Goal: Register for event/course: Sign up to attend an event or enroll in a course

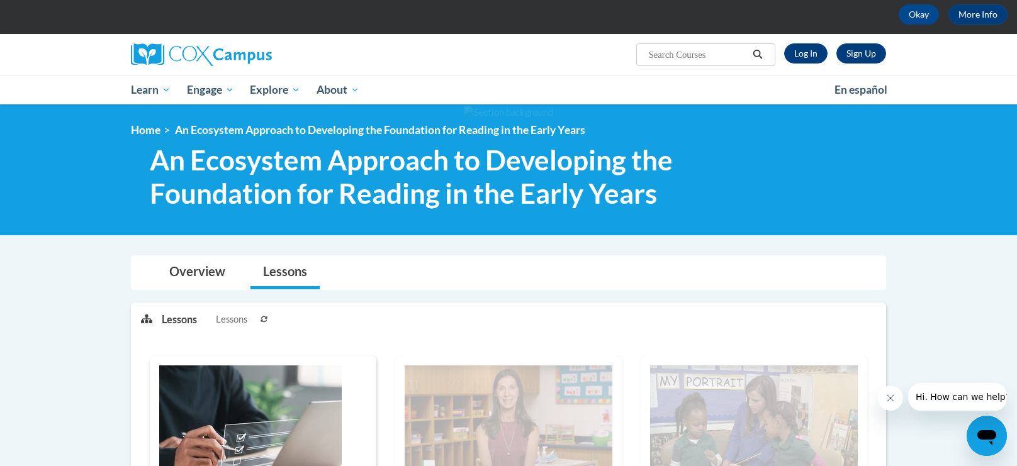
scroll to position [32, 0]
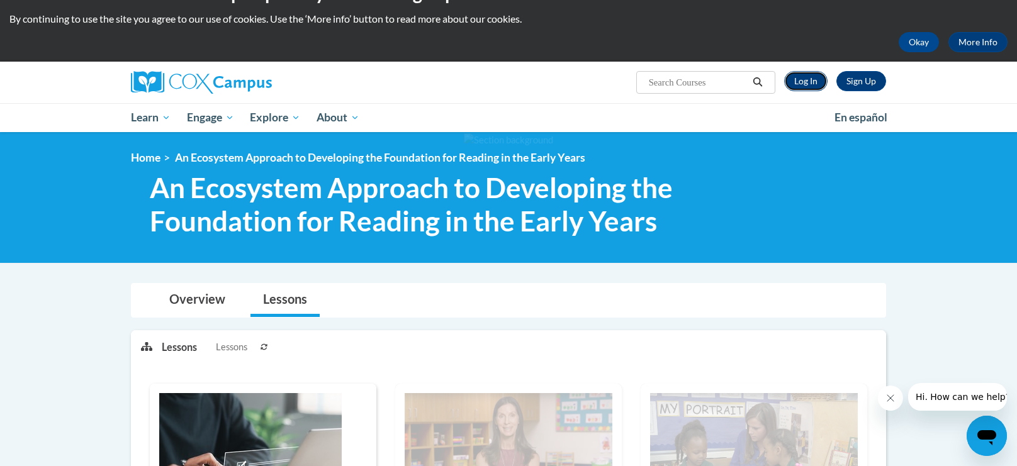
click at [812, 77] on link "Log In" at bounding box center [805, 81] width 43 height 20
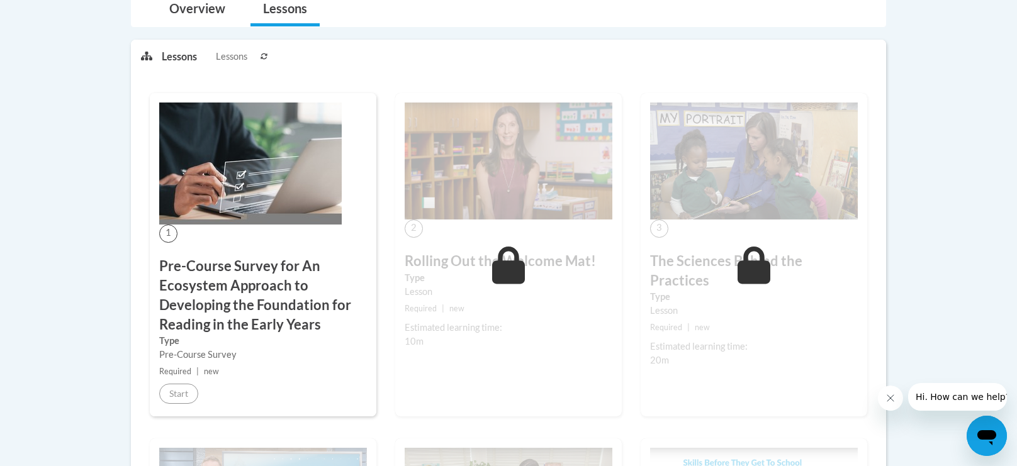
scroll to position [318, 0]
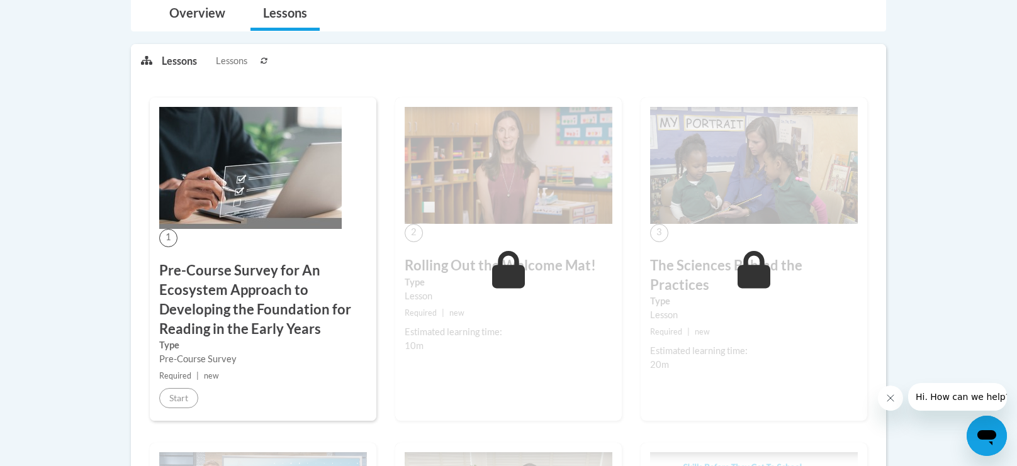
click at [199, 376] on small "Required | new" at bounding box center [263, 376] width 208 height 14
click at [257, 294] on h3 "Pre-Course Survey for An Ecosystem Approach to Developing the Foundation for Re…" at bounding box center [263, 299] width 208 height 77
click at [291, 234] on div "1 Pre-Course Survey for An Ecosystem Approach to Developing the Foundation for …" at bounding box center [263, 259] width 227 height 323
click at [294, 197] on img at bounding box center [250, 168] width 182 height 122
click at [173, 250] on div "1 Pre-Course Survey for An Ecosystem Approach to Developing the Foundation for …" at bounding box center [263, 259] width 227 height 323
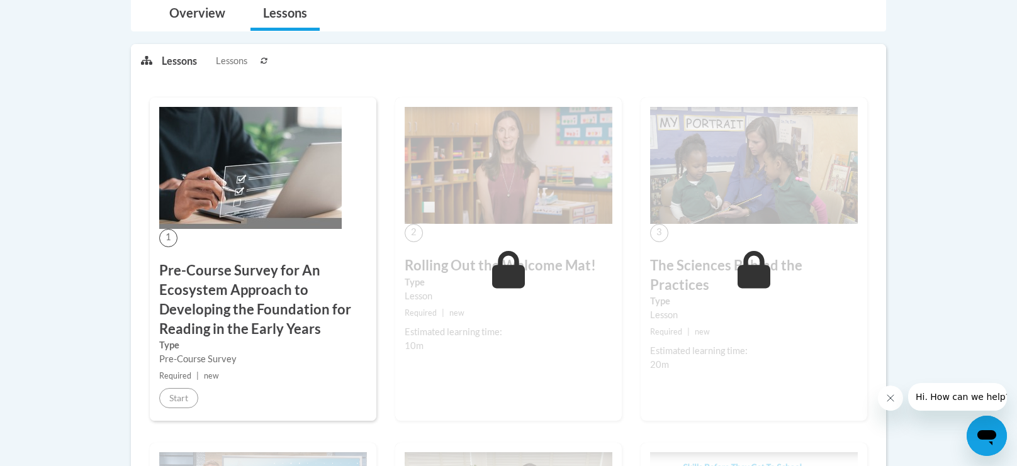
click at [279, 197] on img at bounding box center [250, 168] width 182 height 122
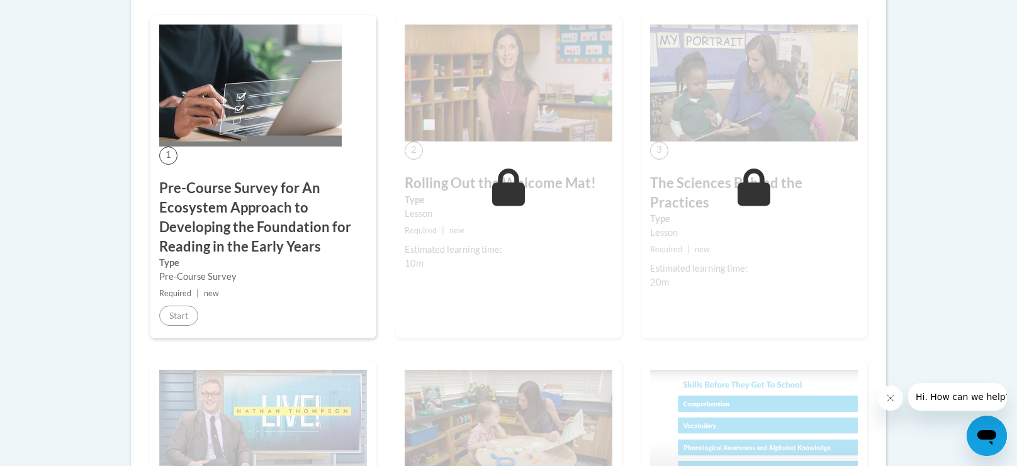
scroll to position [401, 0]
click at [320, 201] on h3 "Pre-Course Survey for An Ecosystem Approach to Developing the Foundation for Re…" at bounding box center [263, 216] width 208 height 77
click at [322, 197] on h3 "Pre-Course Survey for An Ecosystem Approach to Developing the Foundation for Re…" at bounding box center [263, 216] width 208 height 77
click at [274, 231] on h3 "Pre-Course Survey for An Ecosystem Approach to Developing the Foundation for Re…" at bounding box center [263, 216] width 208 height 77
click at [172, 300] on div "1 Pre-Course Survey for An Ecosystem Approach to Developing the Foundation for …" at bounding box center [263, 175] width 227 height 323
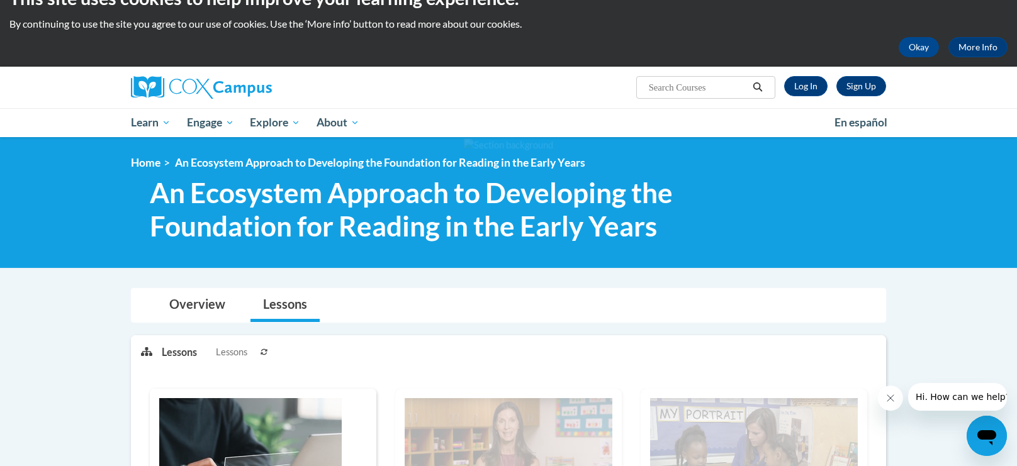
scroll to position [0, 0]
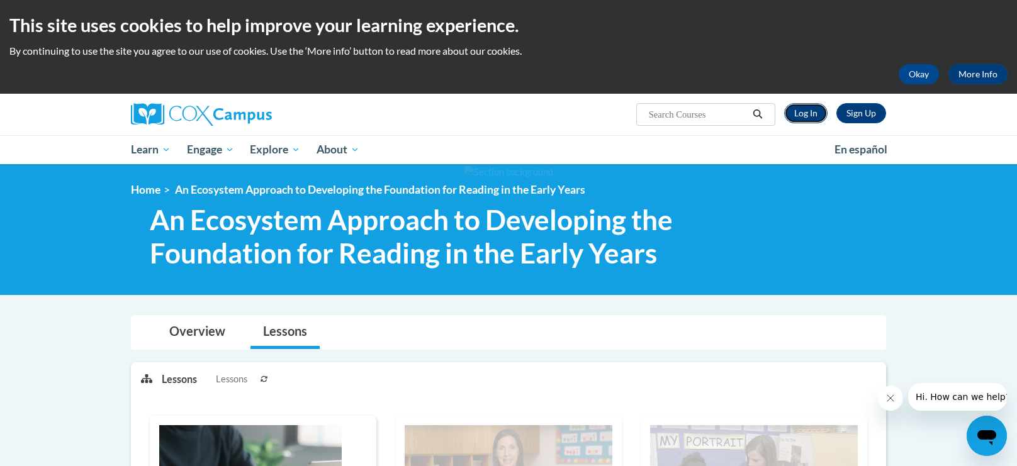
click at [804, 114] on link "Log In" at bounding box center [805, 113] width 43 height 20
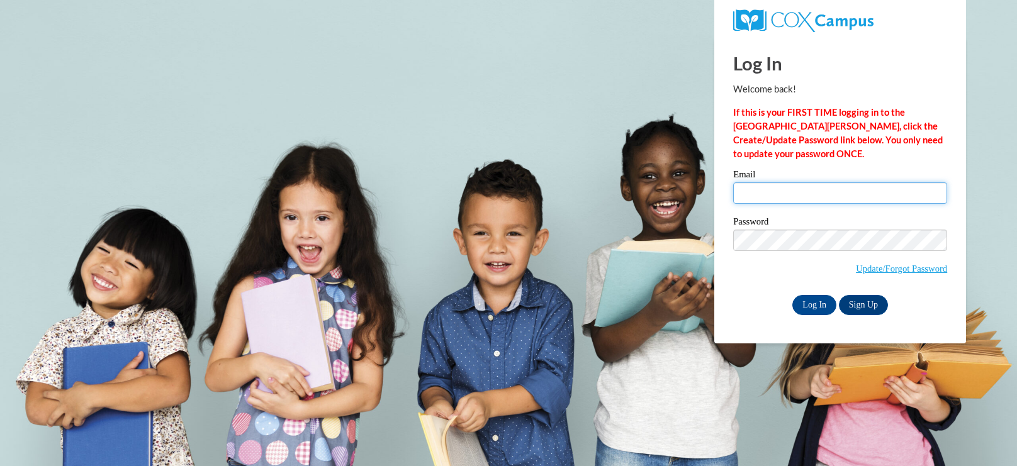
click at [796, 194] on input "Email" at bounding box center [840, 192] width 214 height 21
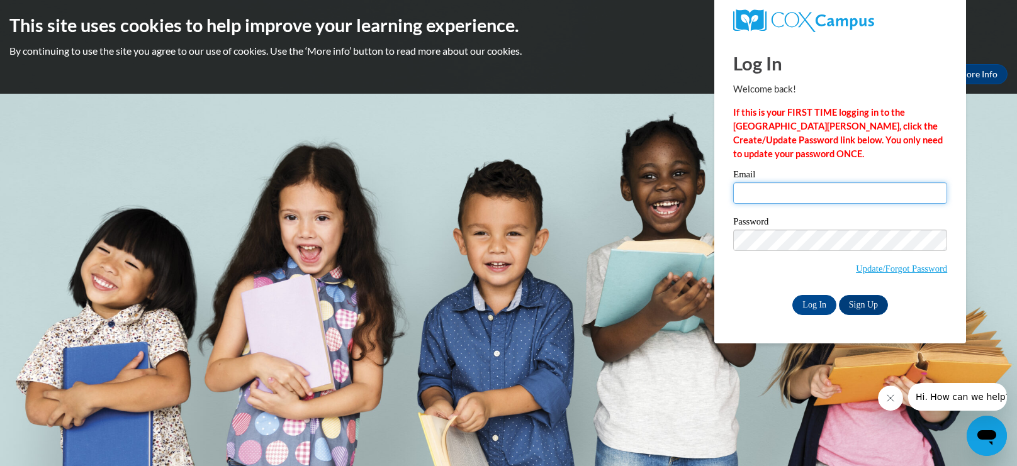
type input "[EMAIL_ADDRESS][DOMAIN_NAME]"
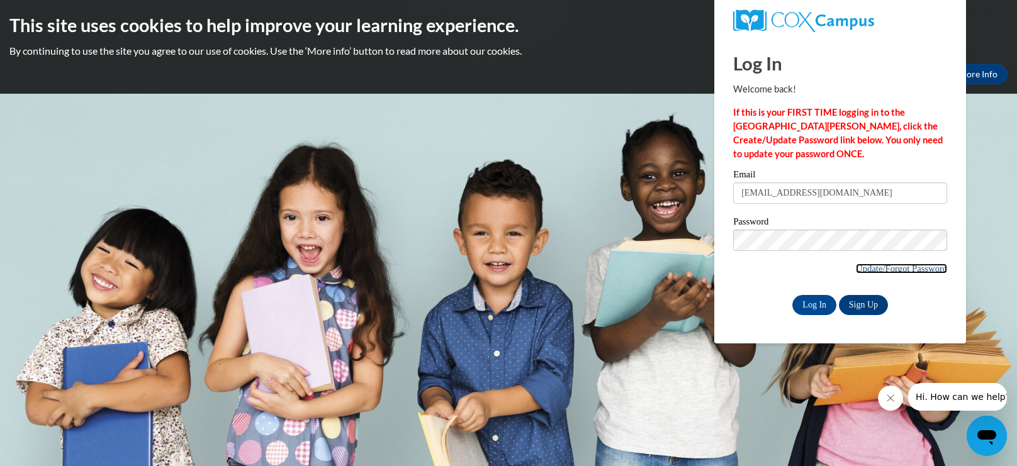
click at [900, 272] on link "Update/Forgot Password" at bounding box center [901, 269] width 91 height 10
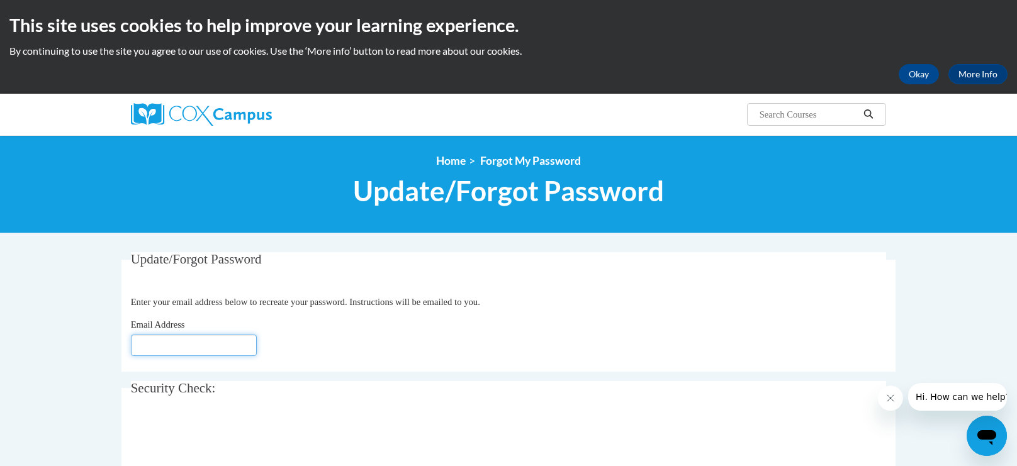
click at [213, 345] on input "Email Address" at bounding box center [194, 345] width 126 height 21
type input "mcgilld@gjps.org"
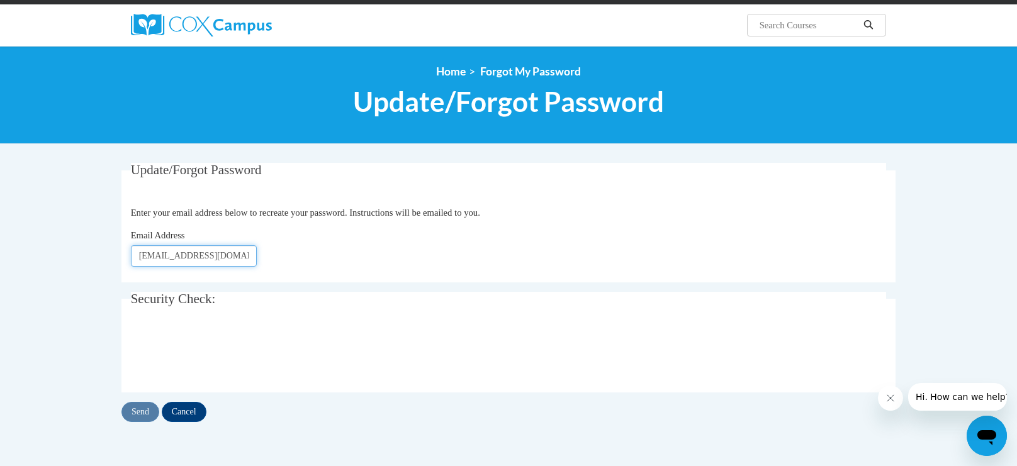
scroll to position [91, 0]
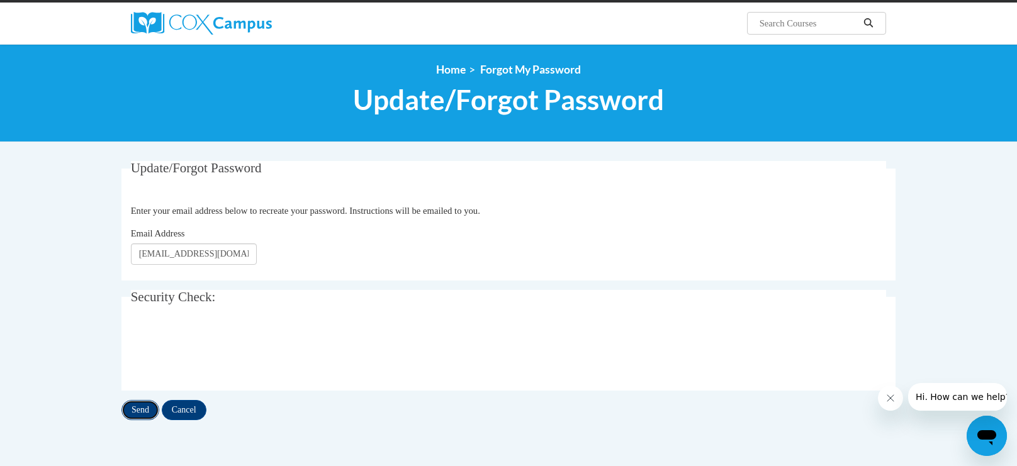
click at [133, 415] on input "Send" at bounding box center [140, 410] width 38 height 20
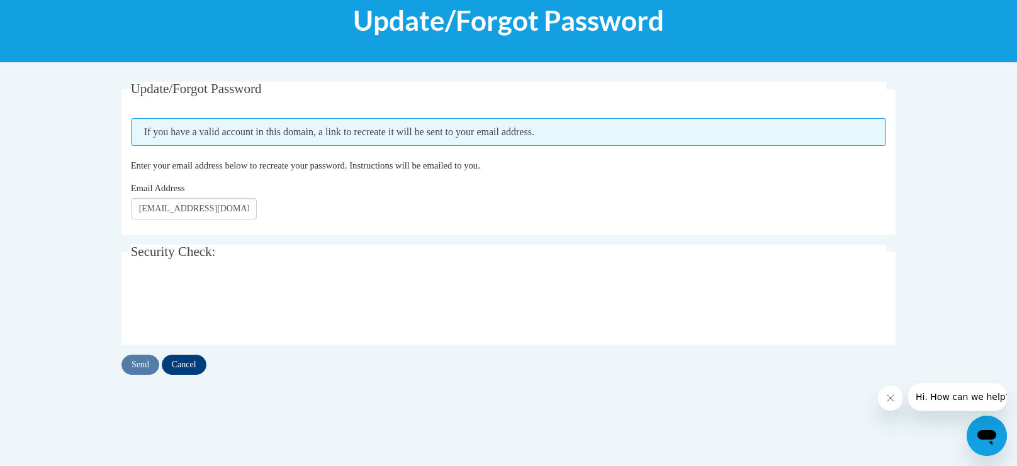
scroll to position [171, 0]
click at [137, 362] on input "Send" at bounding box center [140, 365] width 38 height 20
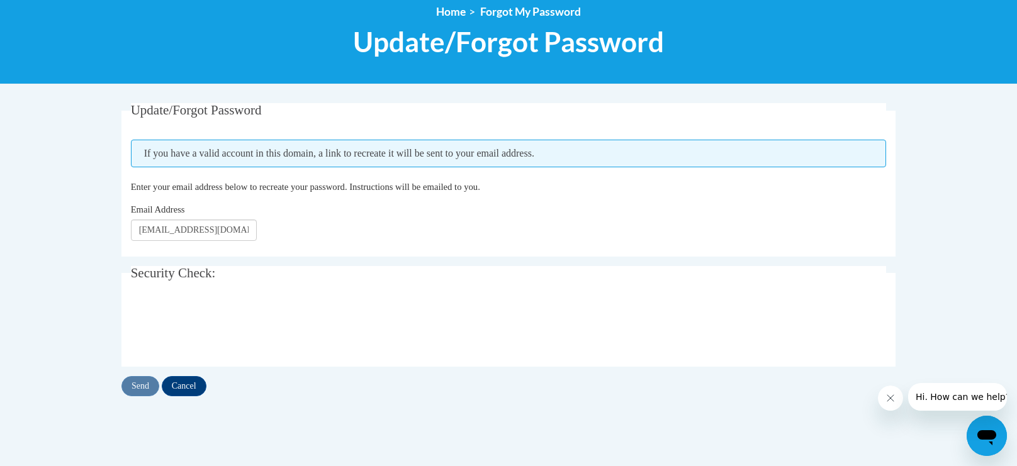
scroll to position [150, 0]
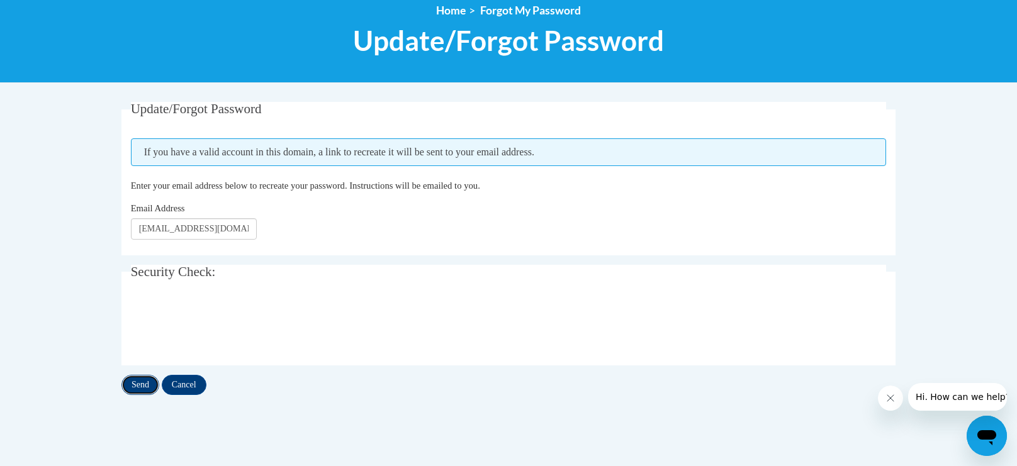
click at [133, 390] on input "Send" at bounding box center [140, 385] width 38 height 20
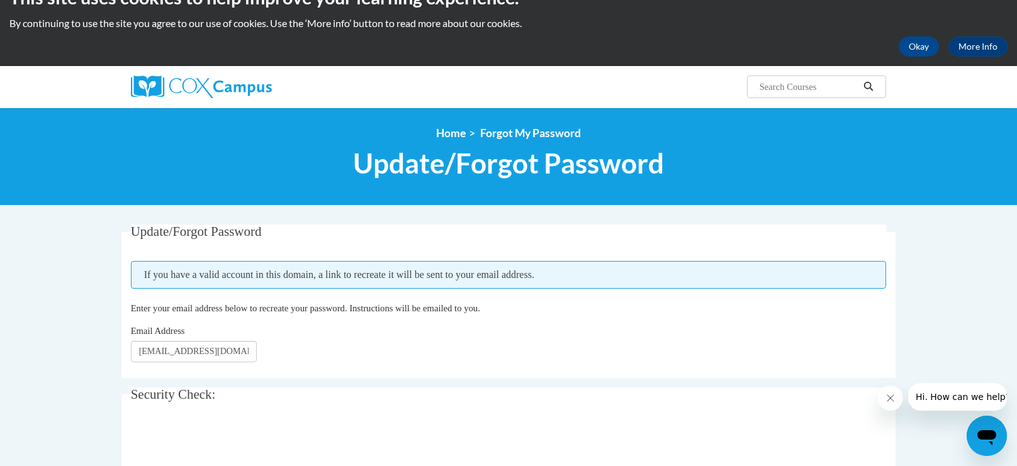
scroll to position [26, 0]
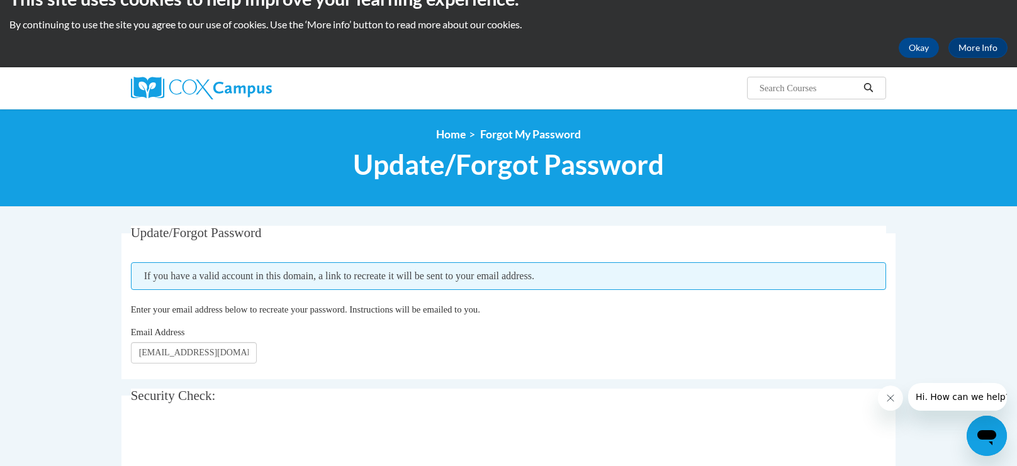
click at [86, 407] on body "This site uses cookies to help improve your learning experience. By continuing …" at bounding box center [508, 408] width 1017 height 868
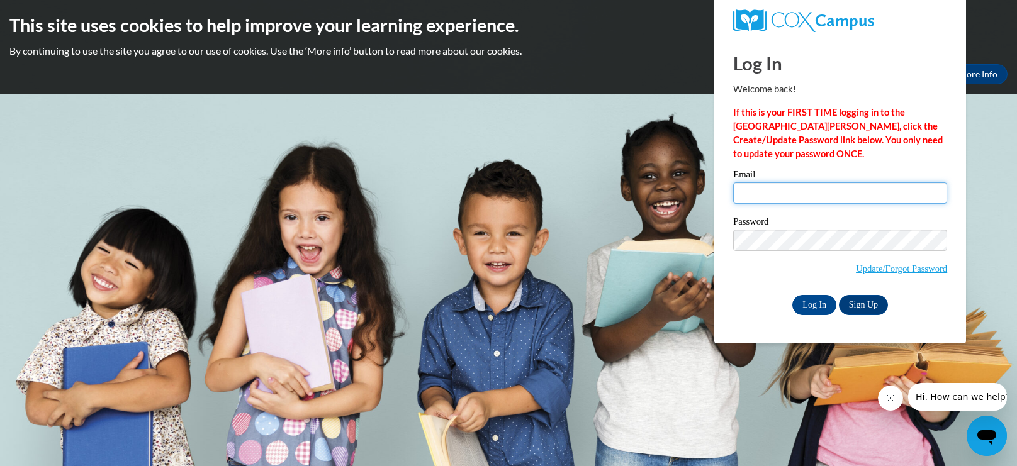
click at [883, 193] on input "Email" at bounding box center [840, 192] width 214 height 21
type input "[EMAIL_ADDRESS][DOMAIN_NAME]"
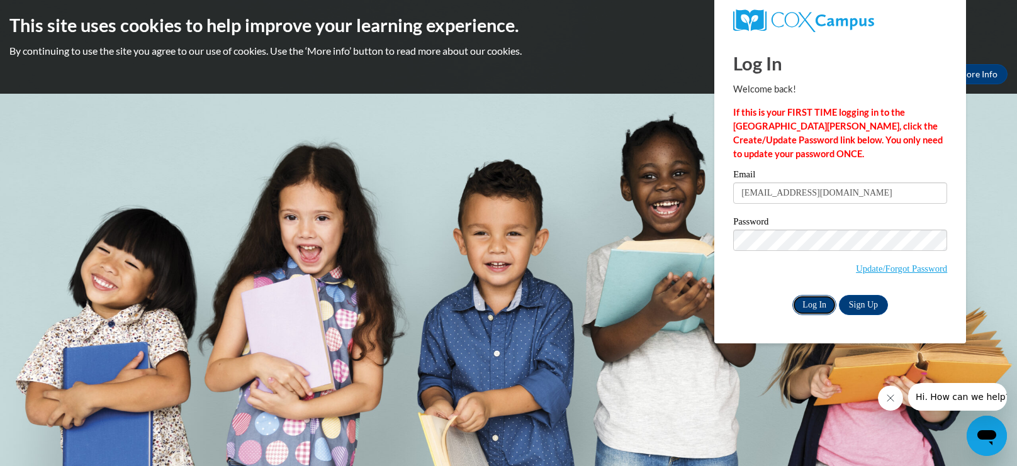
click at [816, 307] on input "Log In" at bounding box center [814, 305] width 44 height 20
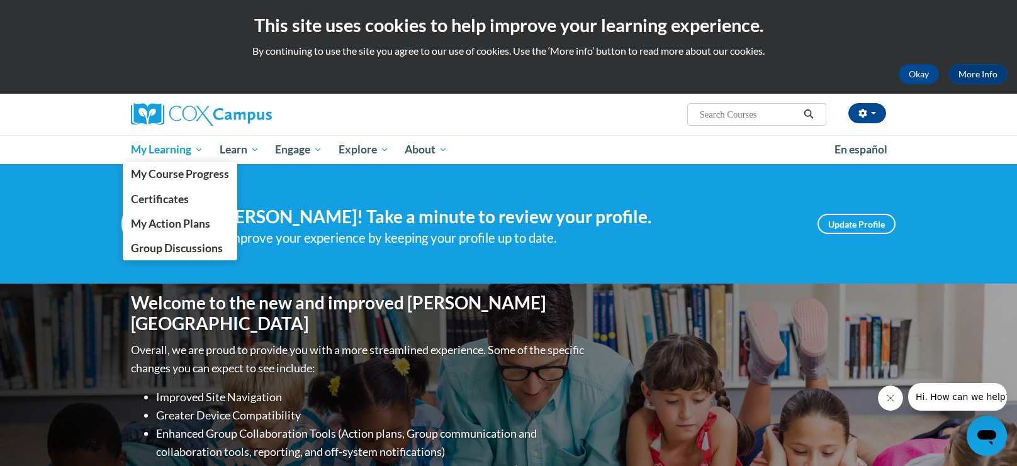
click at [169, 150] on span "My Learning" at bounding box center [167, 149] width 72 height 15
click at [198, 182] on link "My Course Progress" at bounding box center [180, 174] width 115 height 25
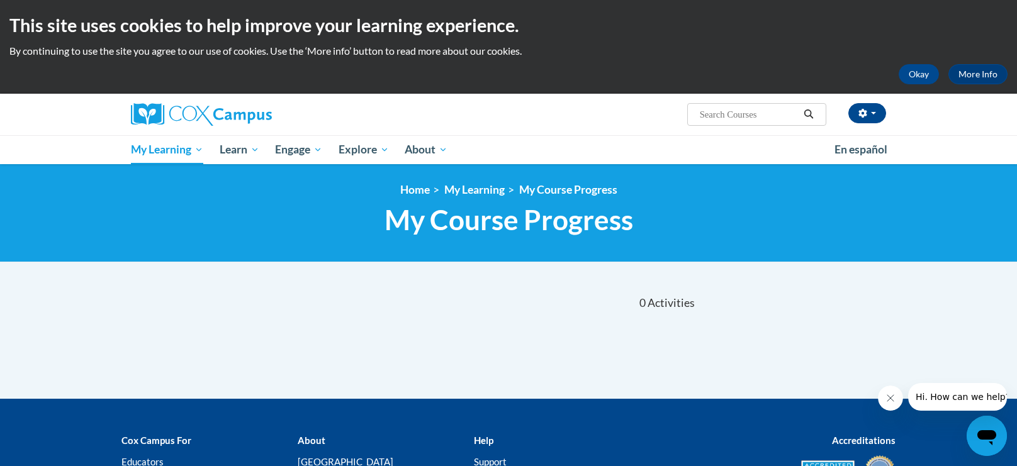
click at [503, 217] on span "My Course Progress" at bounding box center [508, 219] width 249 height 33
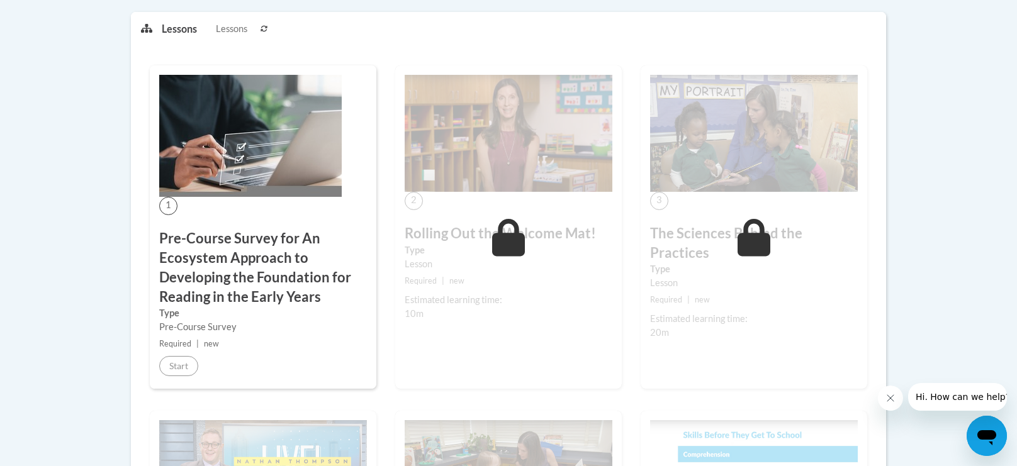
scroll to position [354, 0]
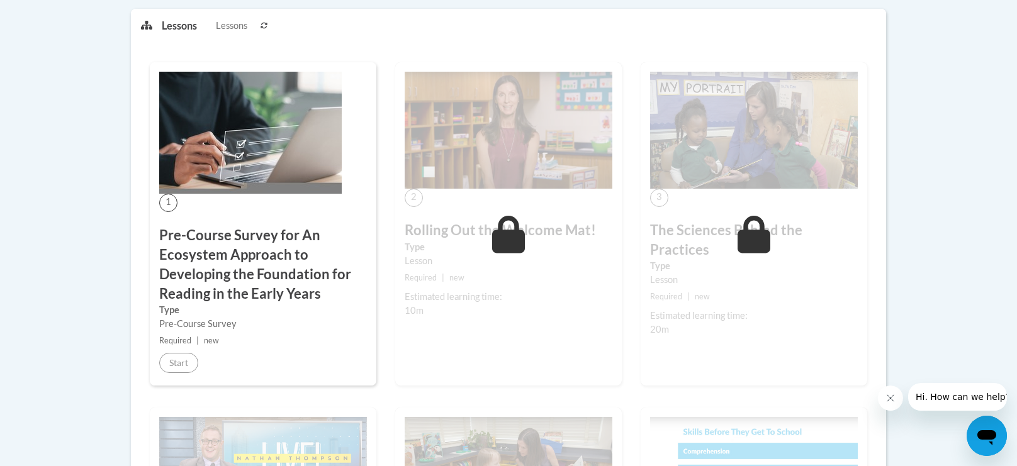
click at [271, 250] on h3 "Pre-Course Survey for An Ecosystem Approach to Developing the Foundation for Re…" at bounding box center [263, 264] width 208 height 77
click at [260, 266] on h3 "Pre-Course Survey for An Ecosystem Approach to Developing the Foundation for Re…" at bounding box center [263, 264] width 208 height 77
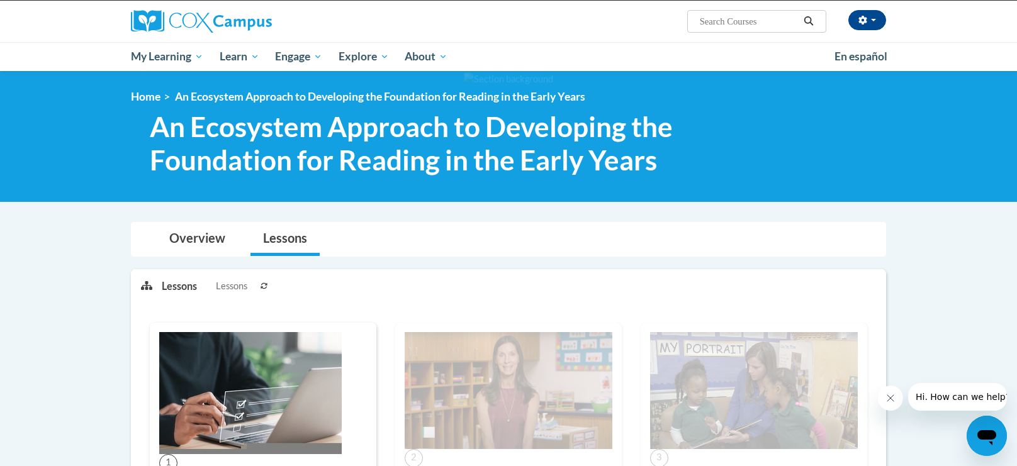
scroll to position [0, 0]
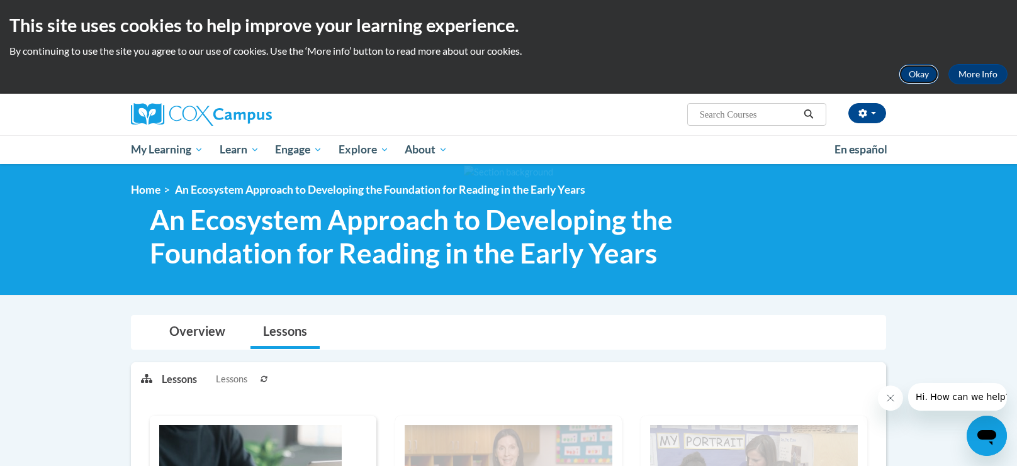
click at [920, 75] on button "Okay" at bounding box center [919, 74] width 40 height 20
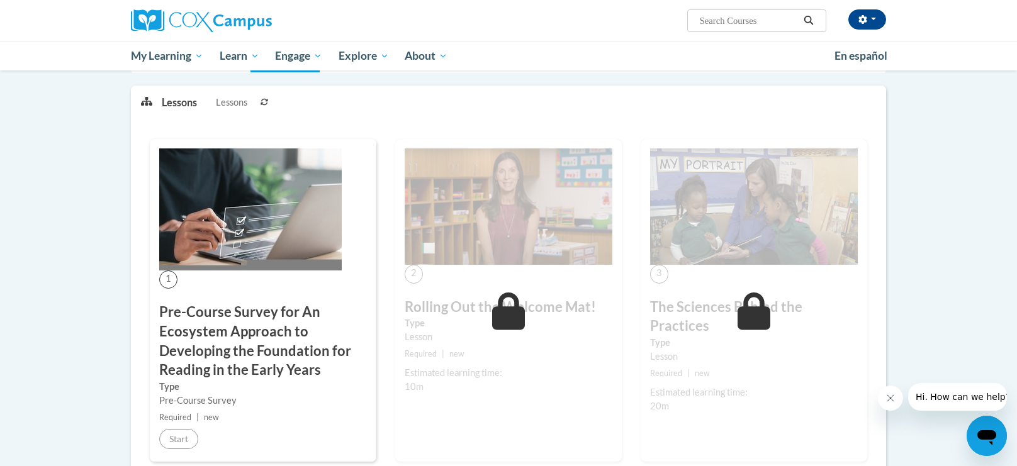
scroll to position [215, 0]
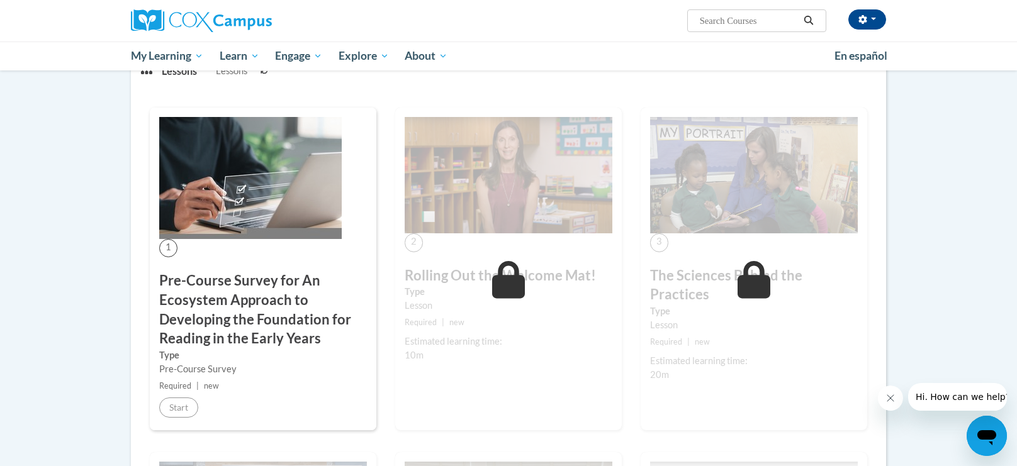
click at [211, 350] on label "Type" at bounding box center [263, 356] width 208 height 14
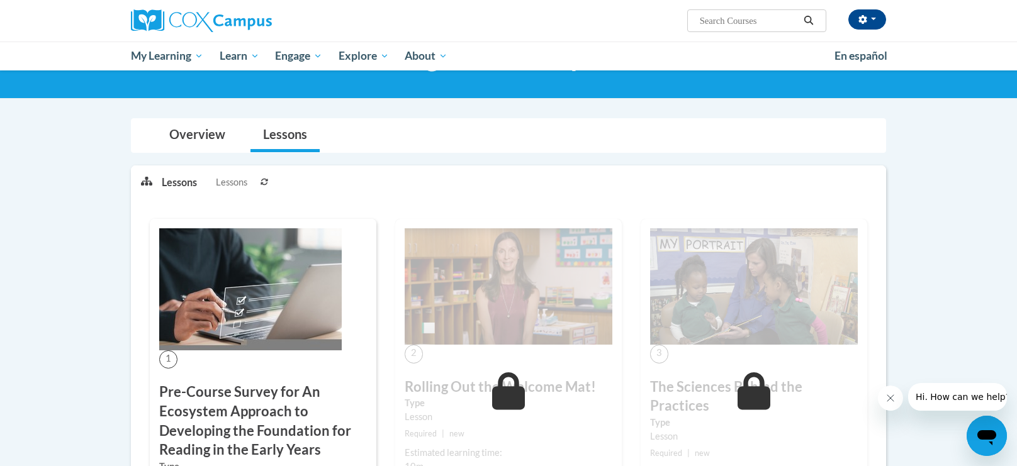
scroll to position [0, 0]
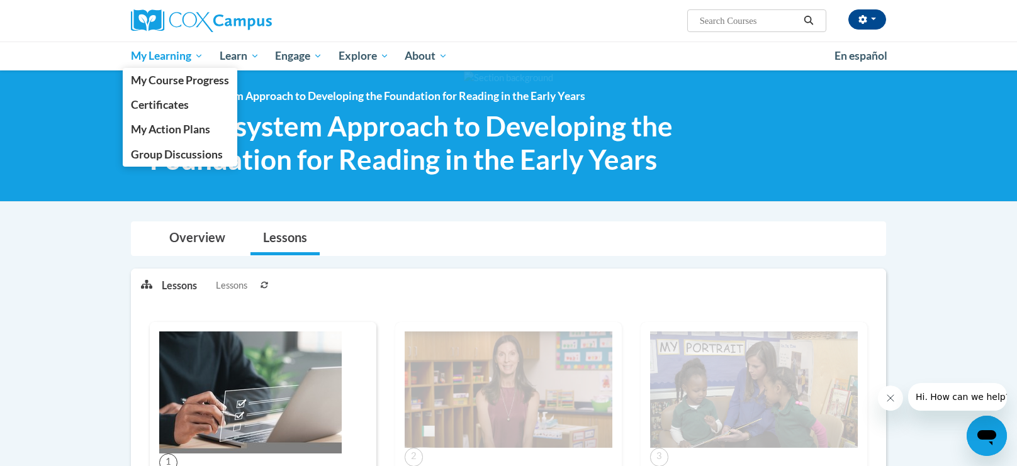
click at [188, 47] on link "My Learning" at bounding box center [167, 56] width 89 height 29
click at [215, 89] on link "My Course Progress" at bounding box center [180, 80] width 115 height 25
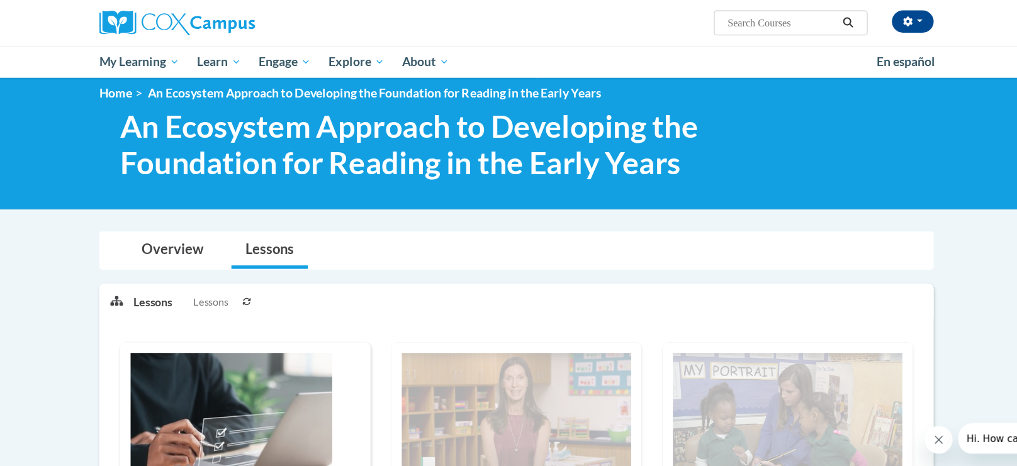
scroll to position [11, 0]
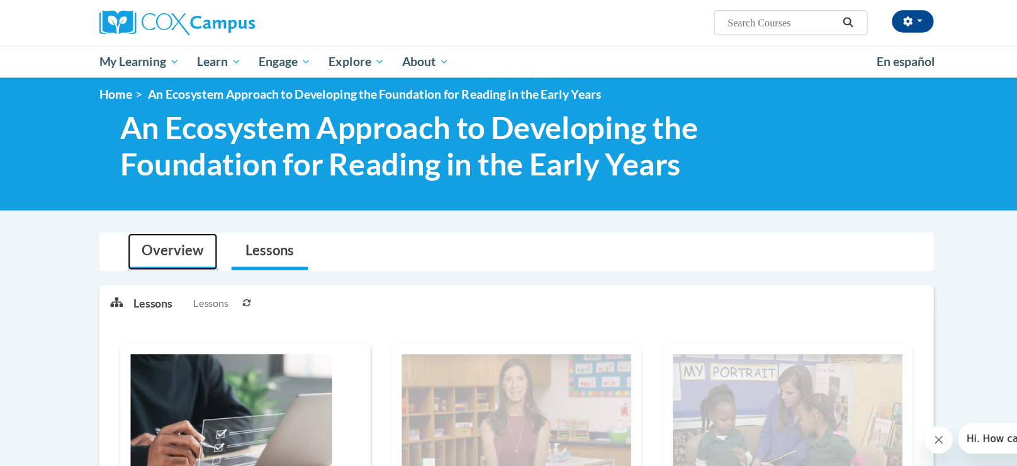
click at [199, 227] on link "Overview" at bounding box center [197, 227] width 81 height 33
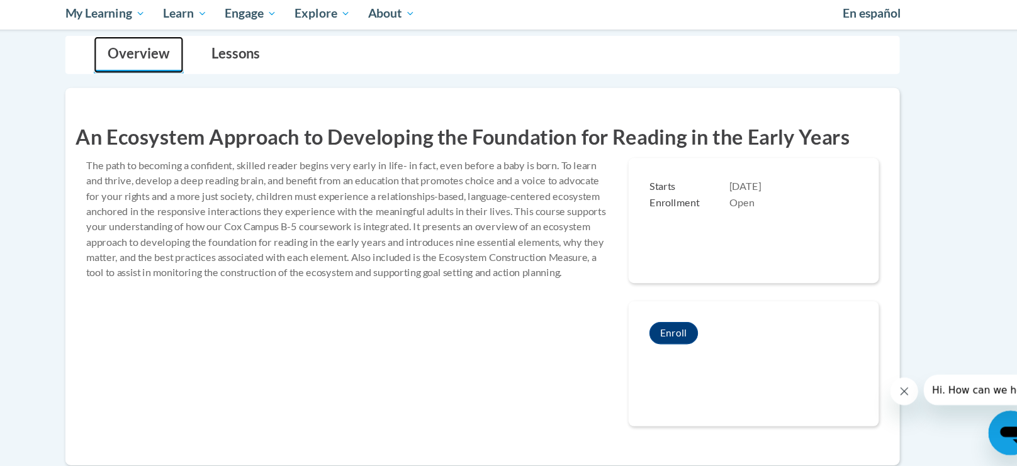
scroll to position [146, 0]
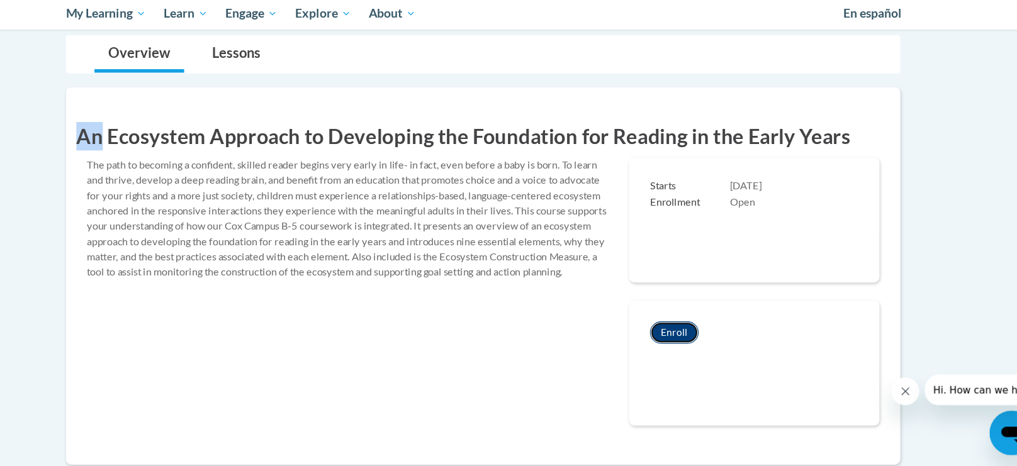
click at [680, 347] on button "Enroll" at bounding box center [681, 345] width 44 height 20
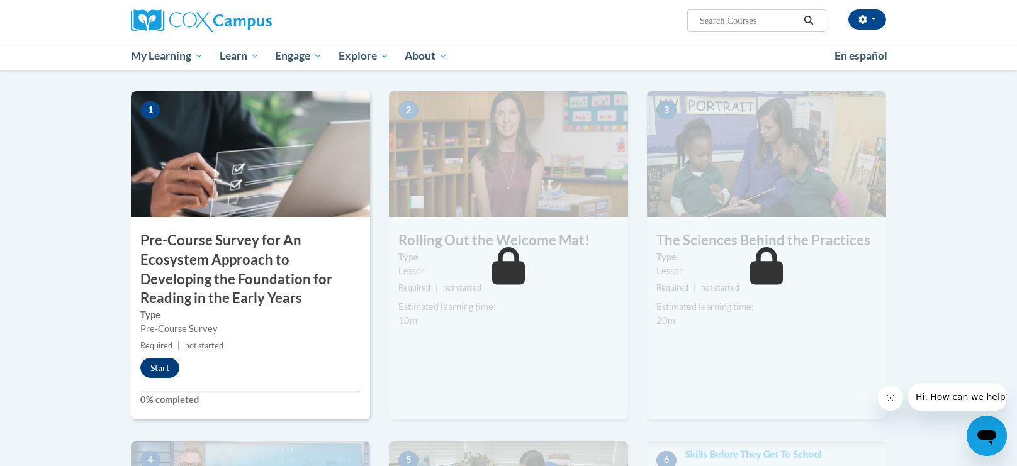
scroll to position [273, 0]
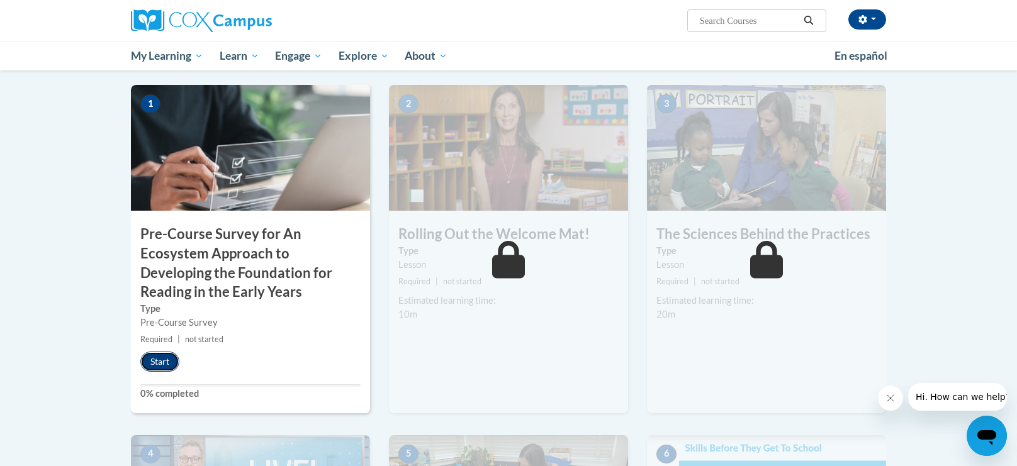
click at [150, 360] on button "Start" at bounding box center [159, 362] width 39 height 20
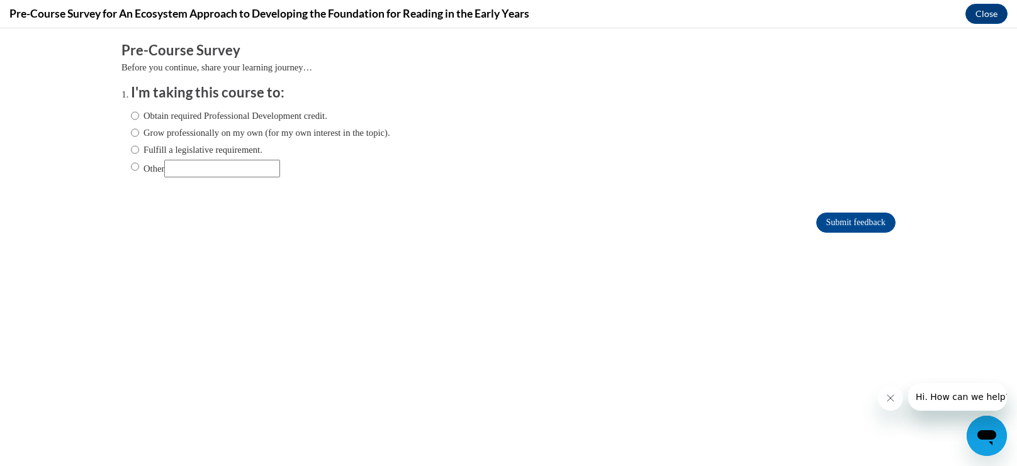
scroll to position [0, 0]
click at [137, 118] on input "Obtain required Professional Development credit." at bounding box center [135, 116] width 8 height 14
radio input "true"
click at [826, 221] on input "Submit feedback" at bounding box center [855, 223] width 79 height 20
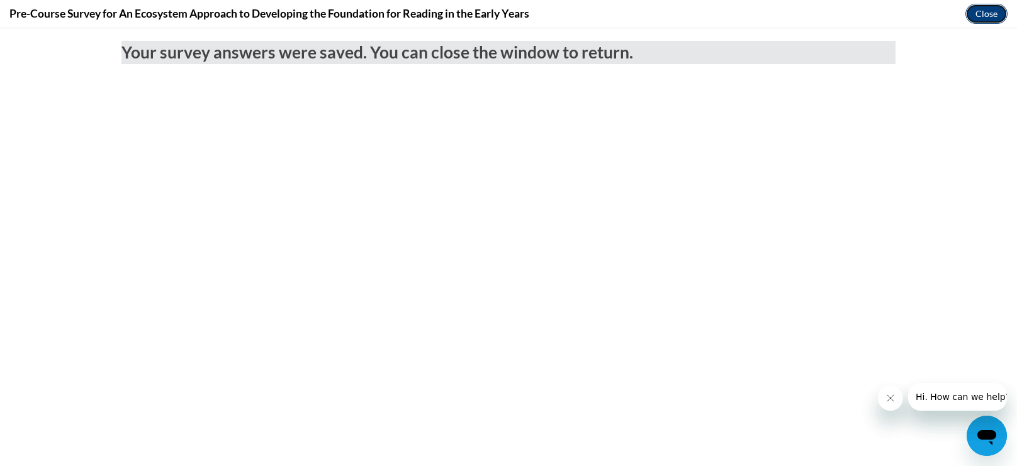
click at [986, 11] on button "Close" at bounding box center [986, 14] width 42 height 20
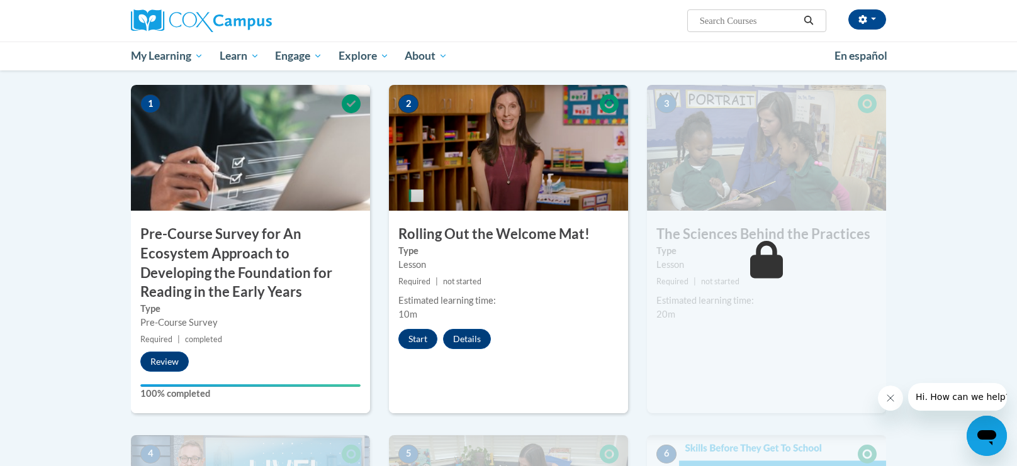
click at [269, 262] on h3 "Pre-Course Survey for An Ecosystem Approach to Developing the Foundation for Re…" at bounding box center [250, 263] width 239 height 77
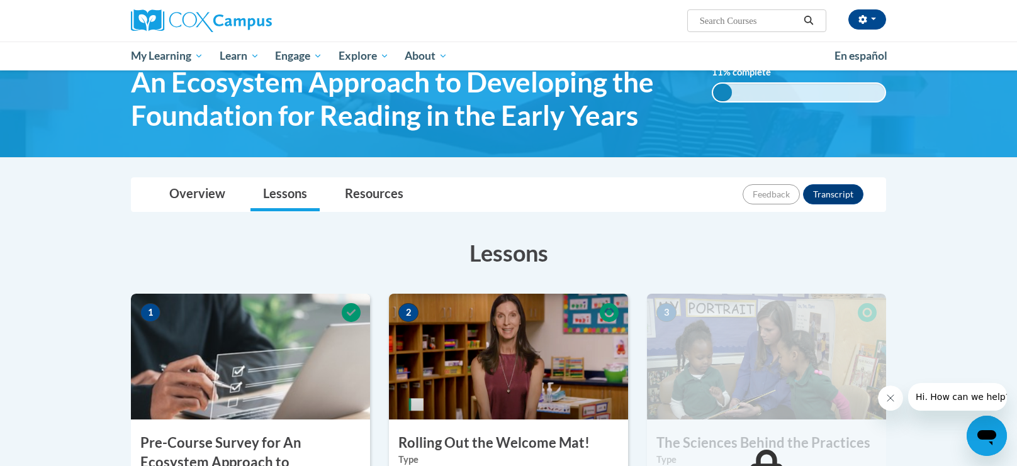
scroll to position [60, 0]
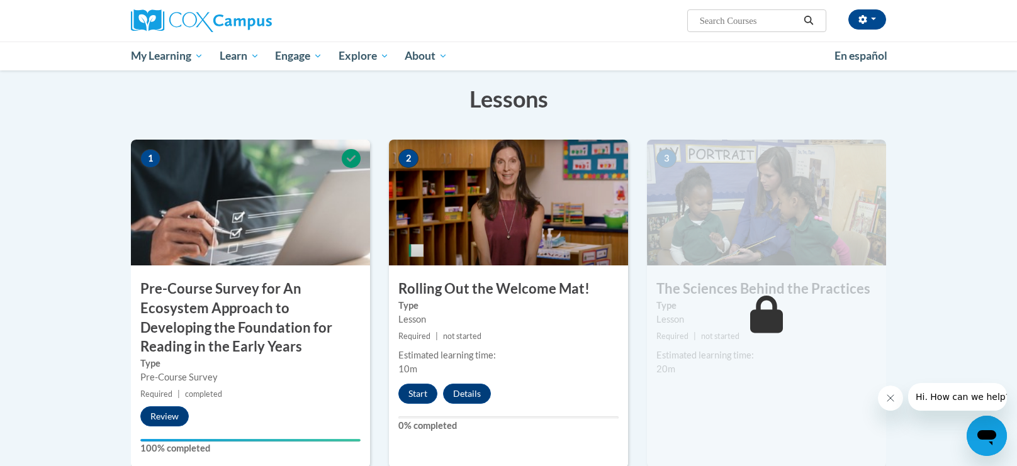
scroll to position [220, 0]
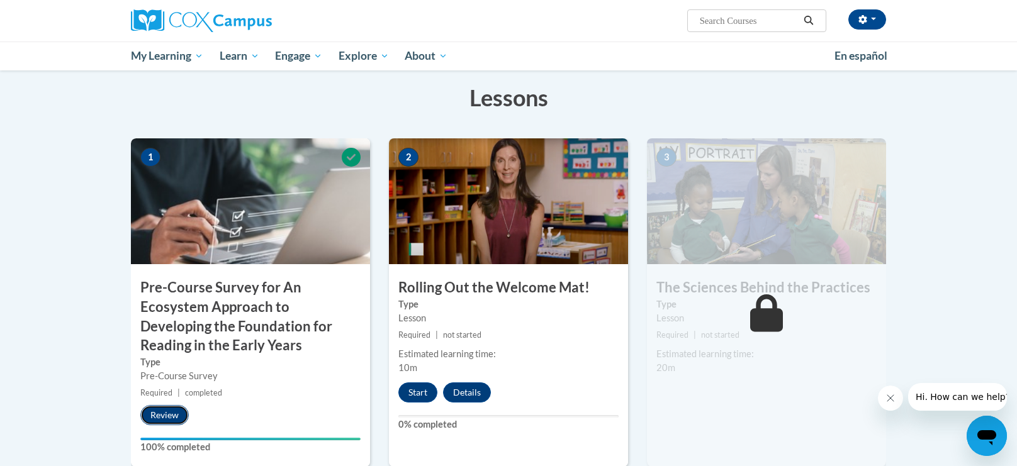
click at [161, 420] on button "Review" at bounding box center [164, 415] width 48 height 20
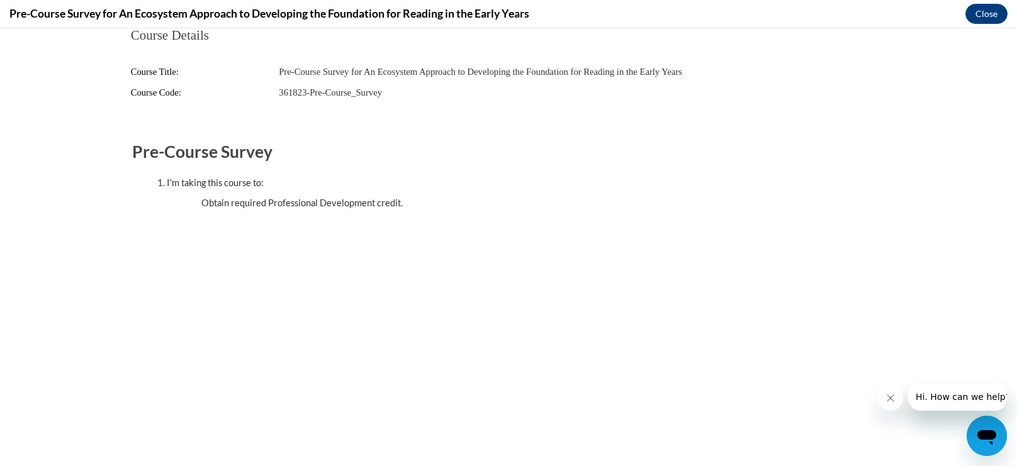
scroll to position [0, 0]
click at [994, 13] on button "Close" at bounding box center [986, 14] width 42 height 20
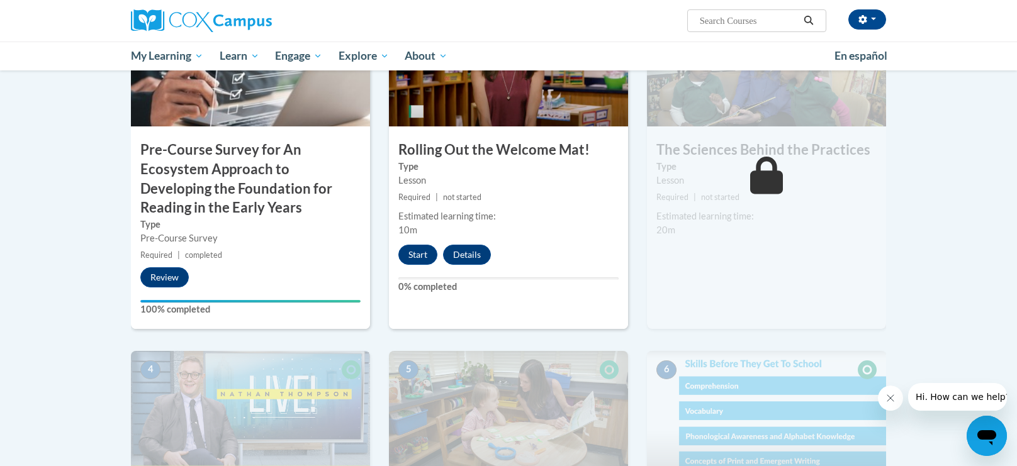
scroll to position [356, 0]
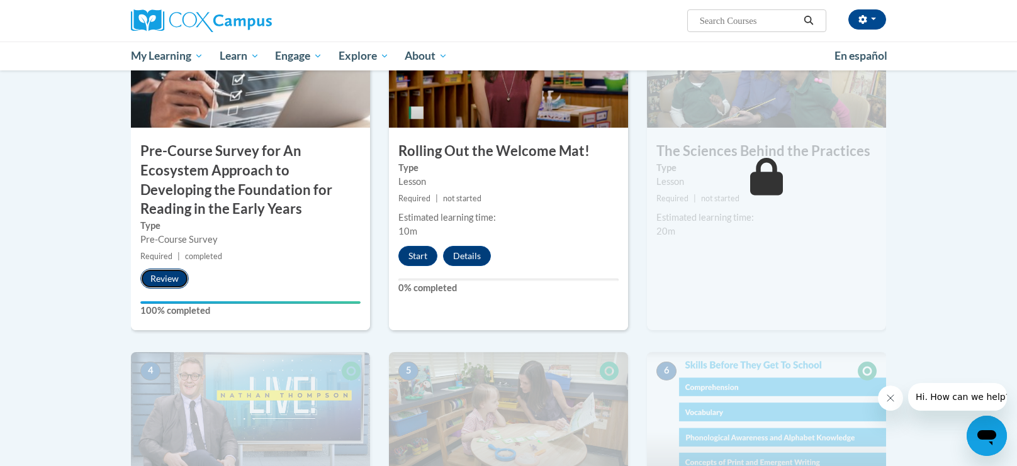
click at [167, 275] on button "Review" at bounding box center [164, 279] width 48 height 20
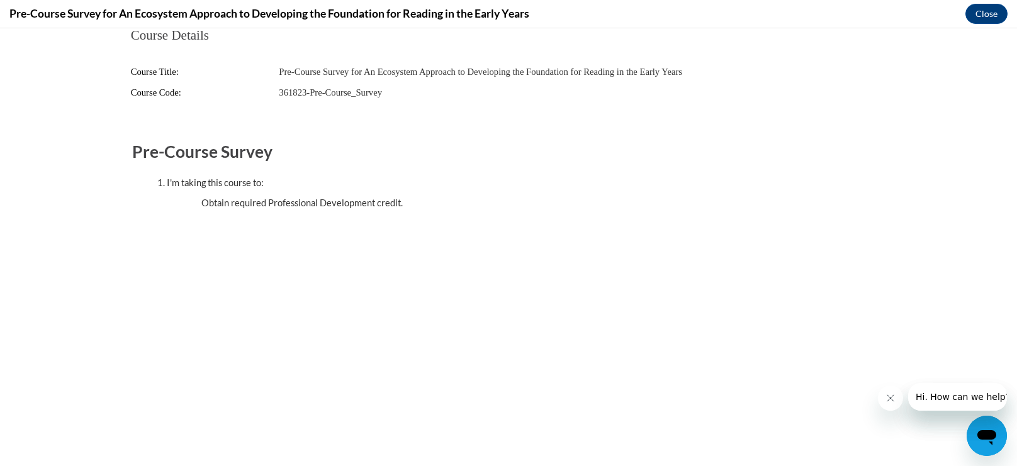
scroll to position [0, 0]
click at [983, 9] on button "Close" at bounding box center [986, 14] width 42 height 20
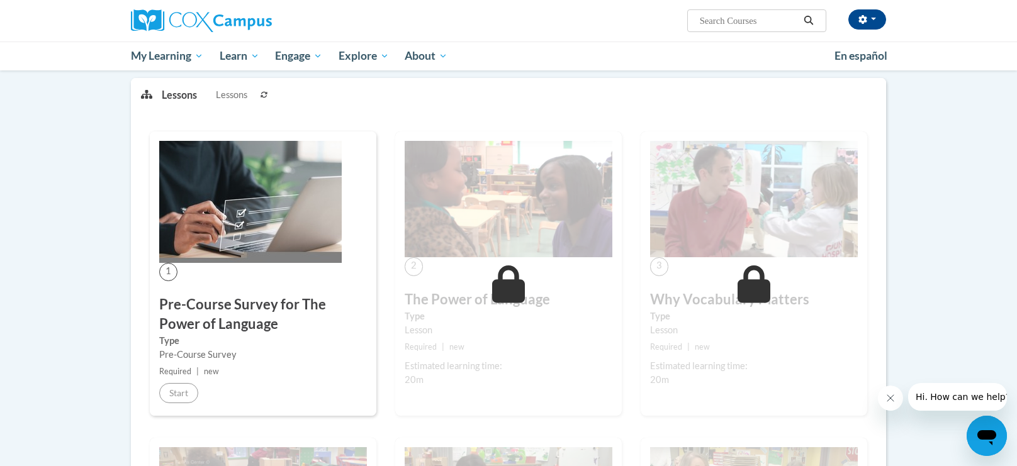
scroll to position [129, 0]
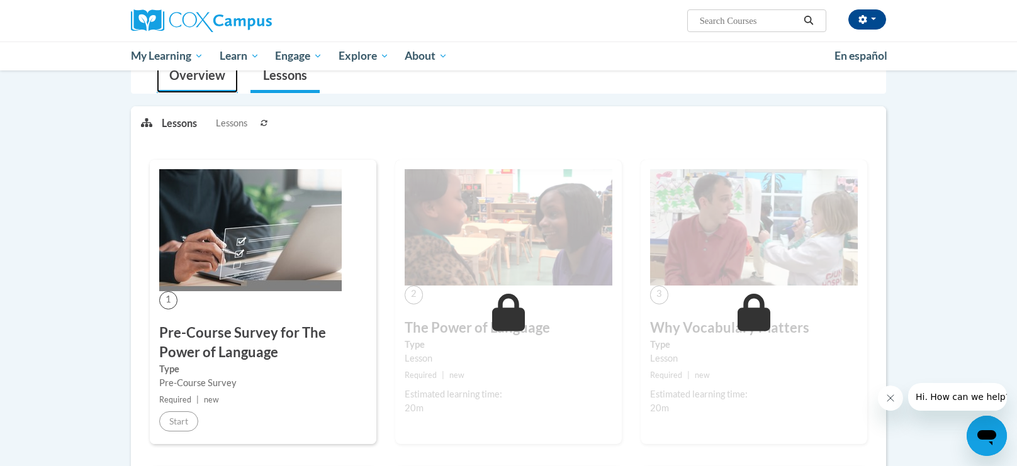
click at [208, 86] on link "Overview" at bounding box center [197, 76] width 81 height 33
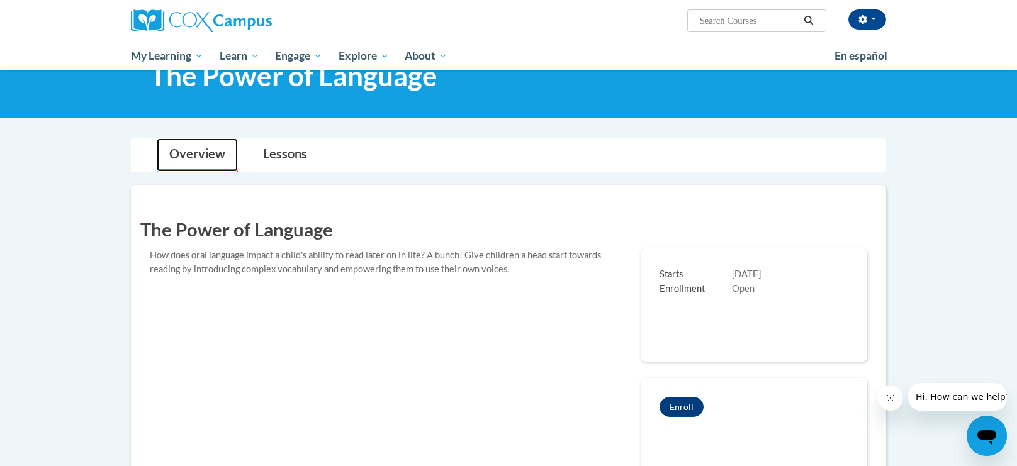
scroll to position [40, 0]
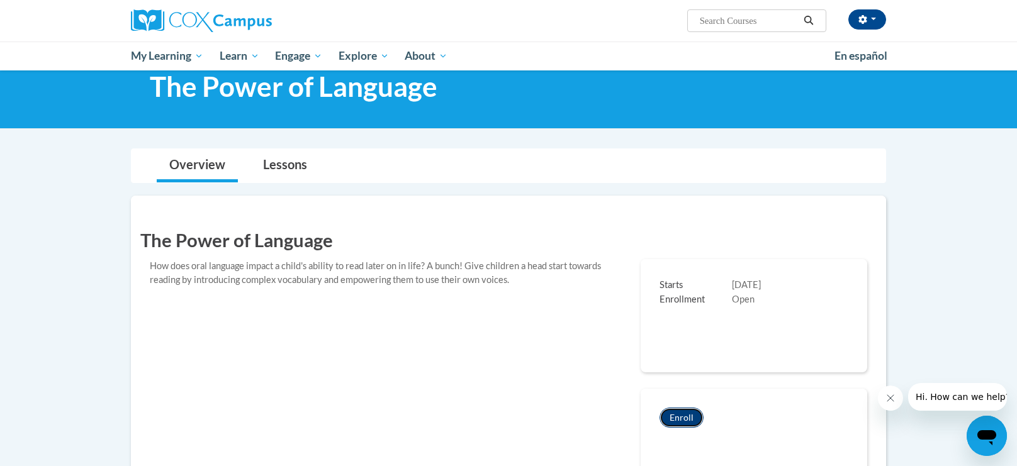
click at [680, 415] on button "Enroll" at bounding box center [681, 418] width 44 height 20
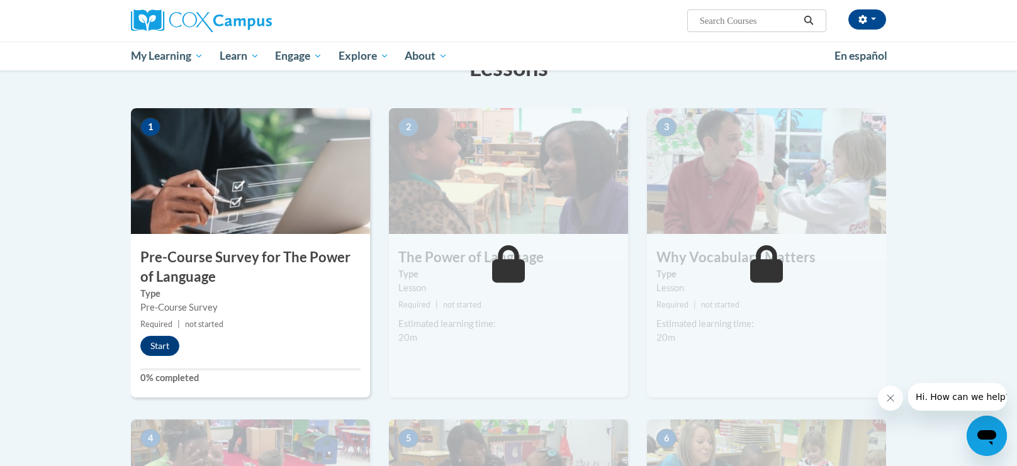
scroll to position [221, 0]
click at [157, 354] on button "Start" at bounding box center [159, 345] width 39 height 20
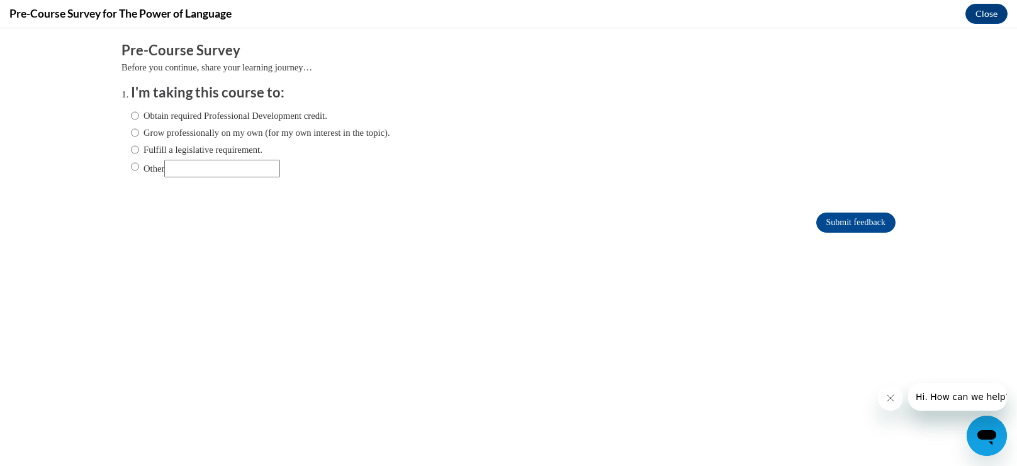
scroll to position [0, 0]
click at [138, 115] on input "Obtain required Professional Development credit." at bounding box center [135, 116] width 8 height 14
radio input "true"
click at [860, 216] on input "Submit feedback" at bounding box center [855, 223] width 79 height 20
click at [873, 223] on input "Submit feedback" at bounding box center [855, 223] width 79 height 20
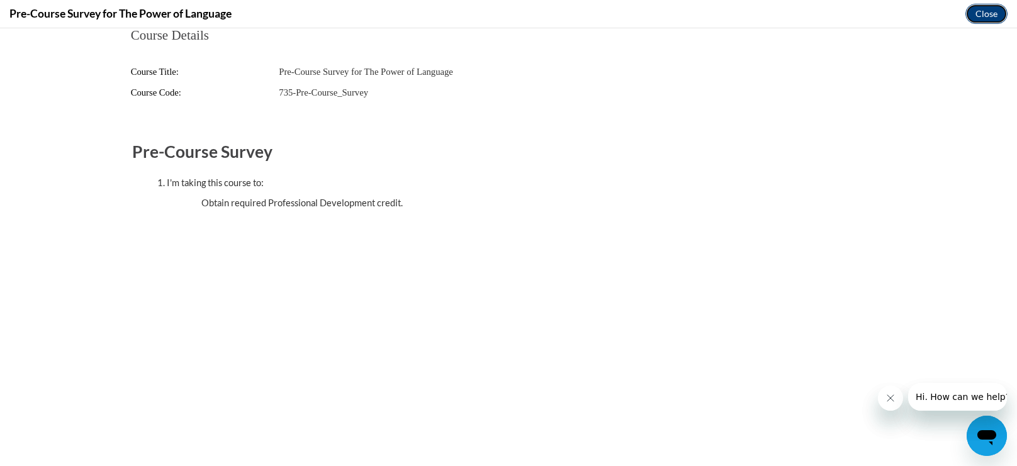
click at [989, 13] on button "Close" at bounding box center [986, 14] width 42 height 20
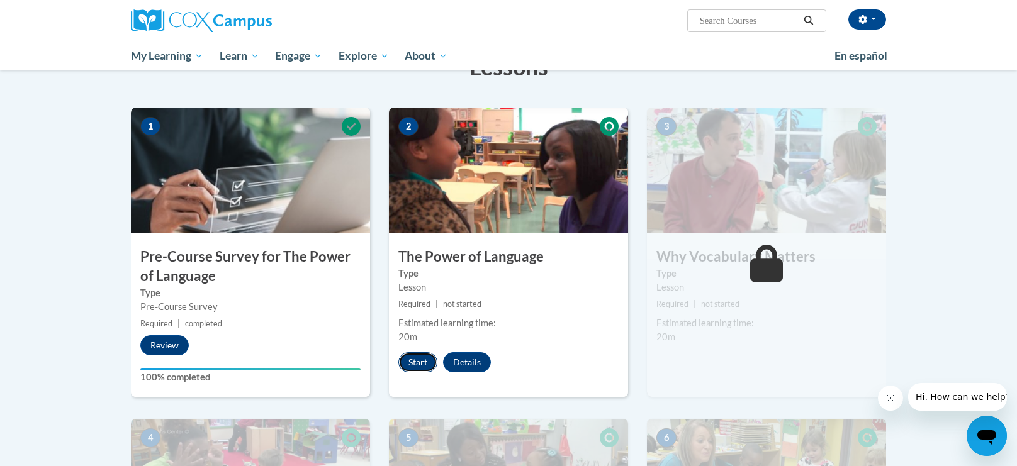
click at [428, 364] on button "Start" at bounding box center [417, 362] width 39 height 20
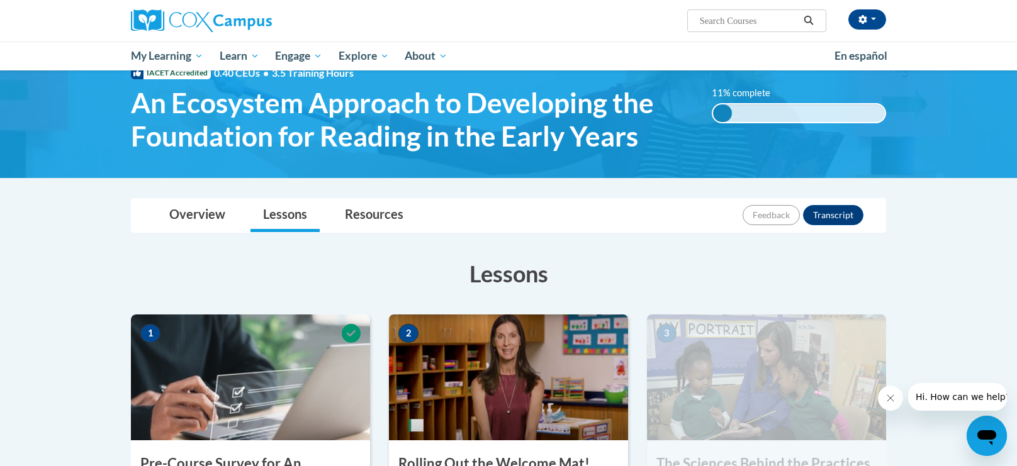
scroll to position [40, 0]
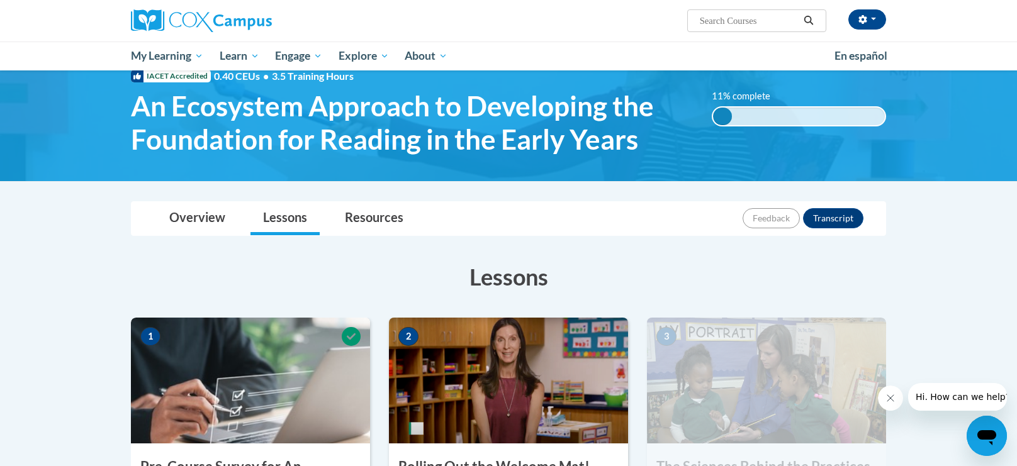
click at [763, 154] on div "<en>My Learning</en><fr>New fr_My Learning</fr><it>New it_My Learning</it><de>N…" at bounding box center [508, 105] width 793 height 113
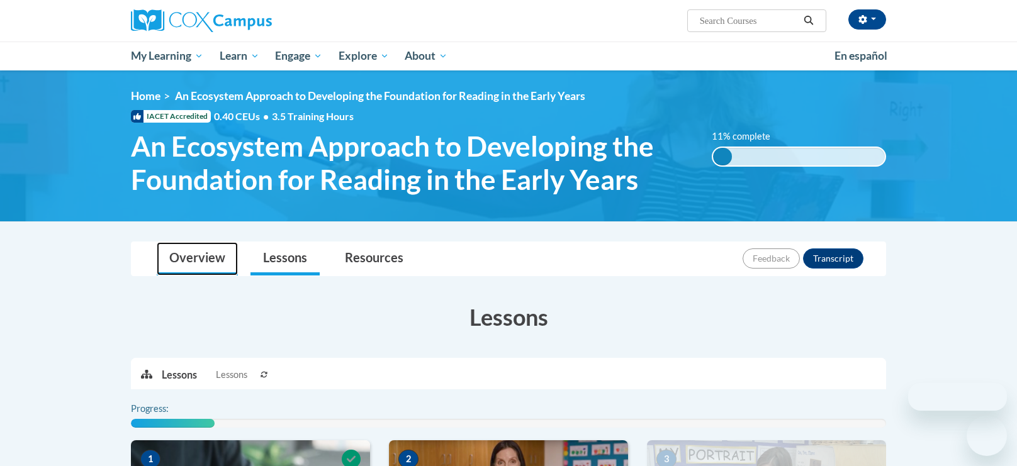
click at [197, 254] on link "Overview" at bounding box center [197, 258] width 81 height 33
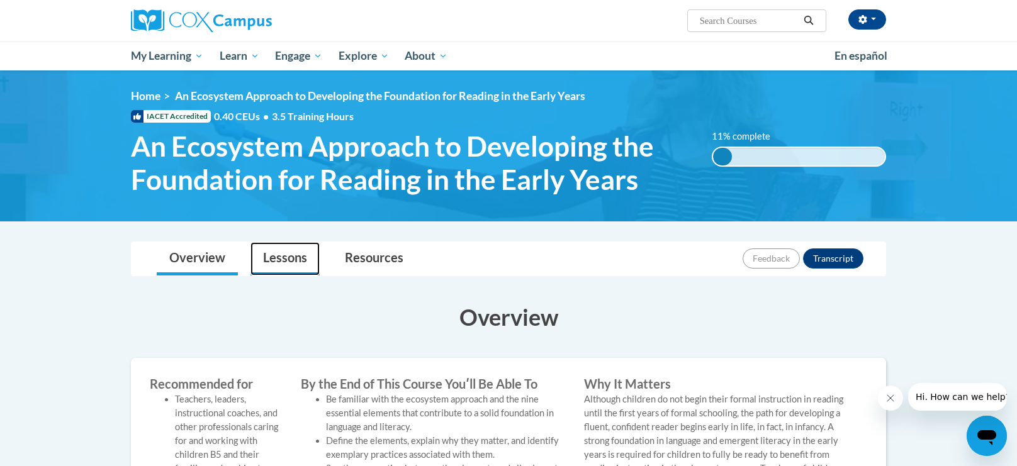
click at [286, 251] on link "Lessons" at bounding box center [284, 258] width 69 height 33
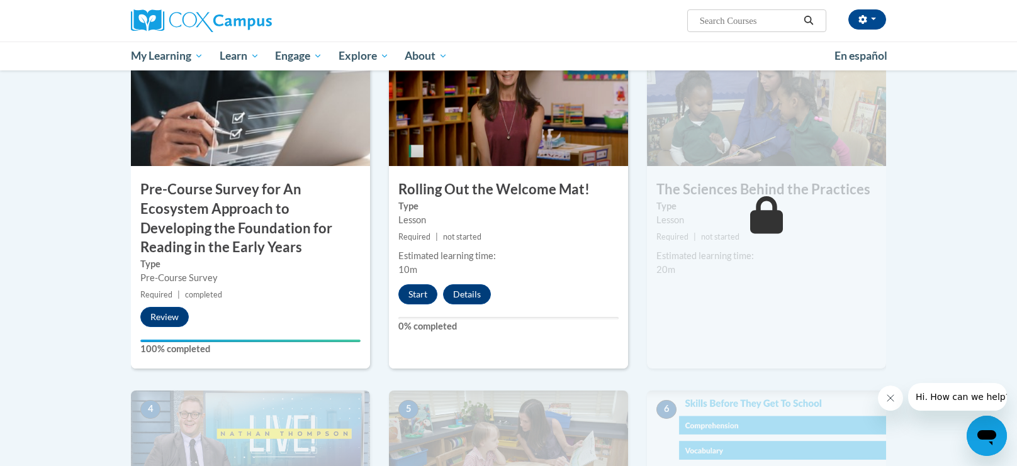
scroll to position [324, 0]
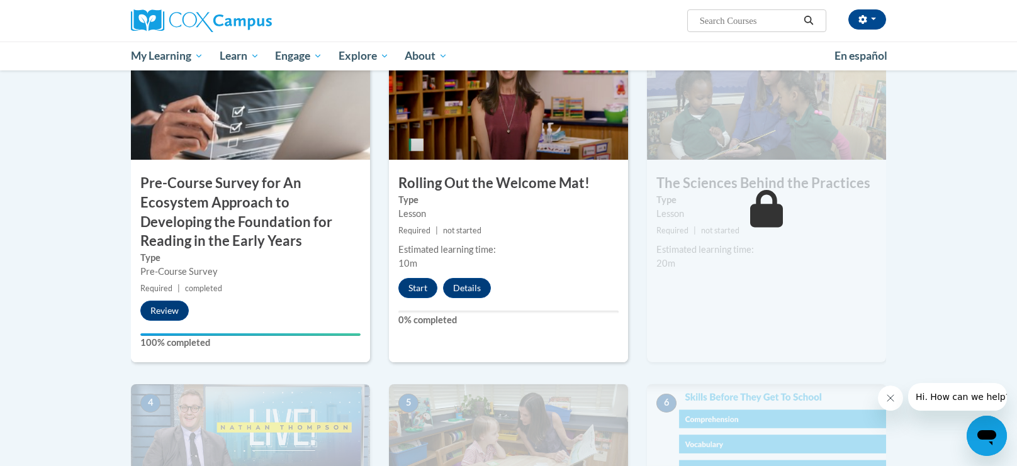
click at [272, 185] on h3 "Pre-Course Survey for An Ecosystem Approach to Developing the Foundation for Re…" at bounding box center [250, 212] width 239 height 77
click at [167, 301] on button "Review" at bounding box center [164, 311] width 48 height 20
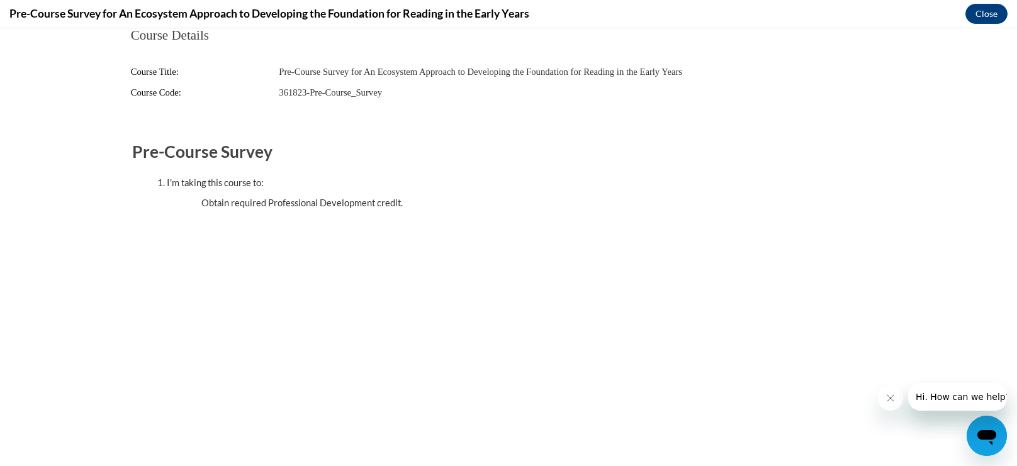
scroll to position [0, 0]
click at [991, 13] on button "Close" at bounding box center [986, 14] width 42 height 20
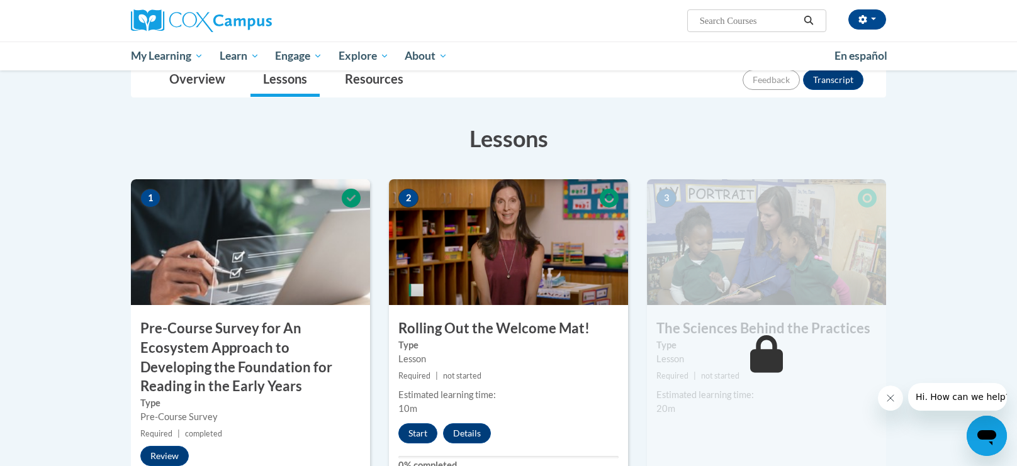
scroll to position [165, 0]
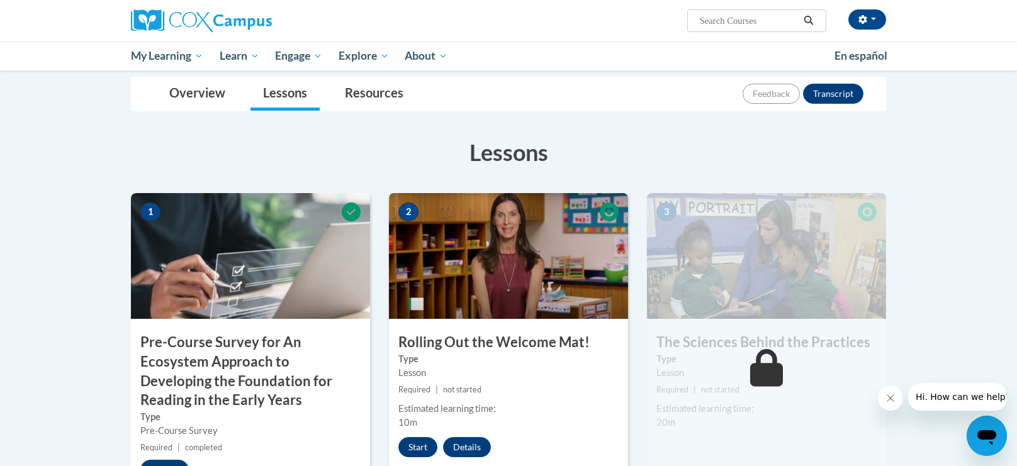
click at [332, 213] on span at bounding box center [351, 213] width 38 height 21
click at [143, 216] on span "1" at bounding box center [150, 212] width 20 height 19
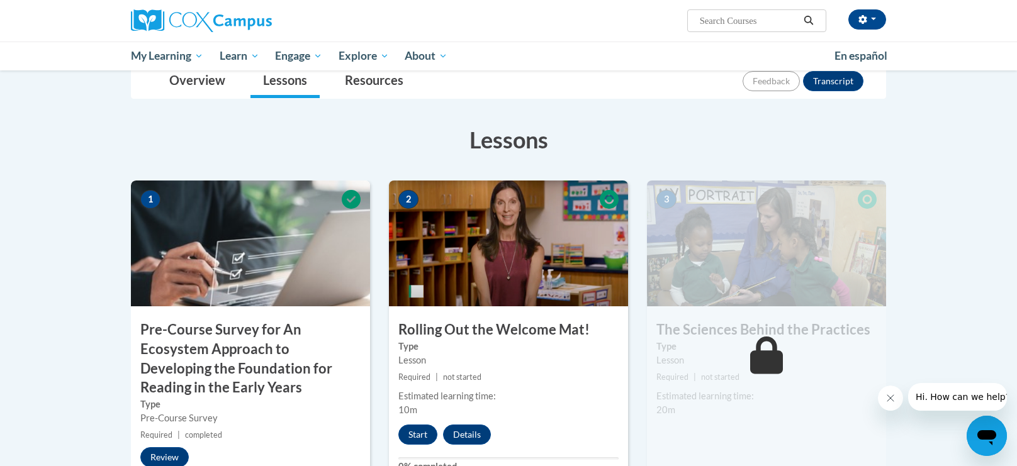
scroll to position [176, 0]
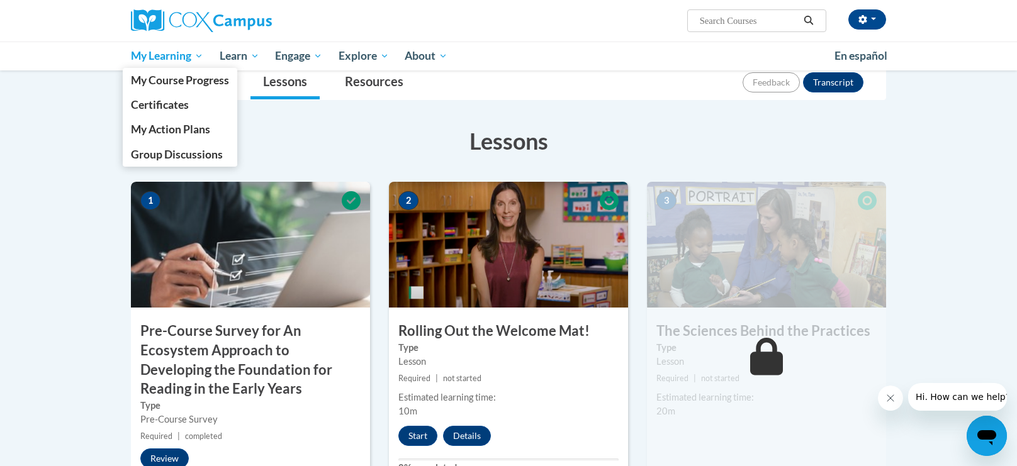
click at [194, 50] on span "My Learning" at bounding box center [167, 55] width 72 height 15
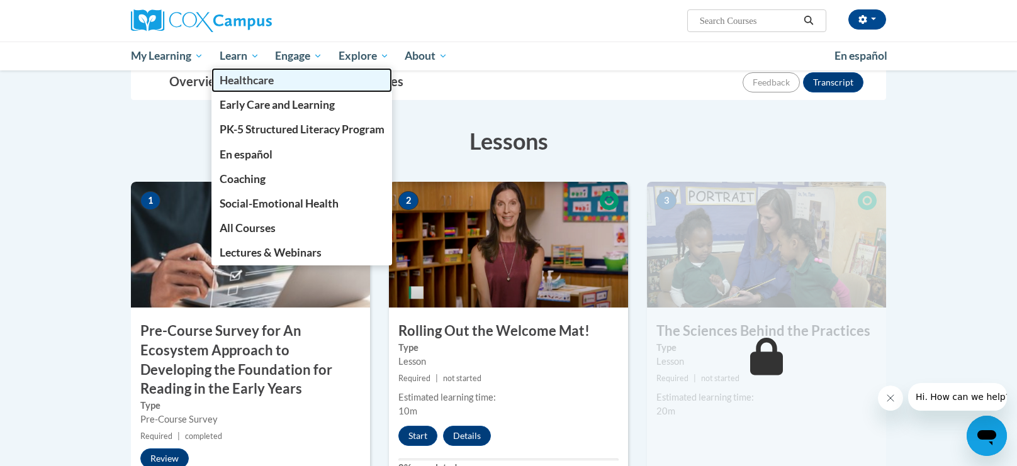
click at [251, 70] on link "Healthcare" at bounding box center [301, 80] width 181 height 25
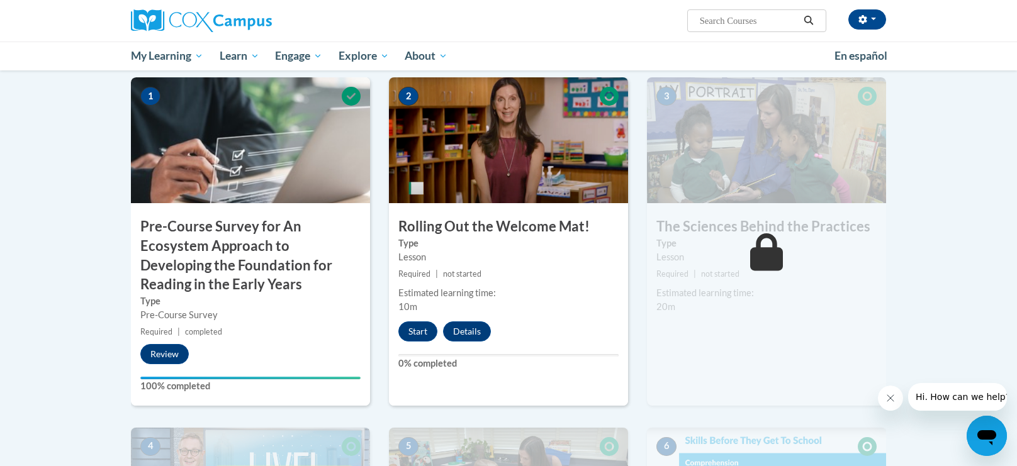
scroll to position [283, 0]
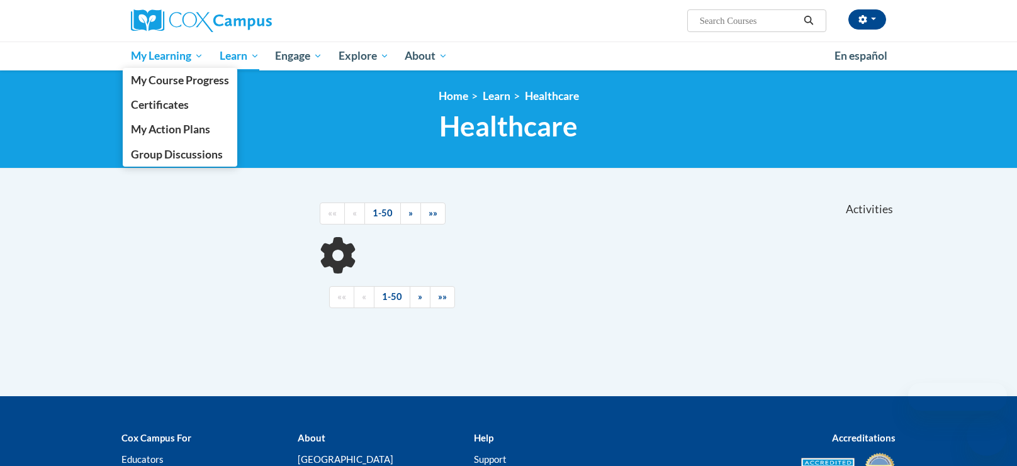
click at [189, 57] on span "My Learning" at bounding box center [167, 55] width 72 height 15
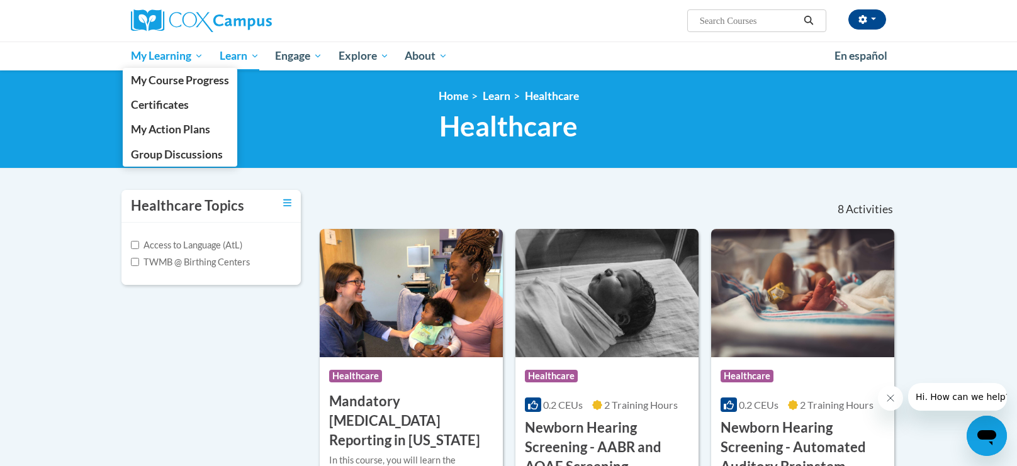
click at [172, 57] on span "My Learning" at bounding box center [167, 55] width 72 height 15
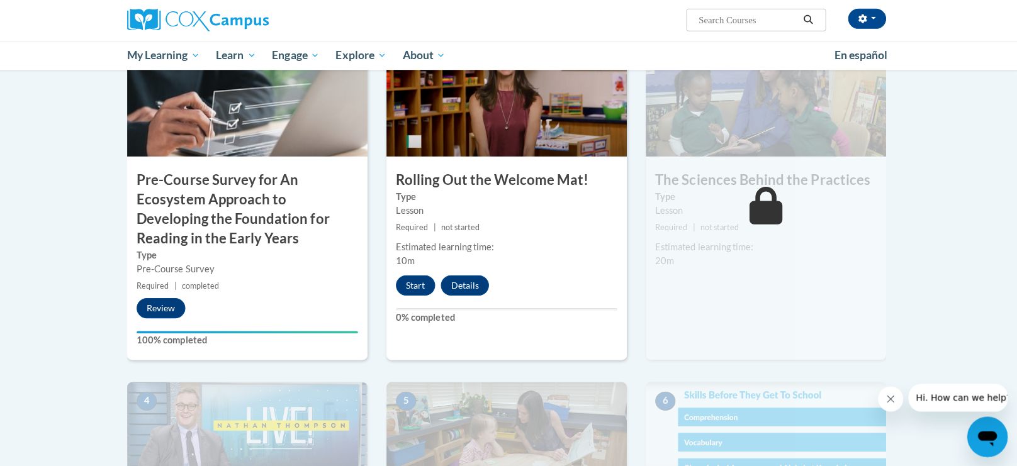
scroll to position [330, 0]
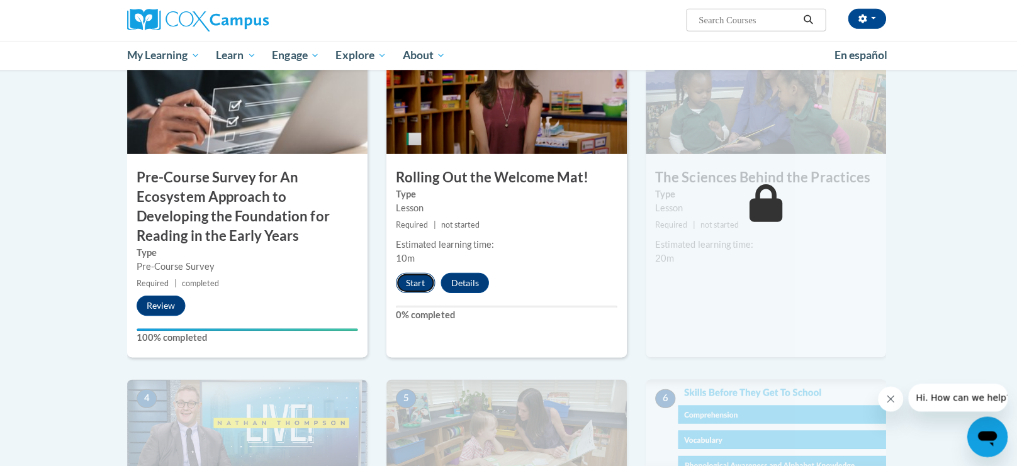
click at [417, 284] on button "Start" at bounding box center [417, 282] width 39 height 20
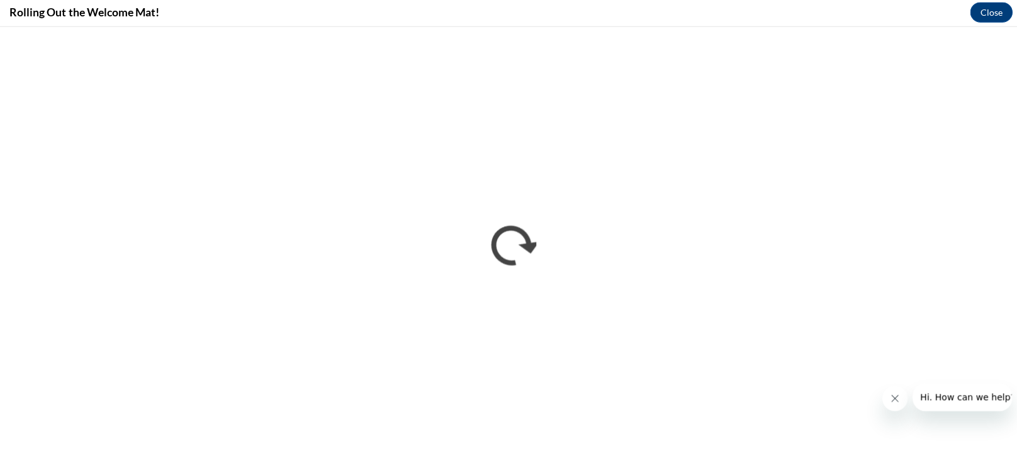
scroll to position [613, 0]
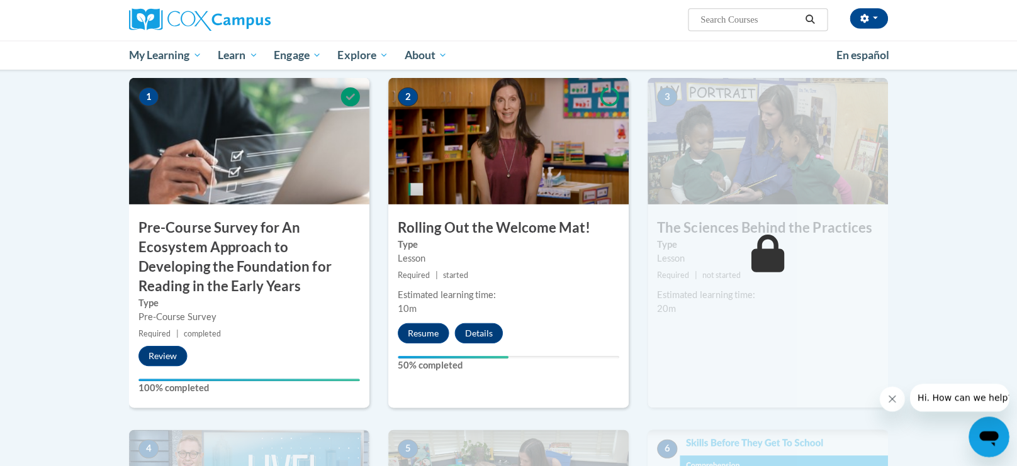
scroll to position [279, 0]
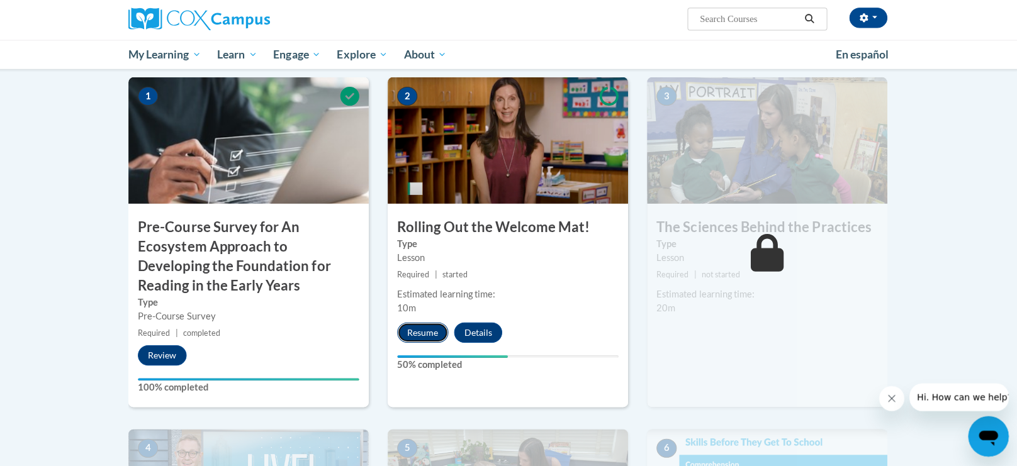
click at [421, 332] on button "Resume" at bounding box center [423, 333] width 51 height 20
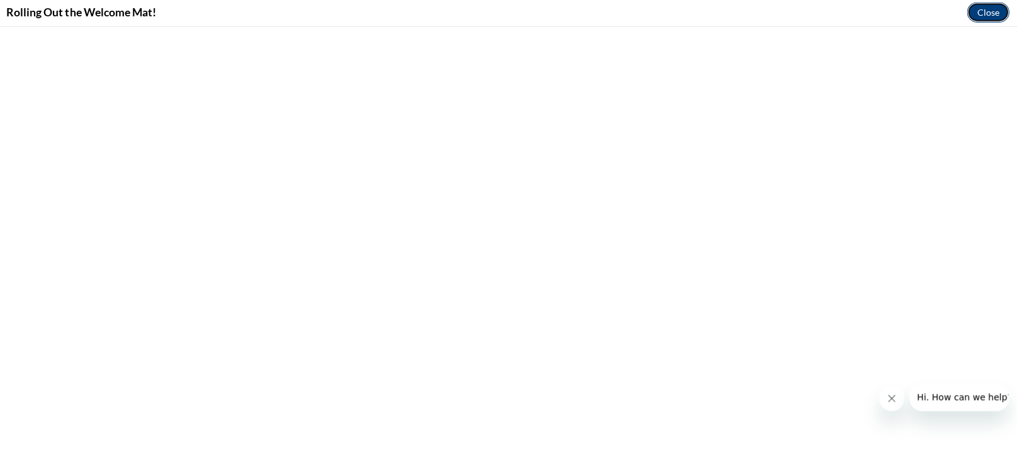
click at [988, 14] on button "Close" at bounding box center [986, 14] width 42 height 20
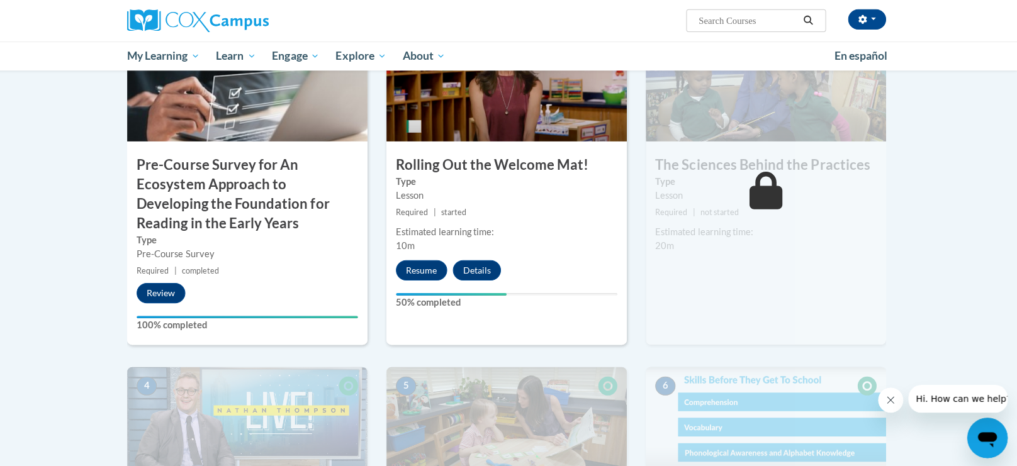
scroll to position [340, 0]
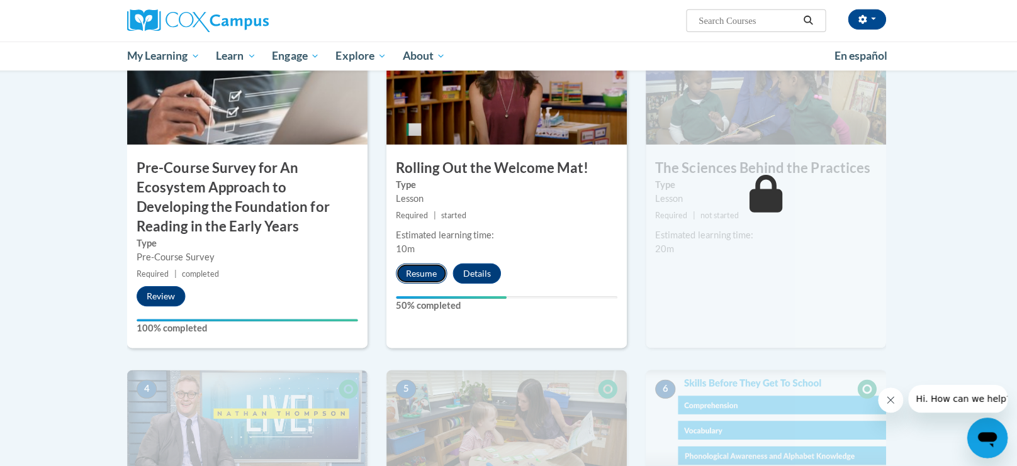
click at [420, 277] on button "Resume" at bounding box center [423, 272] width 51 height 20
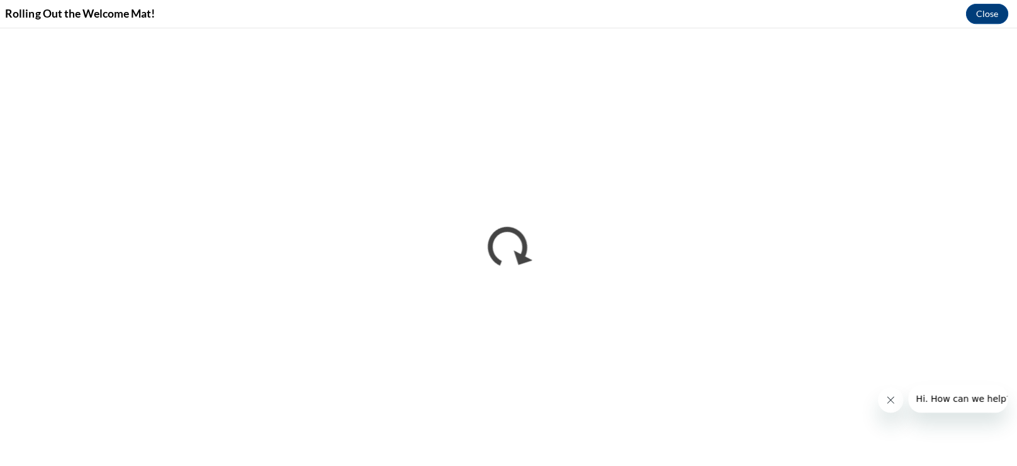
scroll to position [0, 0]
click at [990, 9] on button "Close" at bounding box center [986, 14] width 42 height 20
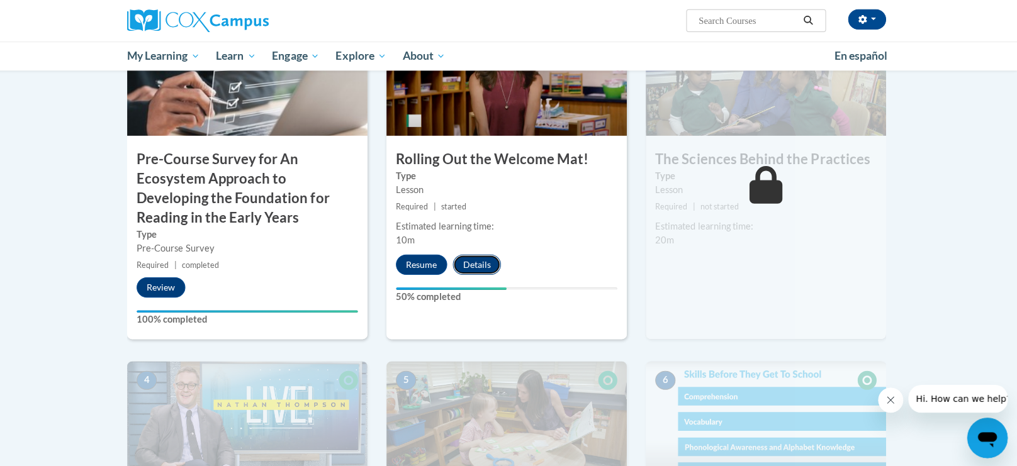
click at [486, 257] on button "Details" at bounding box center [479, 264] width 48 height 20
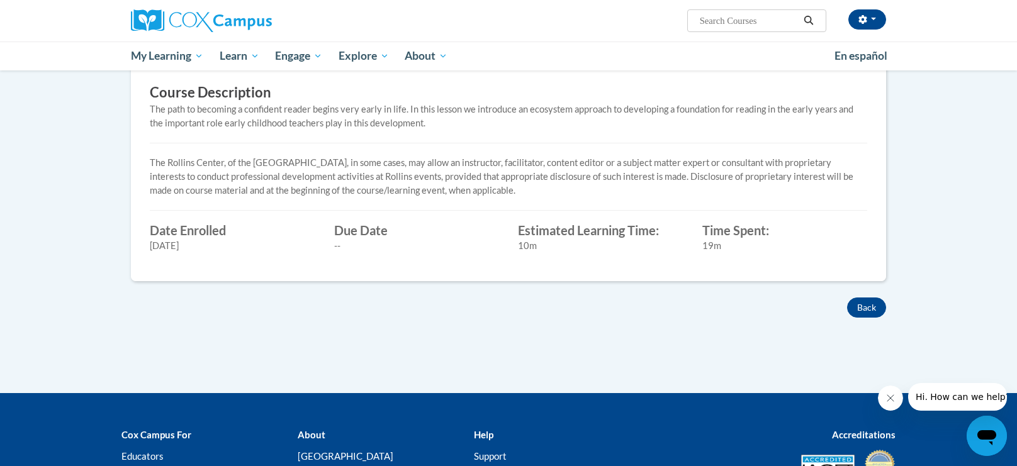
scroll to position [371, 0]
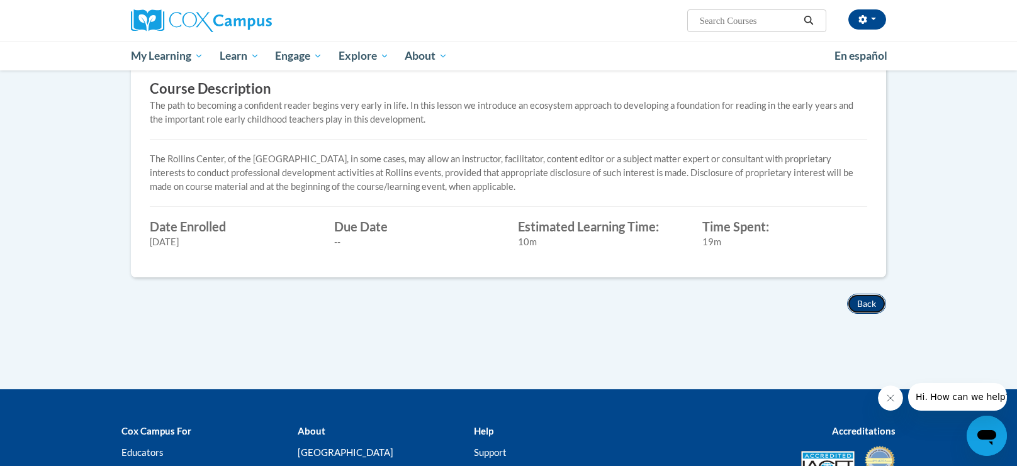
click at [861, 298] on button "Back" at bounding box center [866, 304] width 39 height 20
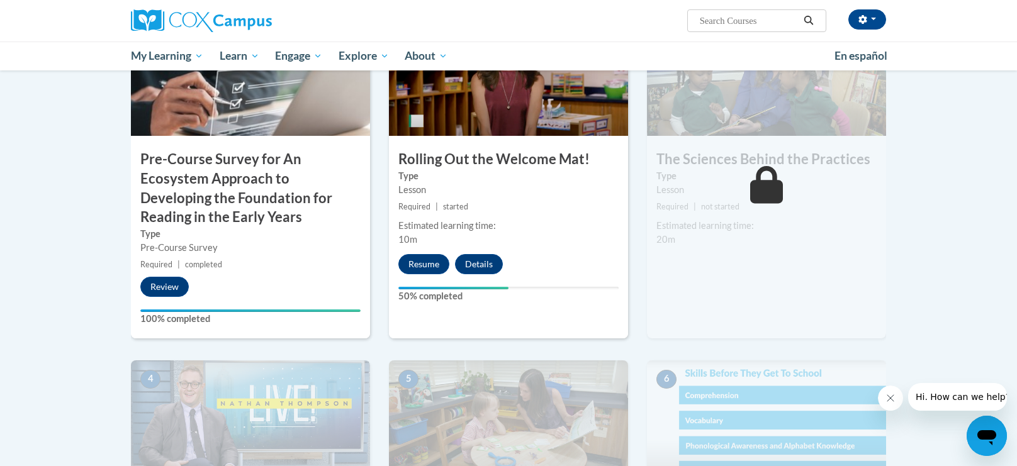
scroll to position [349, 0]
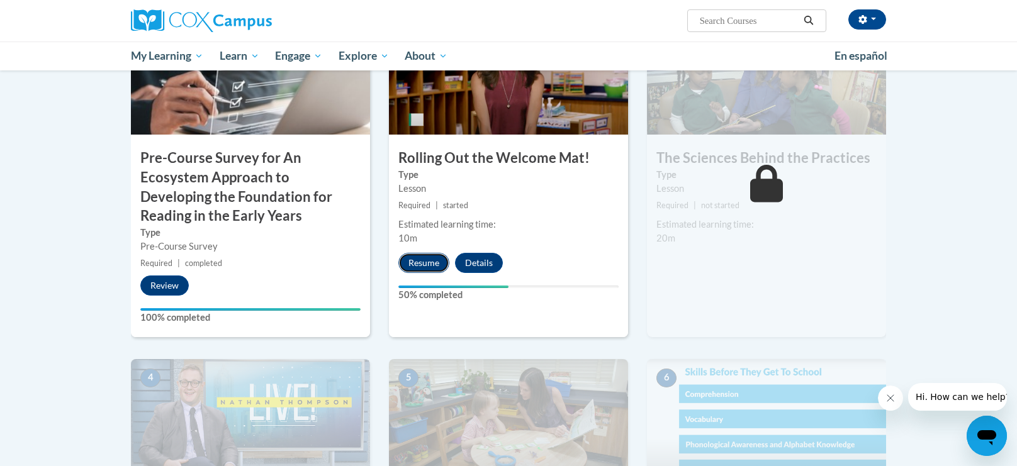
click at [430, 266] on button "Resume" at bounding box center [423, 263] width 51 height 20
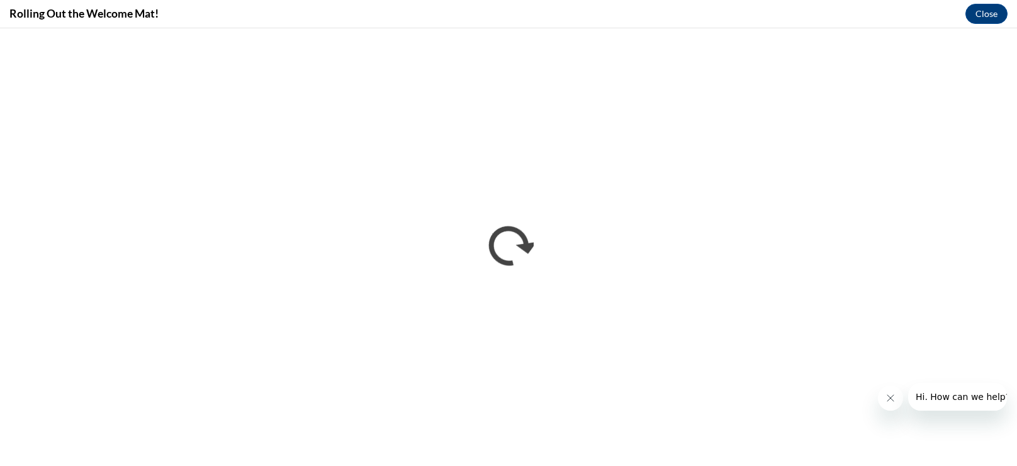
scroll to position [0, 0]
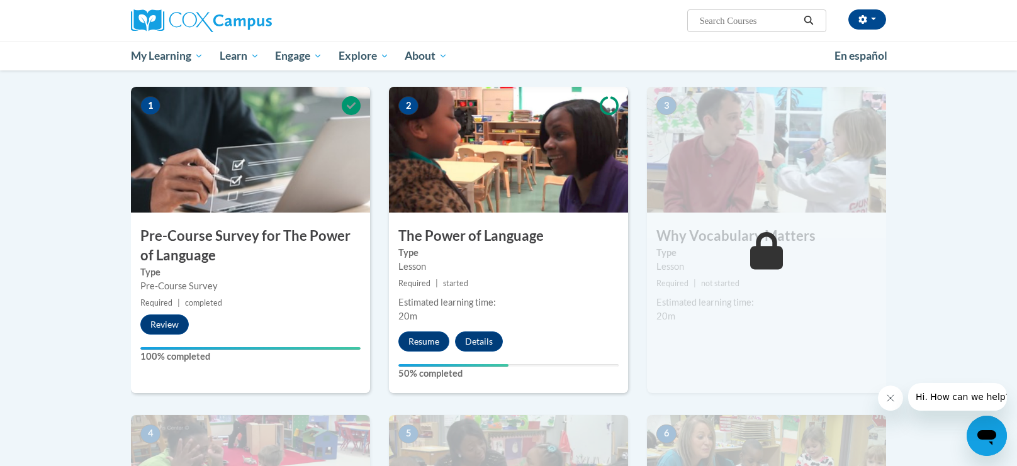
scroll to position [246, 0]
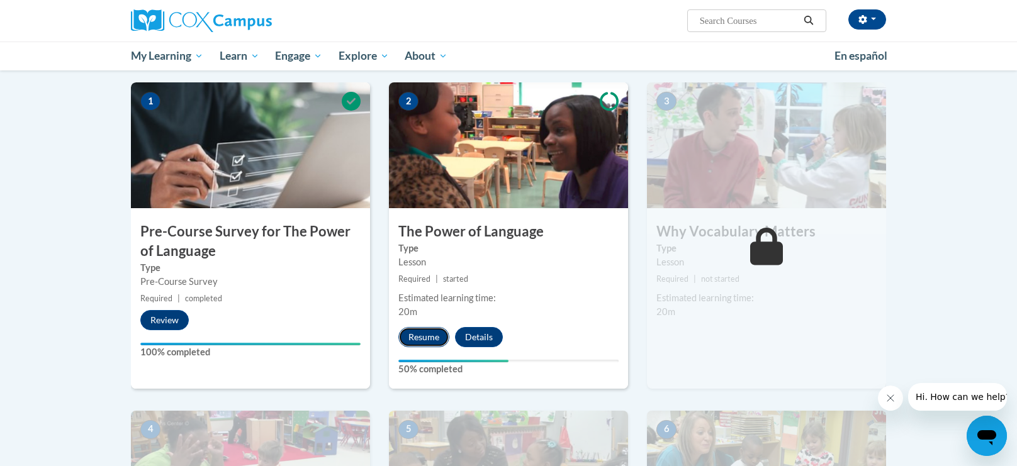
click at [423, 330] on button "Resume" at bounding box center [423, 337] width 51 height 20
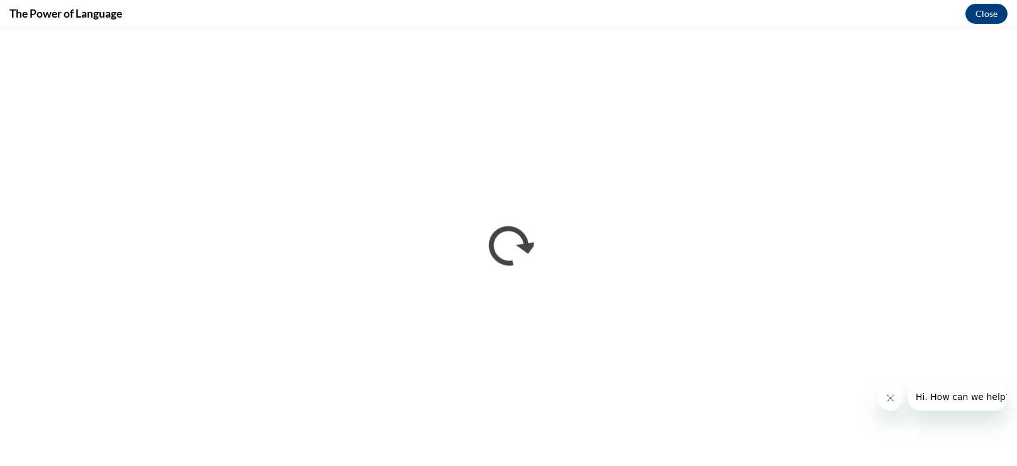
scroll to position [0, 0]
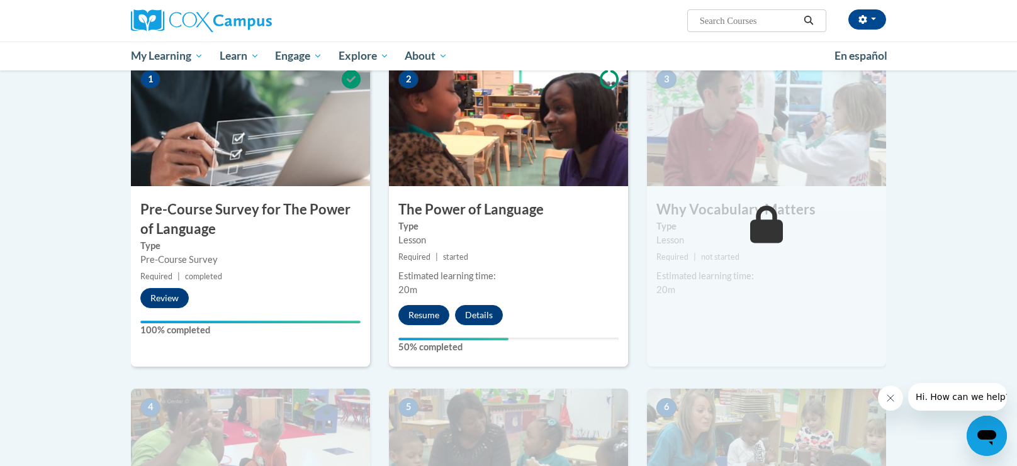
scroll to position [269, 0]
click at [423, 310] on button "Resume" at bounding box center [423, 315] width 51 height 20
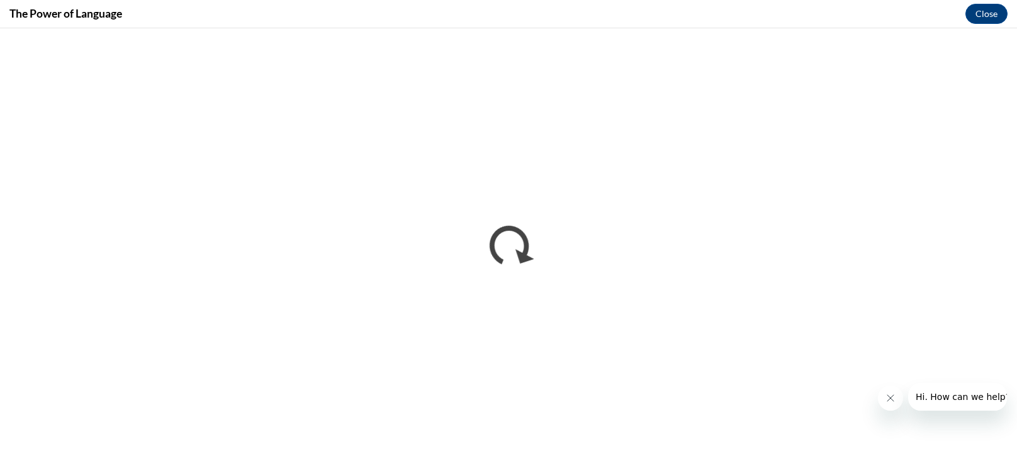
scroll to position [0, 0]
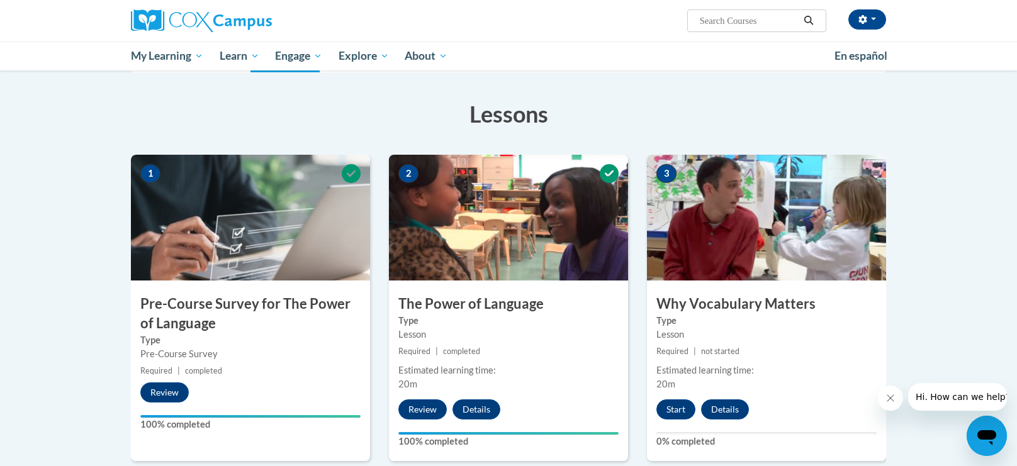
scroll to position [174, 0]
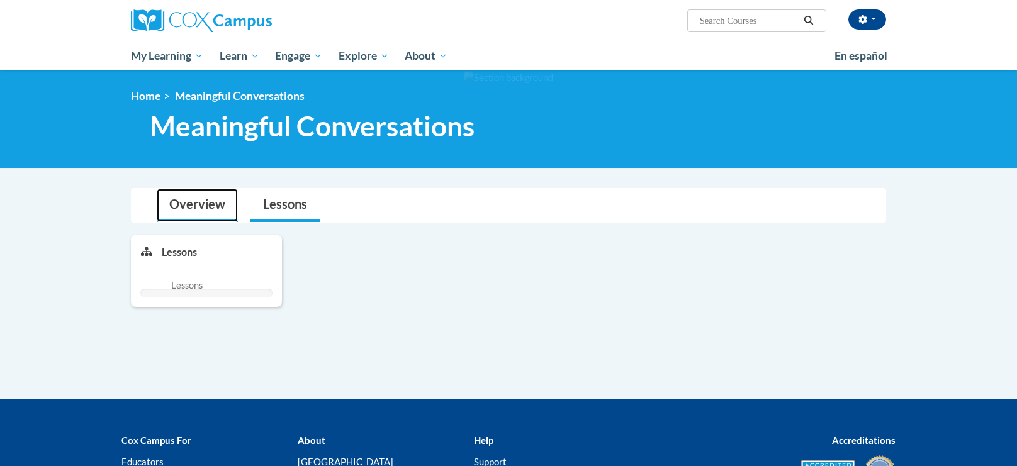
click at [203, 199] on link "Overview" at bounding box center [197, 205] width 81 height 33
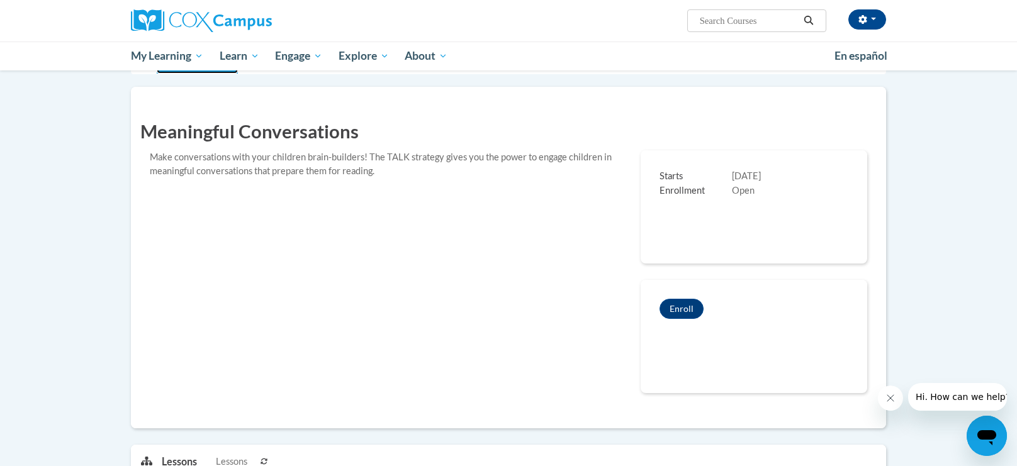
scroll to position [149, 0]
click at [683, 305] on button "Enroll" at bounding box center [681, 308] width 44 height 20
click at [697, 306] on button "Enroll" at bounding box center [681, 308] width 44 height 20
click at [695, 316] on button "Enroll" at bounding box center [681, 308] width 44 height 20
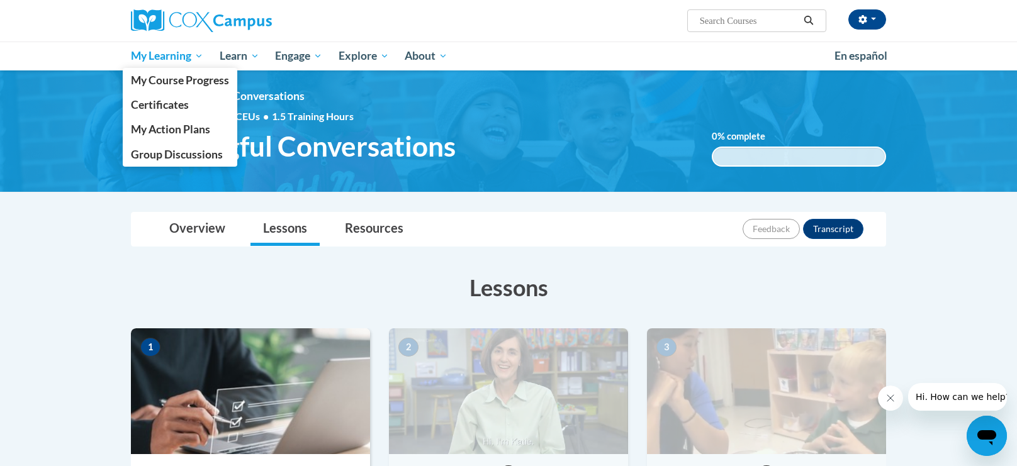
click at [181, 57] on span "My Learning" at bounding box center [167, 55] width 72 height 15
click at [207, 54] on link "My Learning" at bounding box center [167, 56] width 89 height 29
click at [193, 130] on span "My Action Plans" at bounding box center [170, 129] width 79 height 13
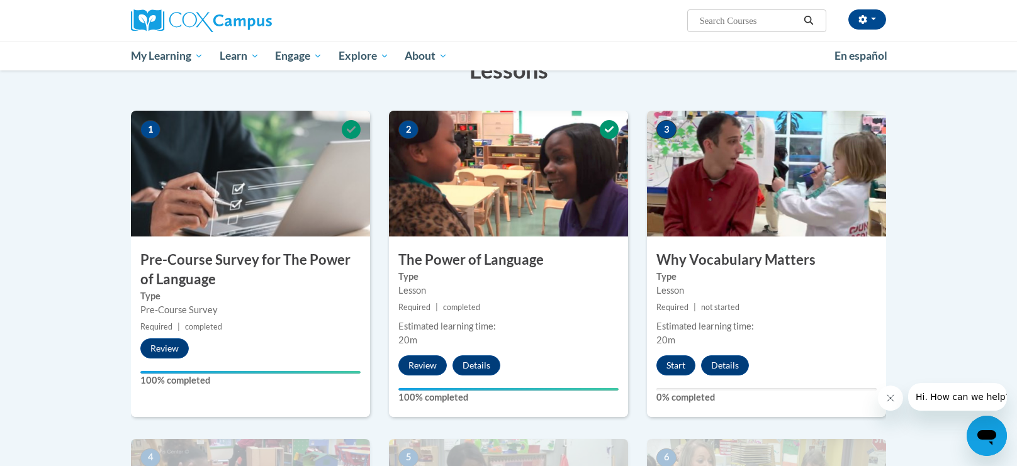
scroll to position [214, 0]
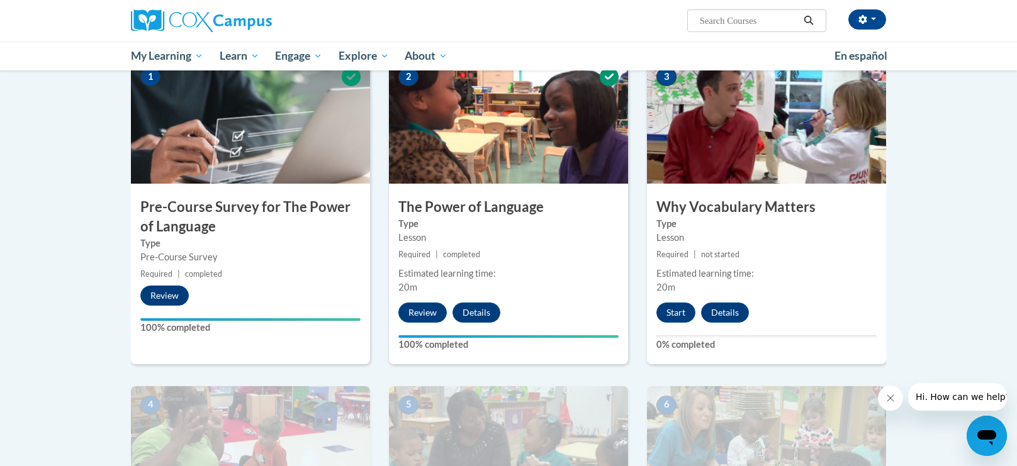
scroll to position [273, 0]
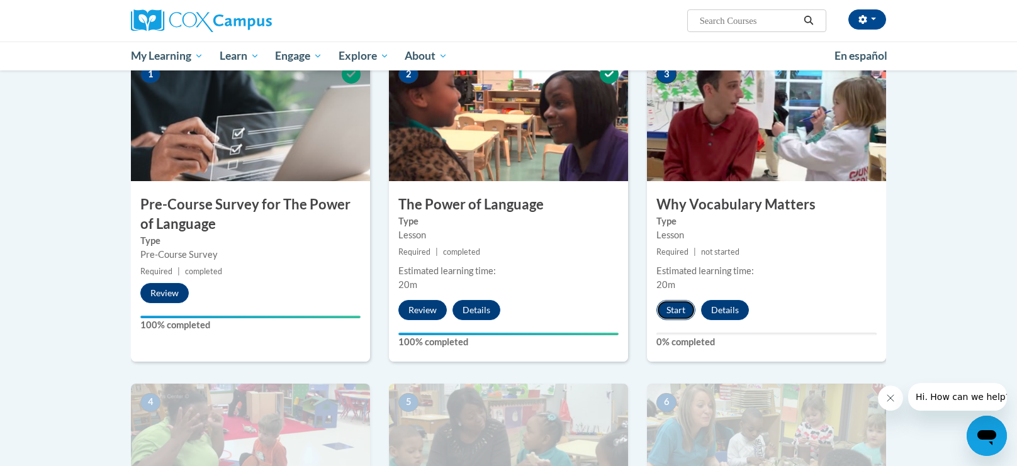
click at [673, 318] on button "Start" at bounding box center [675, 310] width 39 height 20
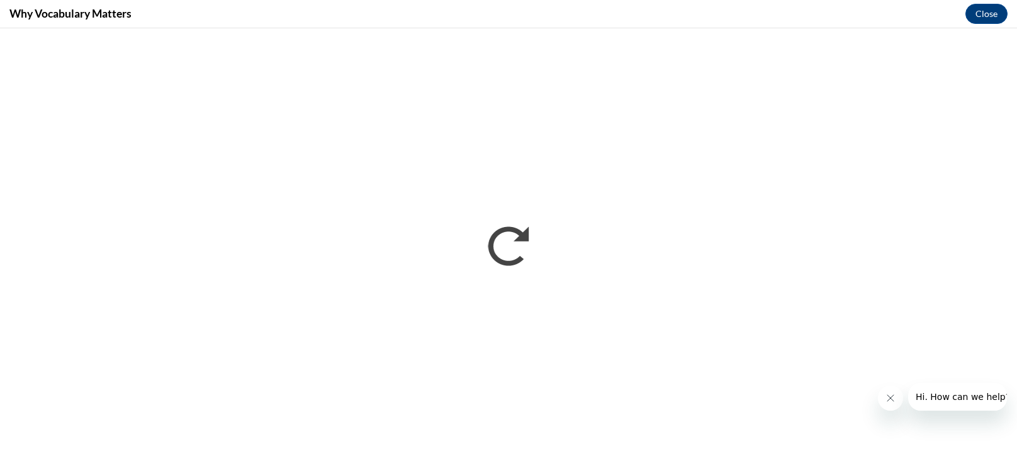
scroll to position [0, 0]
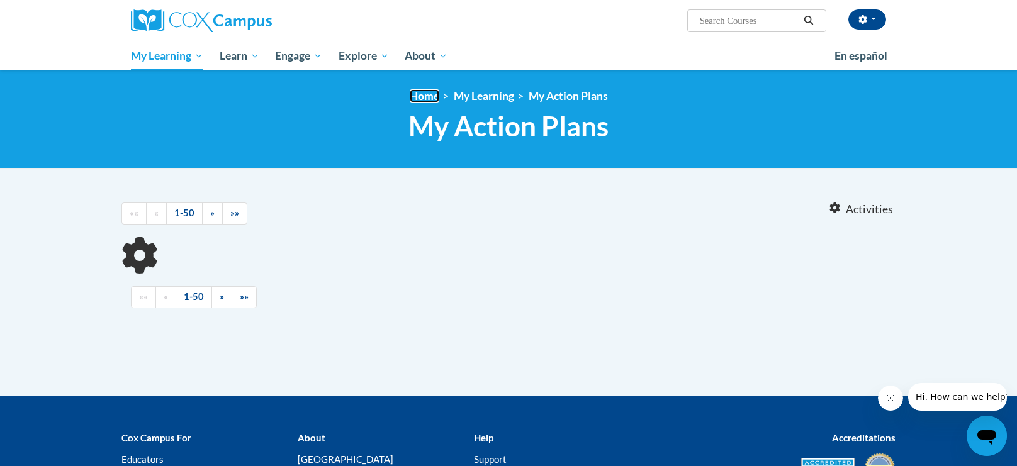
click at [432, 99] on link "Home" at bounding box center [425, 95] width 30 height 13
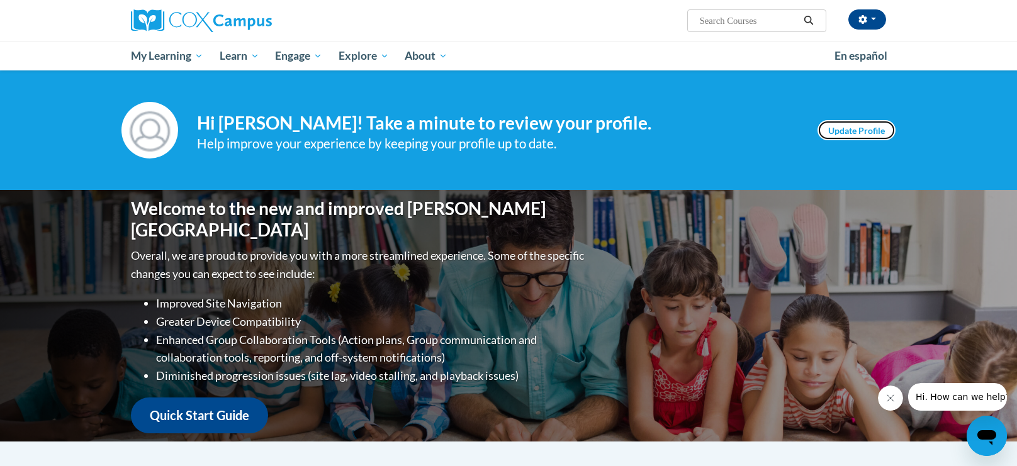
click at [856, 135] on link "Update Profile" at bounding box center [856, 130] width 78 height 20
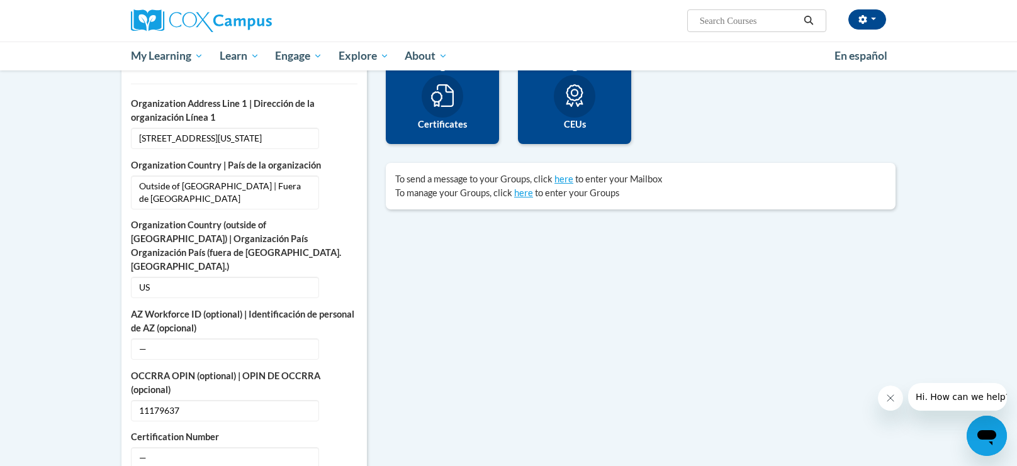
scroll to position [319, 0]
click at [346, 181] on icon "Custom profile fields" at bounding box center [343, 185] width 9 height 9
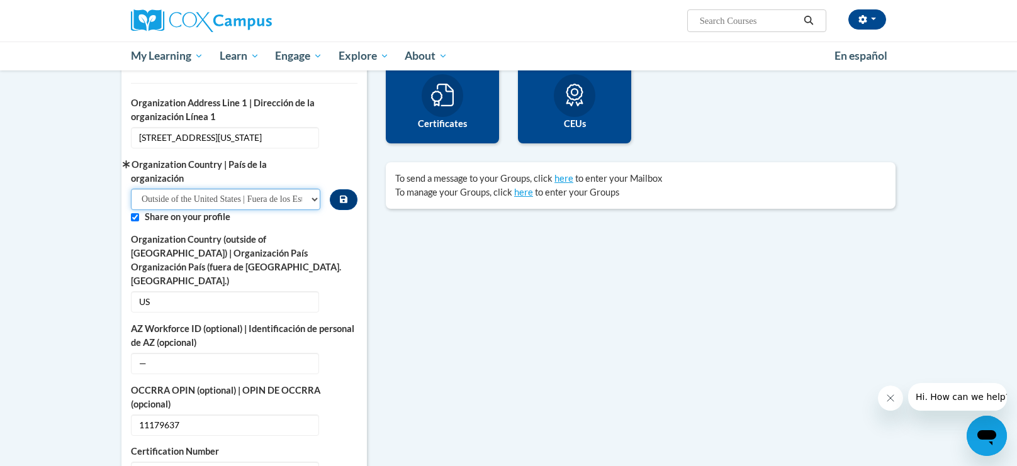
click at [313, 201] on select "Please Select United States | Estados Unidos Outside of the United States | Fue…" at bounding box center [225, 199] width 189 height 21
select select "ad49bcad-a171-4b2e-b99c-48b446064914"
click at [131, 189] on select "Please Select United States | Estados Unidos Outside of the United States | Fue…" at bounding box center [225, 199] width 189 height 21
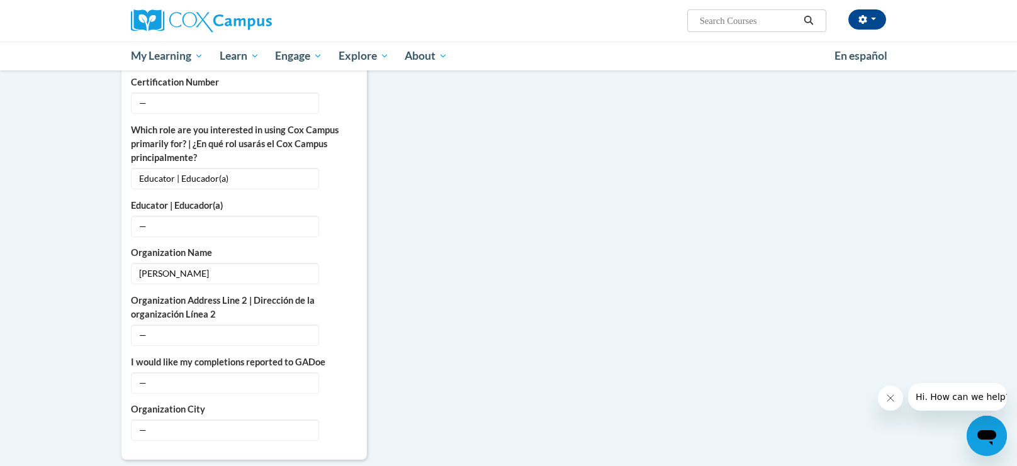
scroll to position [691, 0]
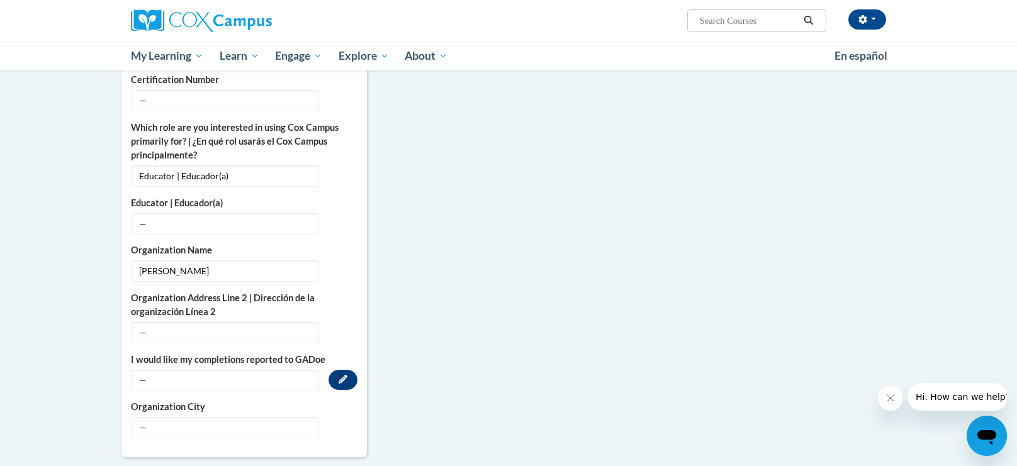
click at [226, 370] on span "—" at bounding box center [225, 380] width 188 height 21
click at [340, 375] on icon "Custom profile fields" at bounding box center [343, 379] width 9 height 9
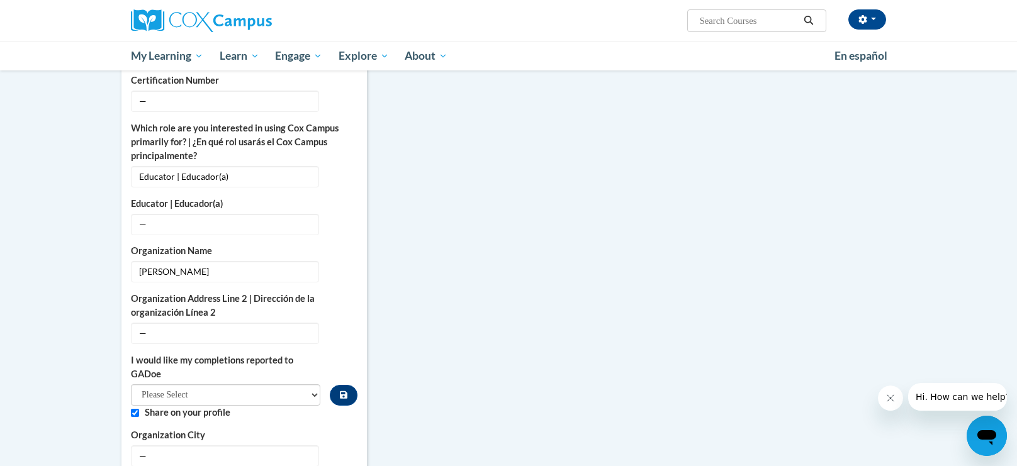
click at [429, 272] on div "More About Me Click or press to edit any of the profile fields below. Select mu…" at bounding box center [508, 212] width 793 height 1050
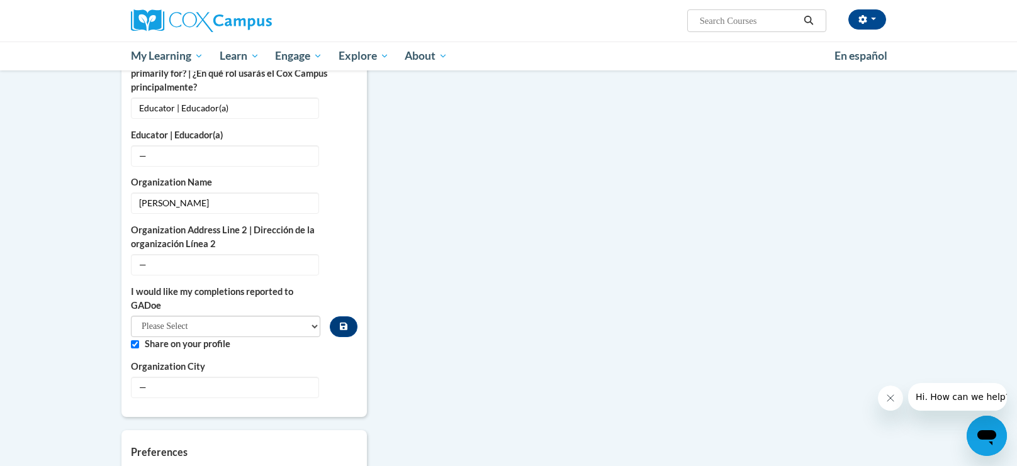
scroll to position [741, 0]
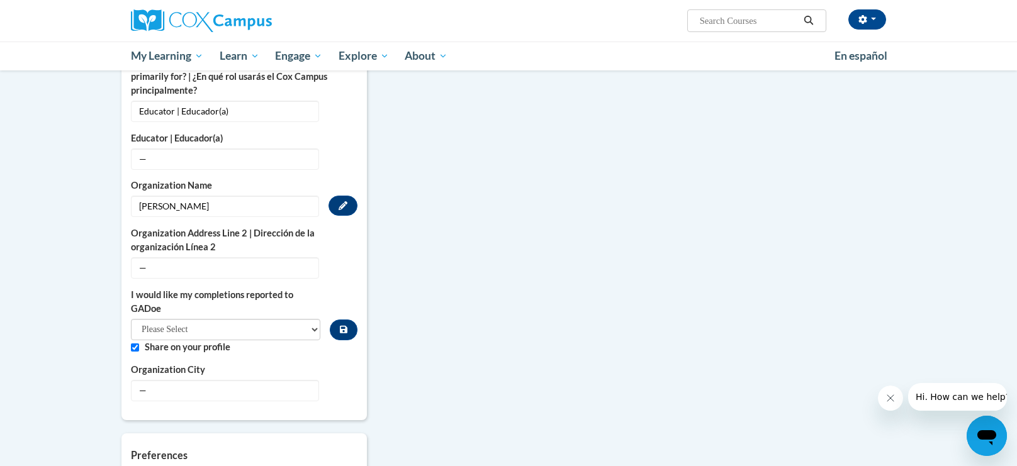
click at [234, 196] on span "Gahanna jefferson" at bounding box center [225, 206] width 188 height 21
click at [333, 196] on button "Edit" at bounding box center [342, 206] width 29 height 20
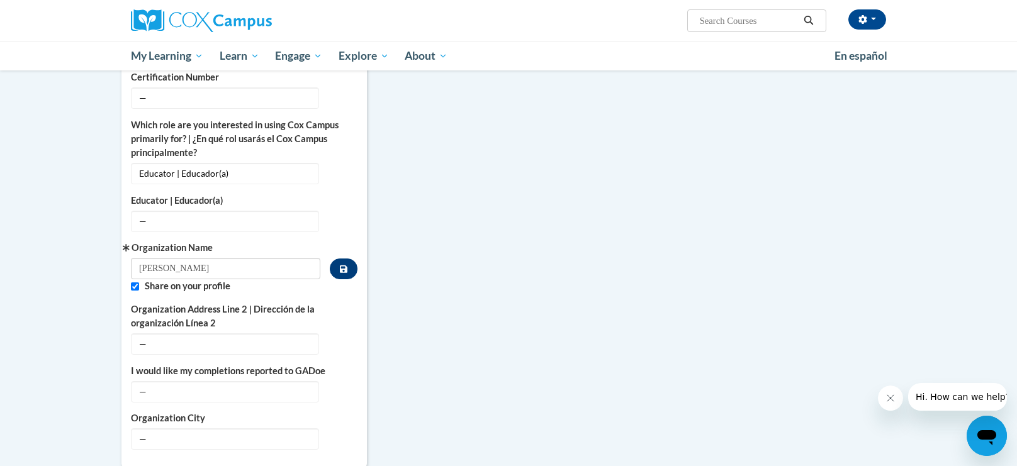
scroll to position [679, 0]
click at [264, 257] on input "Gahanna jefferson" at bounding box center [225, 267] width 189 height 21
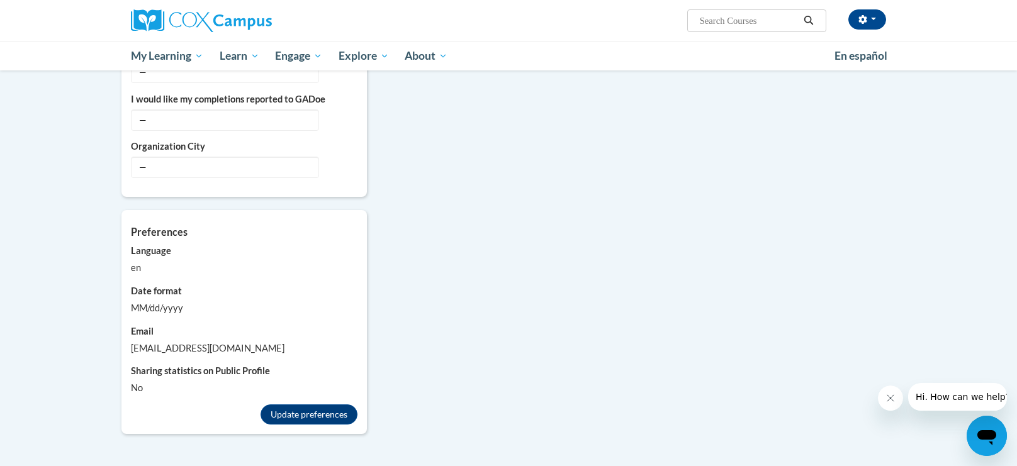
scroll to position [949, 0]
type input "Gahanna jefferson public schools"
click at [329, 405] on button "Update preferences" at bounding box center [308, 415] width 97 height 20
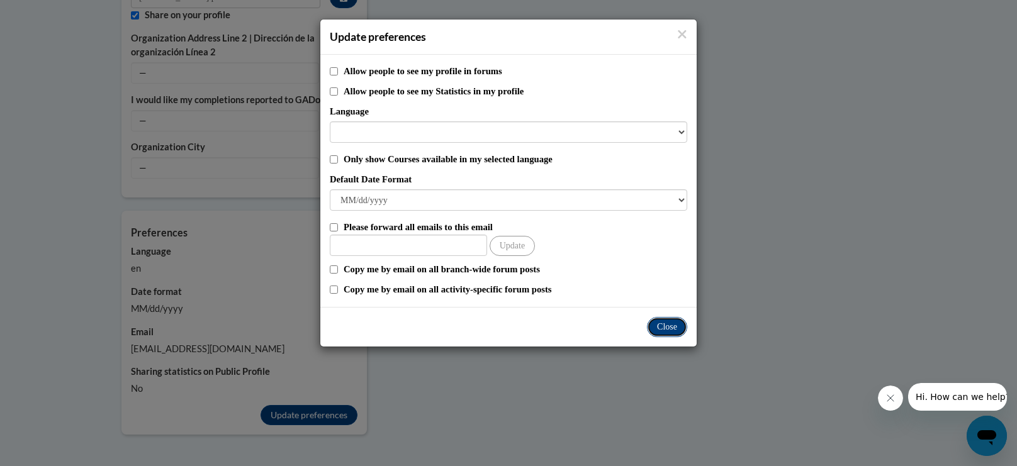
click at [669, 323] on button "Close" at bounding box center [667, 327] width 40 height 20
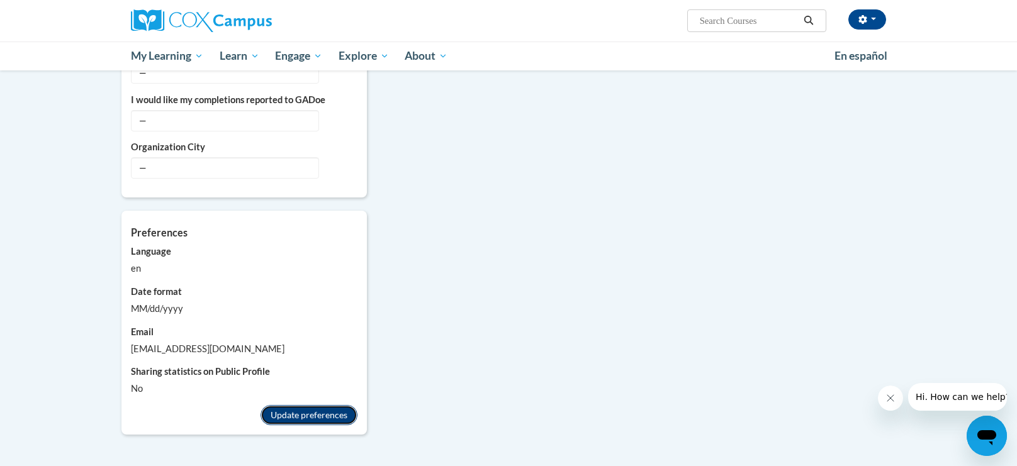
click at [315, 405] on button "Update preferences" at bounding box center [308, 415] width 97 height 20
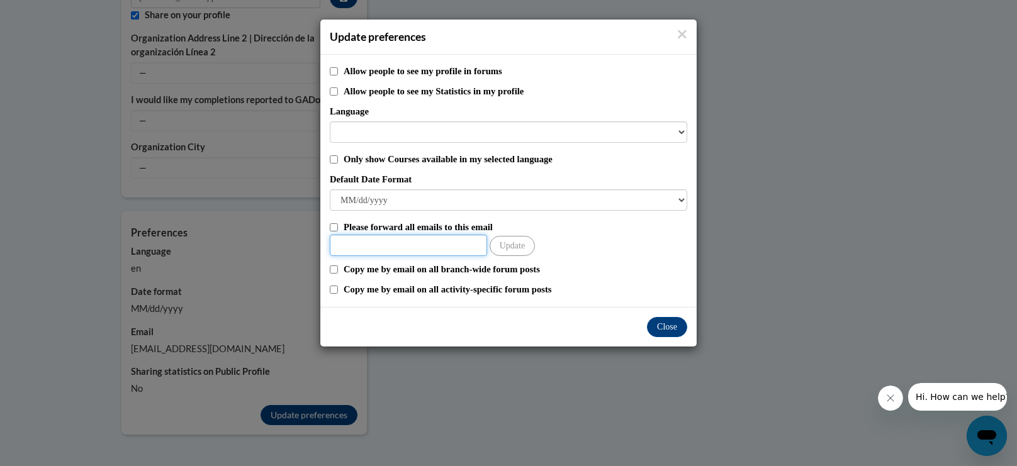
click at [459, 244] on input "Other Email" at bounding box center [408, 245] width 157 height 21
type input "mcgilld@gjps.org"
click at [515, 245] on button "Update" at bounding box center [512, 246] width 45 height 20
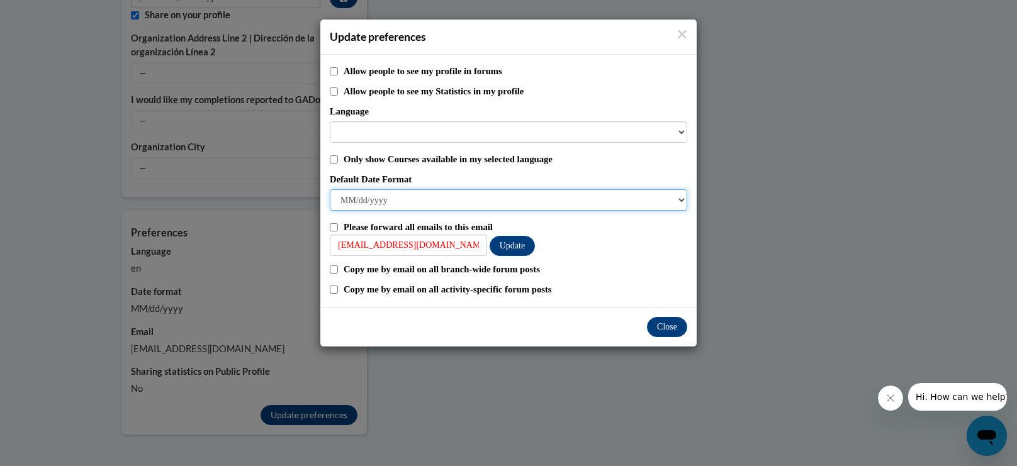
click at [585, 205] on select "M/d/yyyy M/d/yy MM/dd/yy MM/dd/yyyy yy/MM/dd yyyy-MM-dd dd-MMM-yyyy dd/MM/yyyy …" at bounding box center [508, 199] width 357 height 21
click at [491, 192] on select "M/d/yyyy M/d/yy MM/dd/yy MM/dd/yyyy yy/MM/dd yyyy-MM-dd dd-MMM-yyyy dd/MM/yyyy …" at bounding box center [508, 199] width 357 height 21
click at [469, 194] on select "M/d/yyyy M/d/yy MM/dd/yy MM/dd/yyyy yy/MM/dd yyyy-MM-dd dd-MMM-yyyy dd/MM/yyyy …" at bounding box center [508, 199] width 357 height 21
click at [666, 196] on select "M/d/yyyy M/d/yy MM/dd/yy MM/dd/yyyy yy/MM/dd yyyy-MM-dd dd-MMM-yyyy dd/MM/yyyy …" at bounding box center [508, 199] width 357 height 21
click at [378, 198] on select "M/d/yyyy M/d/yy MM/dd/yy MM/dd/yyyy yy/MM/dd yyyy-MM-dd dd-MMM-yyyy dd/MM/yyyy …" at bounding box center [508, 199] width 357 height 21
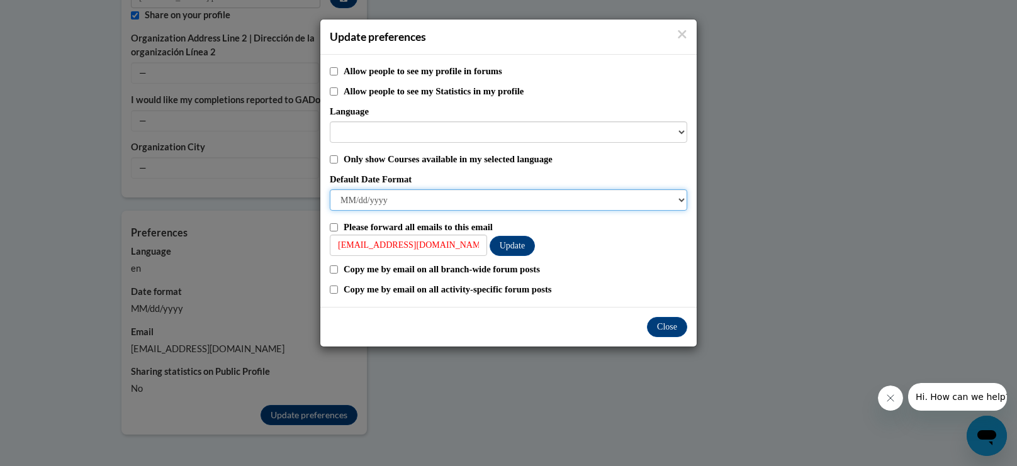
click at [367, 192] on select "M/d/yyyy M/d/yy MM/dd/yy MM/dd/yyyy yy/MM/dd yyyy-MM-dd dd-MMM-yyyy dd/MM/yyyy …" at bounding box center [508, 199] width 357 height 21
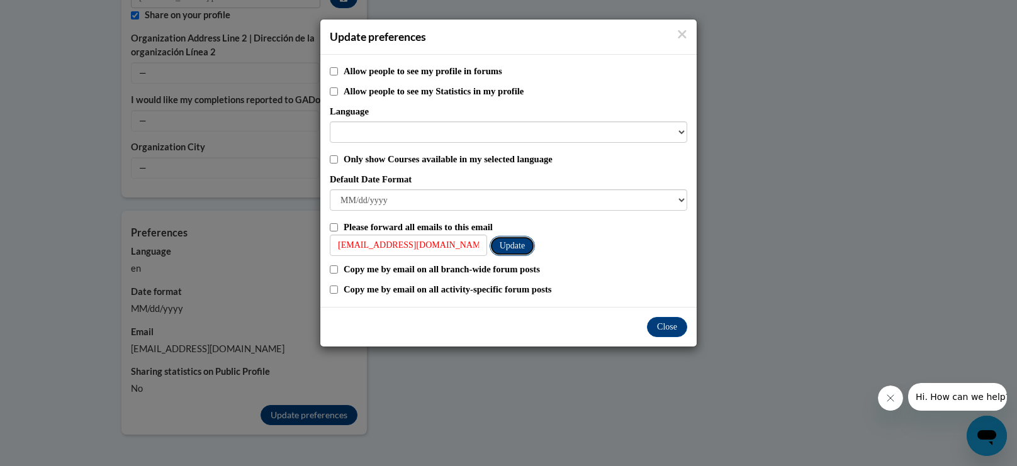
click at [506, 243] on button "Update" at bounding box center [512, 246] width 45 height 20
click at [665, 325] on button "Close" at bounding box center [667, 327] width 40 height 20
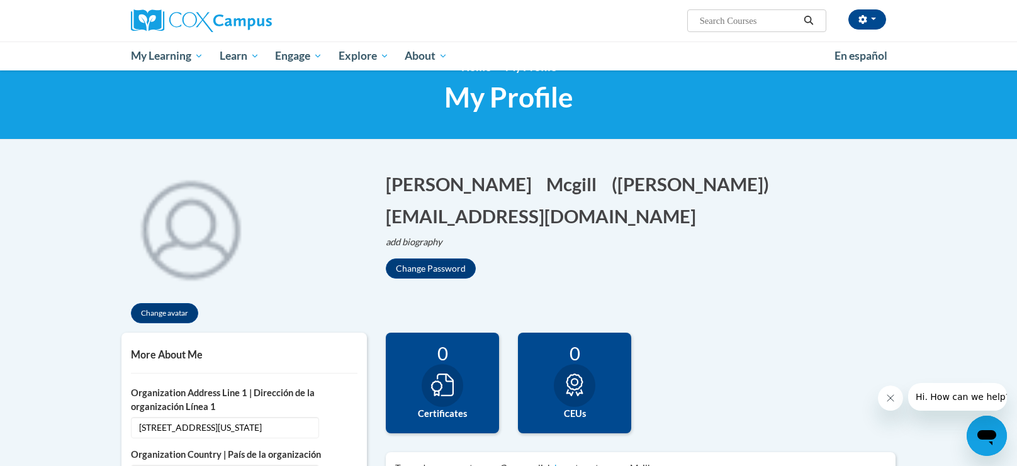
scroll to position [0, 0]
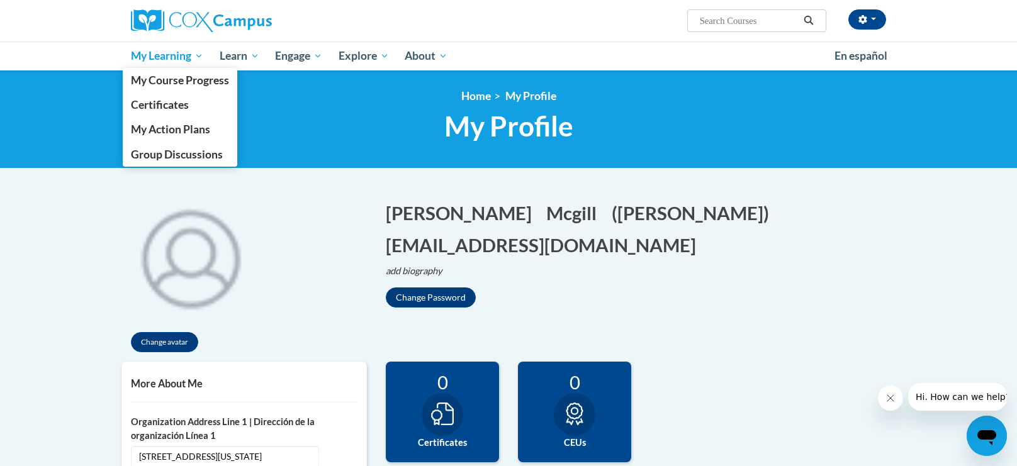
click at [175, 56] on span "My Learning" at bounding box center [167, 55] width 72 height 15
click at [223, 77] on span "My Course Progress" at bounding box center [180, 80] width 98 height 13
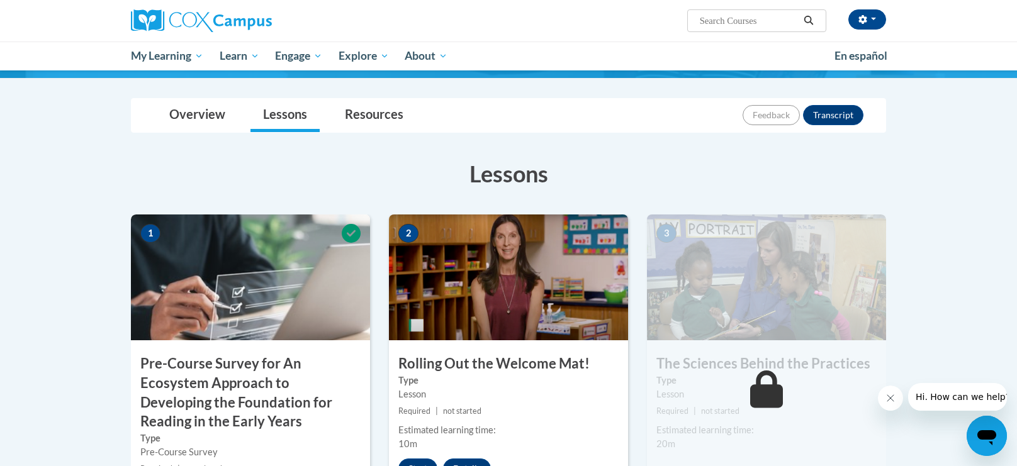
scroll to position [140, 0]
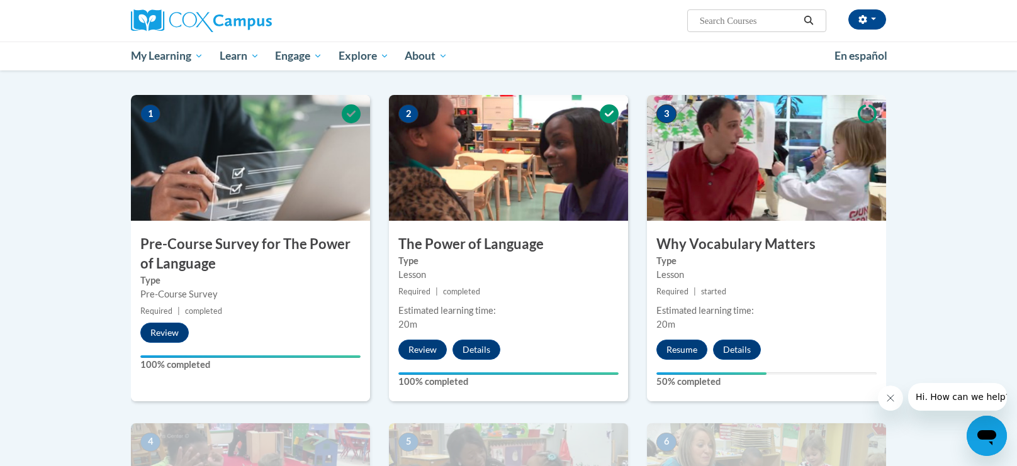
scroll to position [234, 0]
click at [683, 344] on button "Resume" at bounding box center [681, 349] width 51 height 20
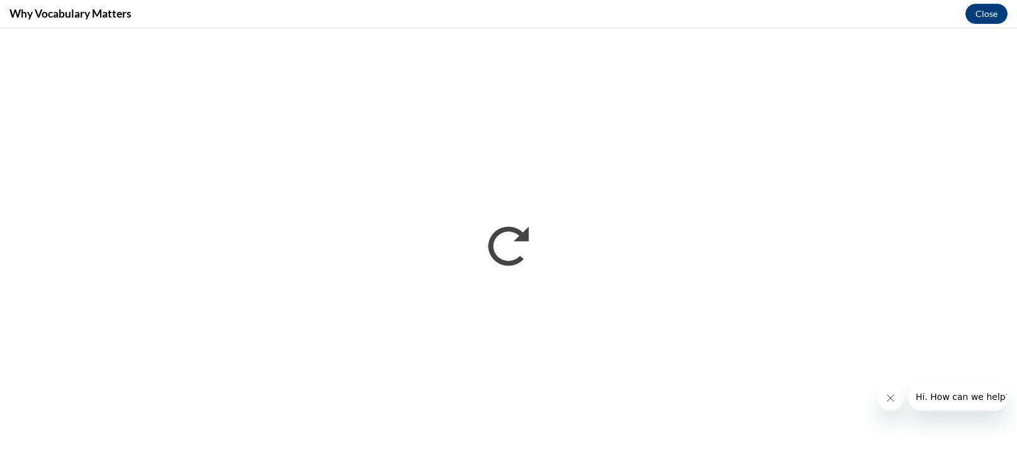
scroll to position [0, 0]
click at [996, 19] on button "Close" at bounding box center [986, 14] width 42 height 20
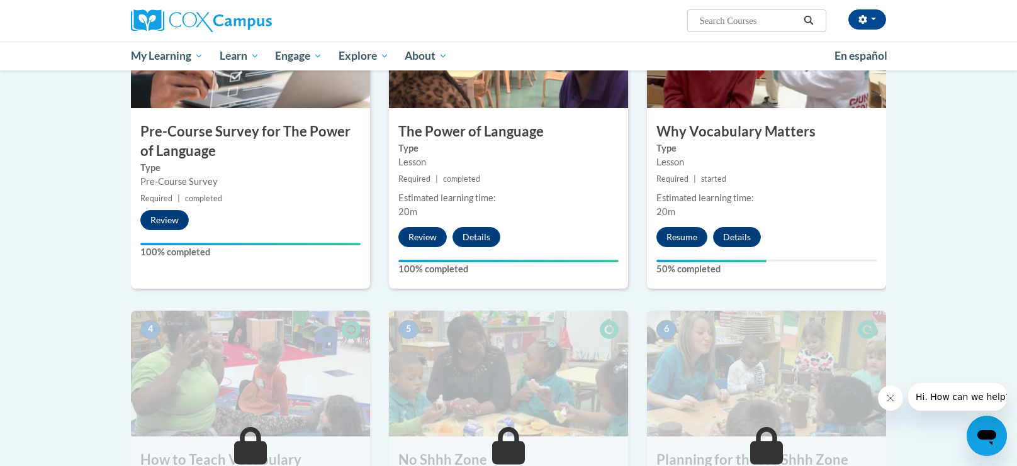
scroll to position [347, 0]
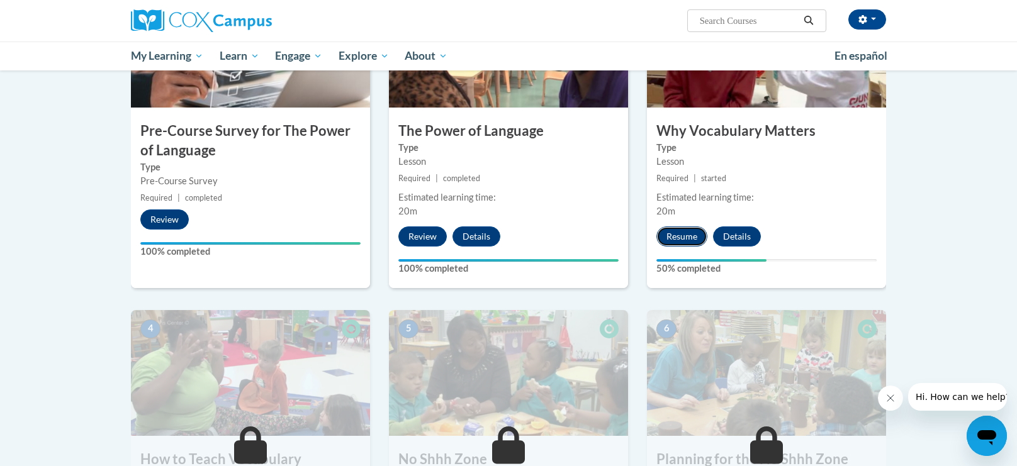
click at [685, 244] on button "Resume" at bounding box center [681, 237] width 51 height 20
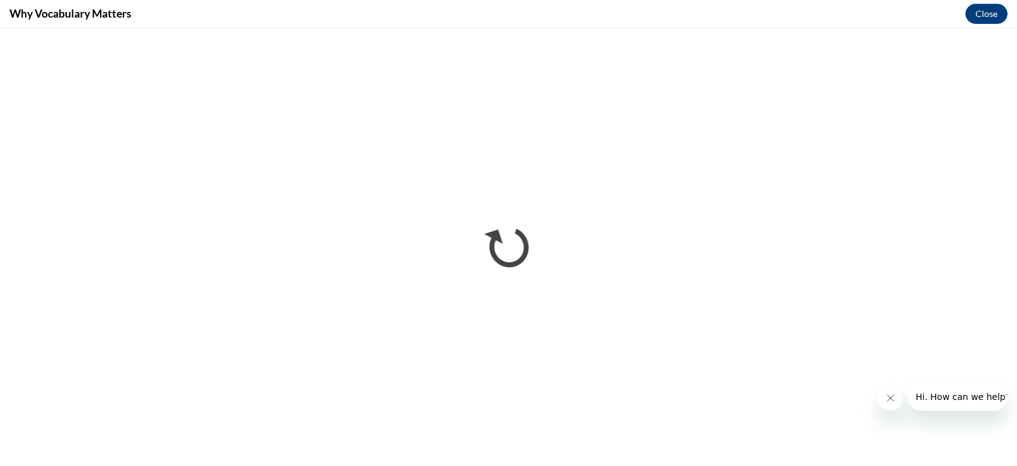
scroll to position [0, 0]
click at [958, 31] on iframe "</div></body> </html>" at bounding box center [508, 247] width 1017 height 438
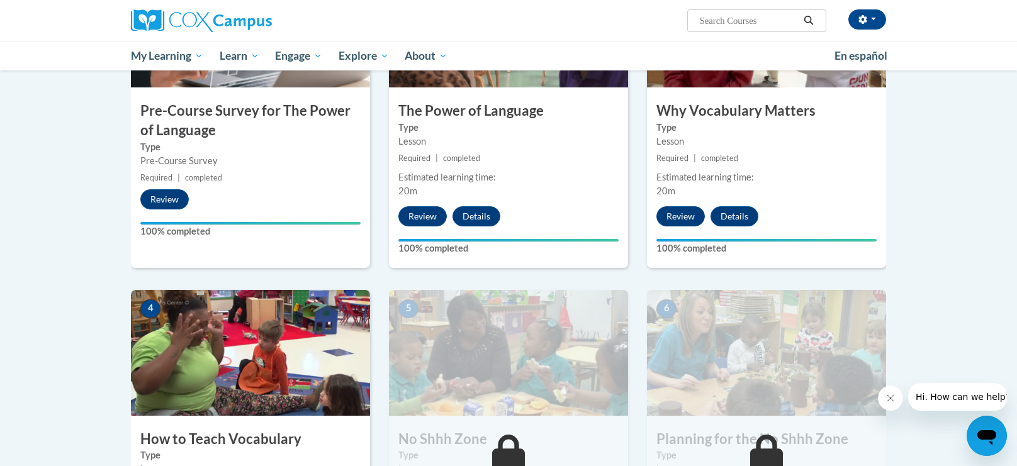
scroll to position [352, 0]
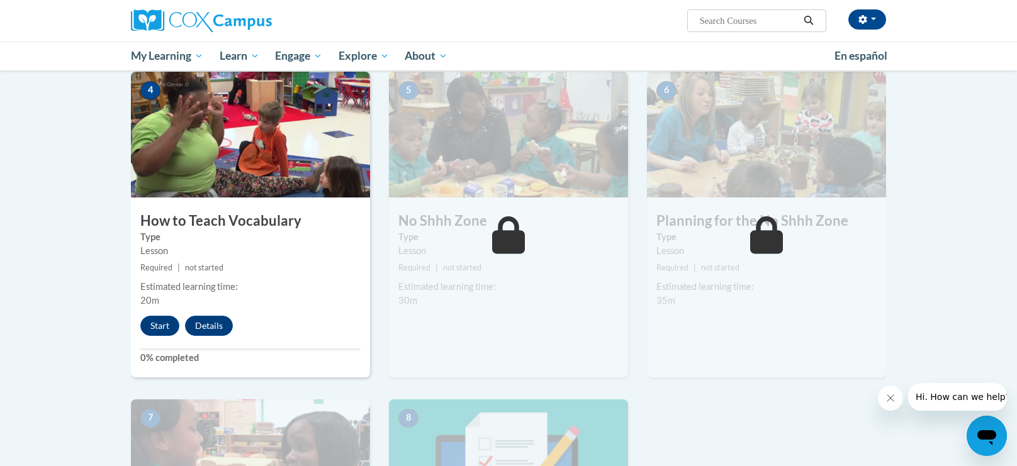
scroll to position [591, 0]
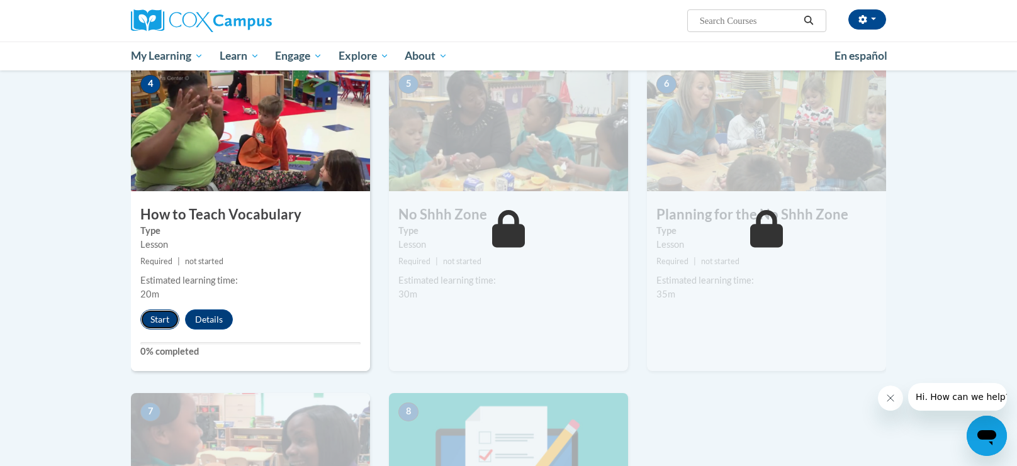
click at [156, 318] on button "Start" at bounding box center [159, 320] width 39 height 20
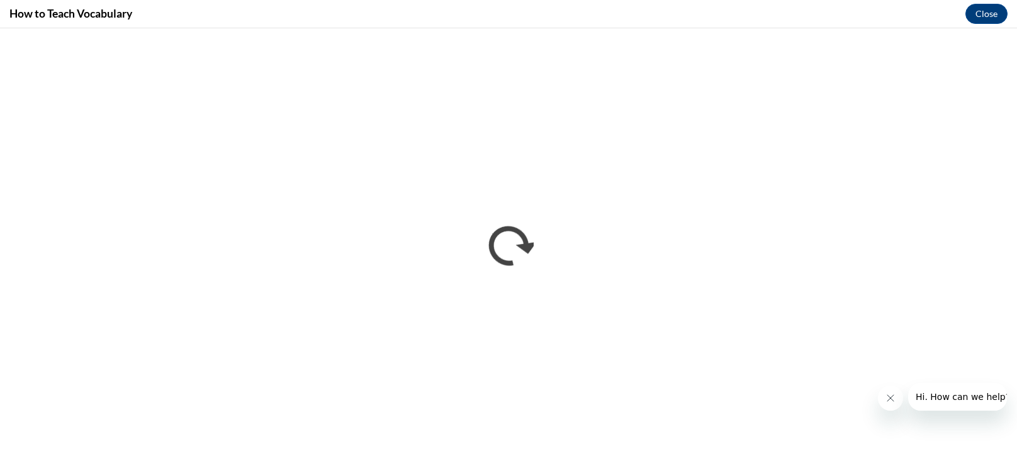
scroll to position [0, 0]
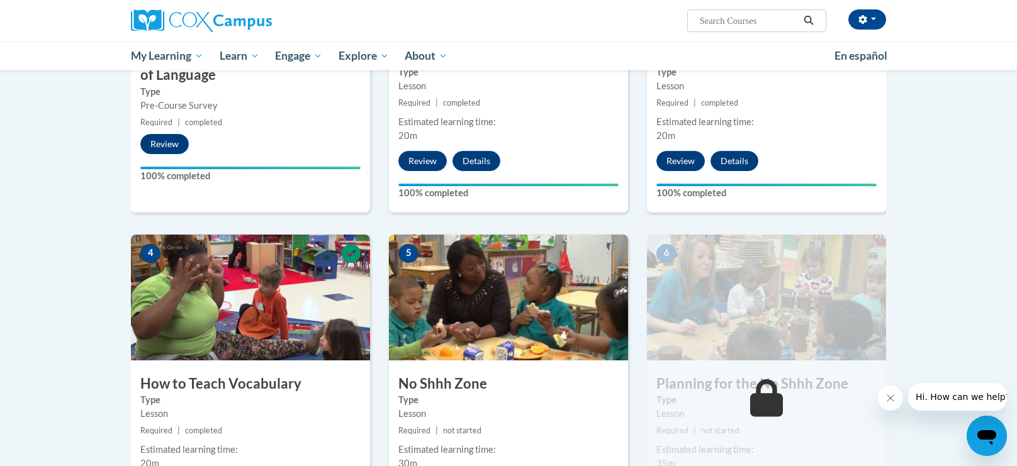
scroll to position [417, 0]
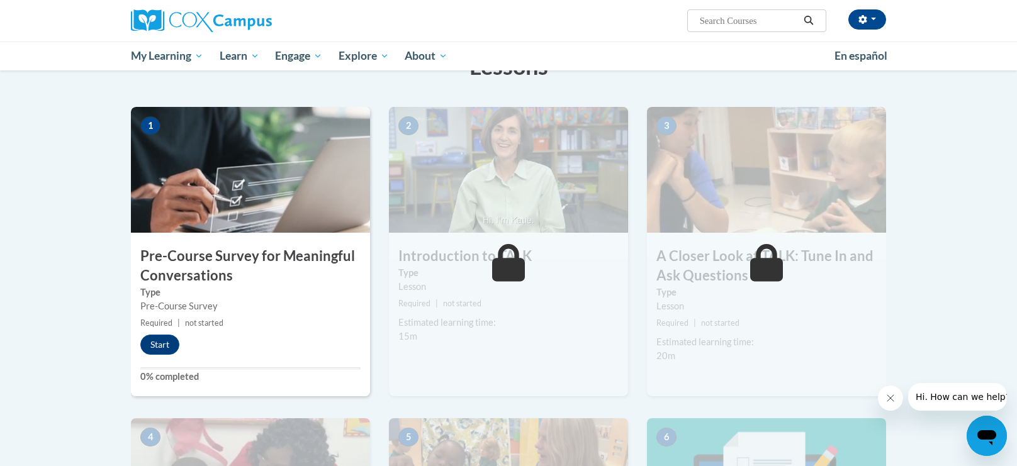
scroll to position [221, 0]
click at [174, 339] on button "Start" at bounding box center [159, 345] width 39 height 20
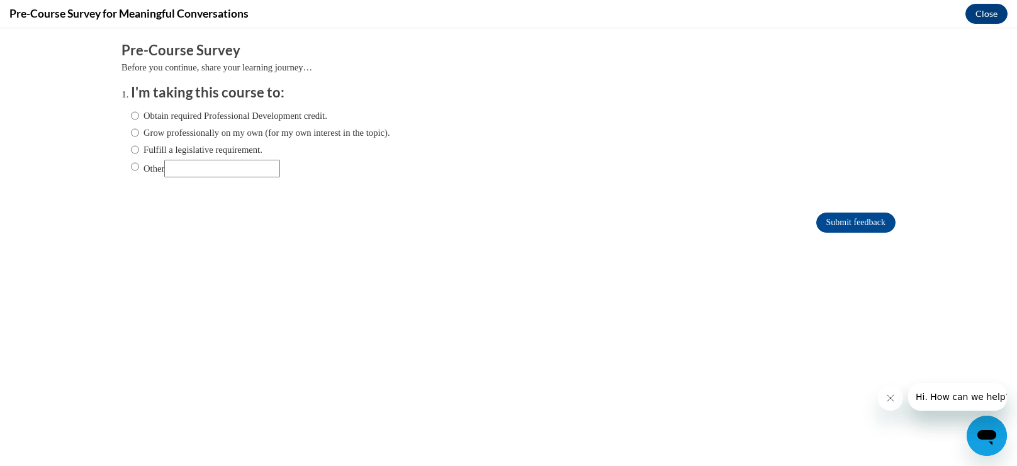
scroll to position [0, 0]
click at [135, 115] on input "Obtain required Professional Development credit." at bounding box center [135, 116] width 8 height 14
radio input "true"
click at [874, 228] on input "Submit feedback" at bounding box center [855, 223] width 79 height 20
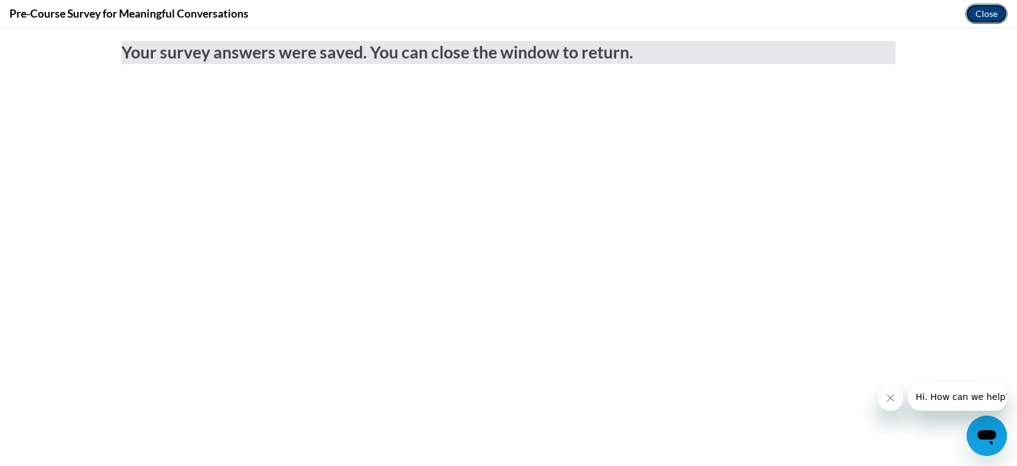
click at [987, 13] on button "Close" at bounding box center [986, 14] width 42 height 20
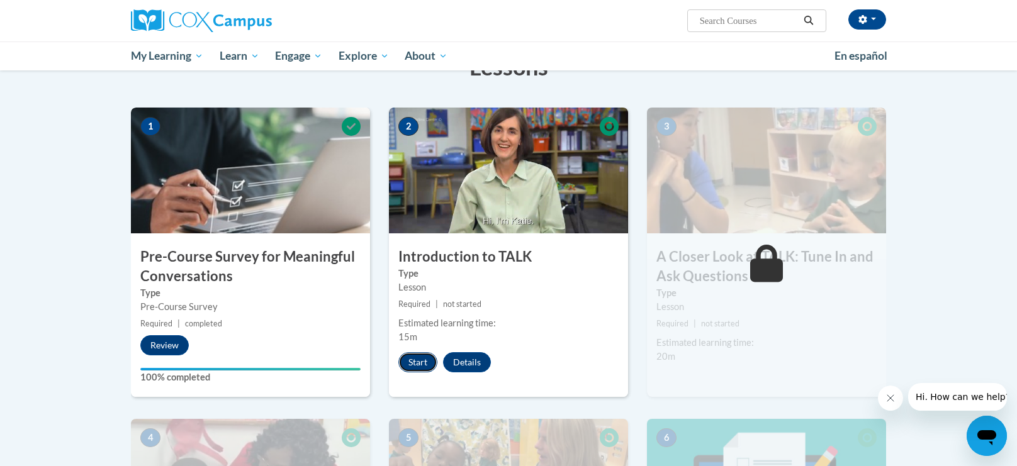
click at [418, 359] on button "Start" at bounding box center [417, 362] width 39 height 20
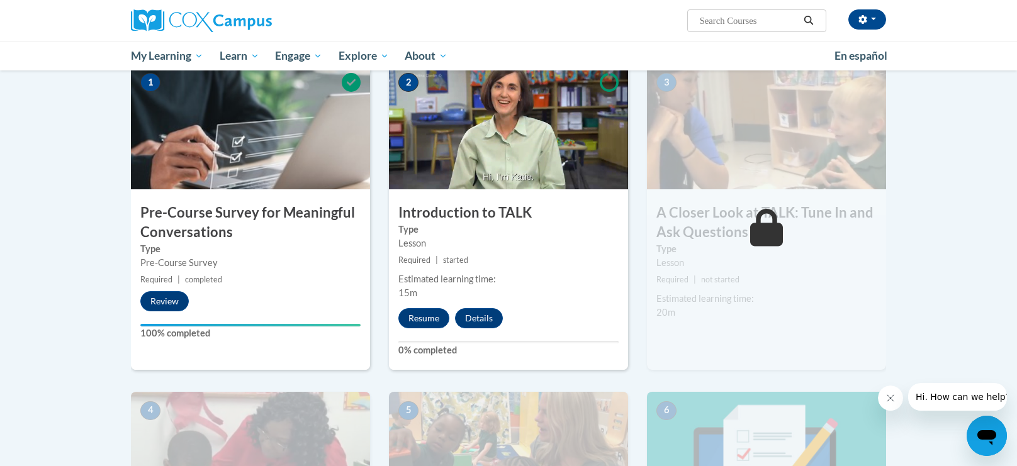
scroll to position [266, 0]
click at [423, 313] on button "Resume" at bounding box center [423, 318] width 51 height 20
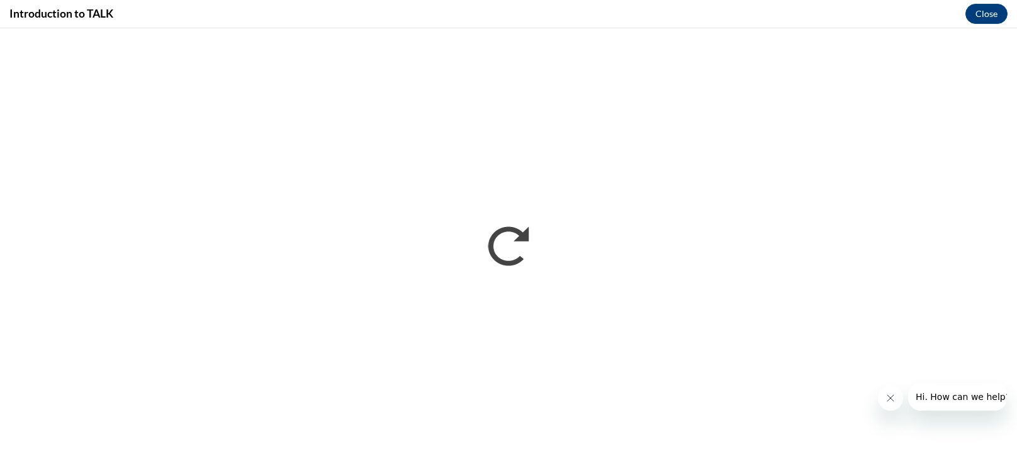
scroll to position [0, 0]
click at [879, 405] on button "Close message from company" at bounding box center [890, 398] width 25 height 25
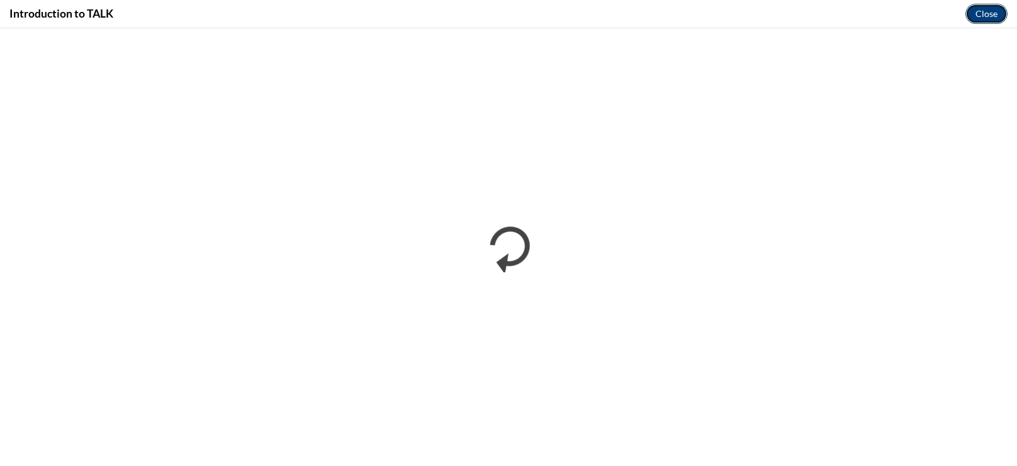
click at [980, 11] on button "Close" at bounding box center [986, 14] width 42 height 20
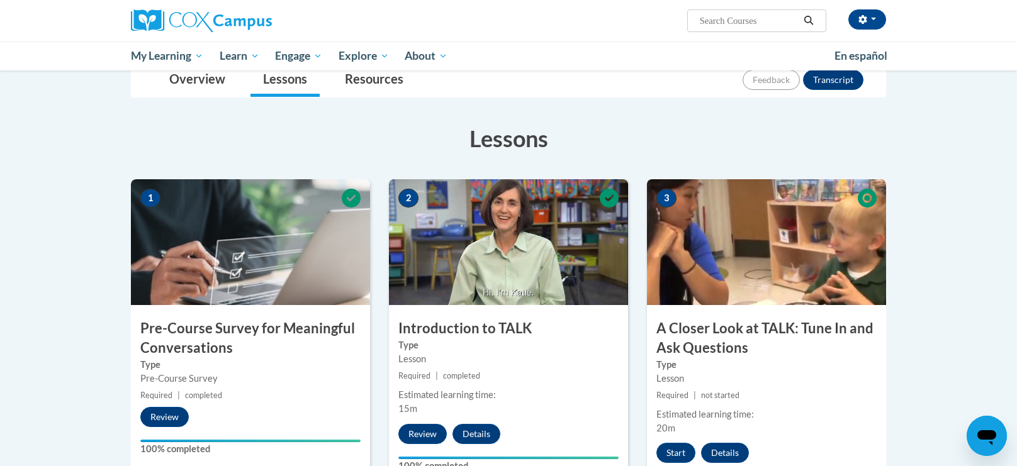
scroll to position [148, 0]
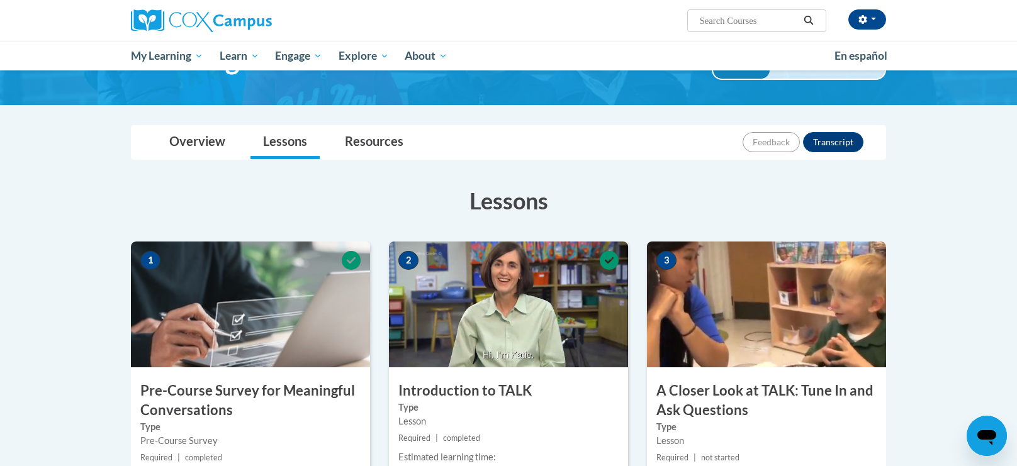
scroll to position [86, 0]
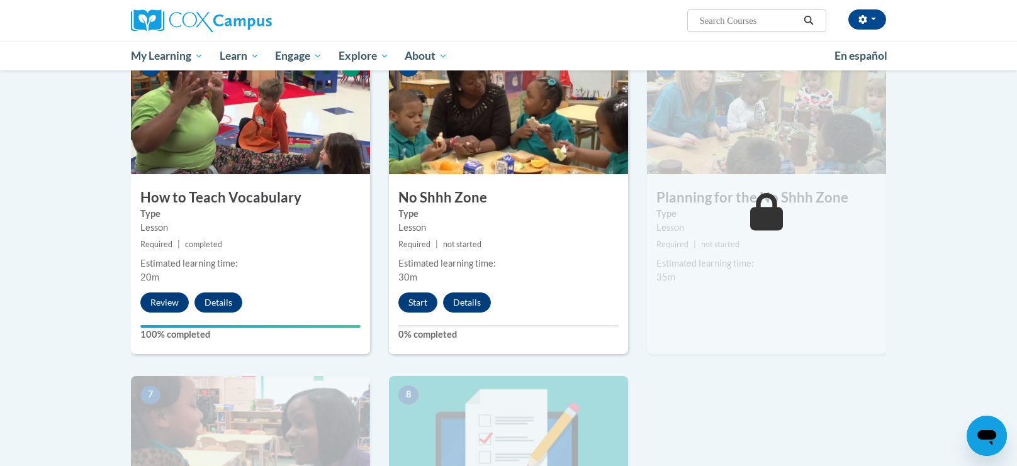
scroll to position [608, 0]
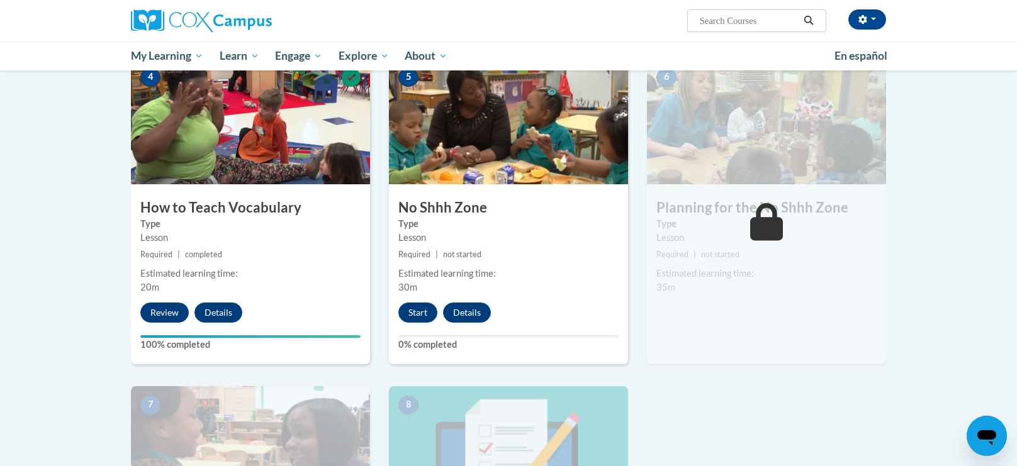
scroll to position [595, 0]
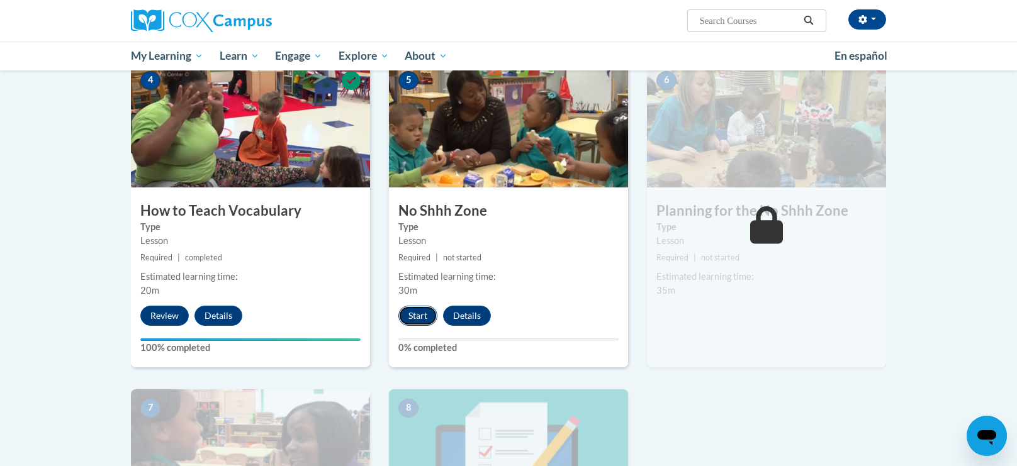
click at [408, 323] on button "Start" at bounding box center [417, 316] width 39 height 20
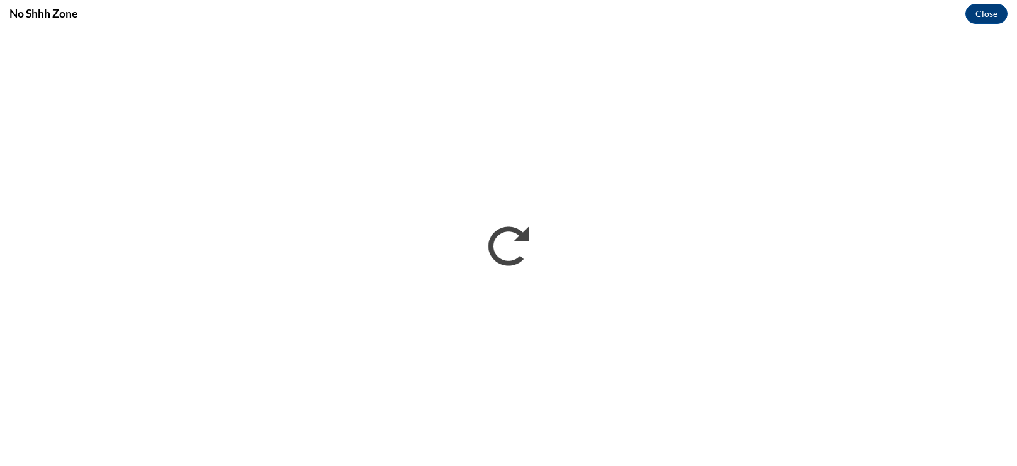
scroll to position [0, 0]
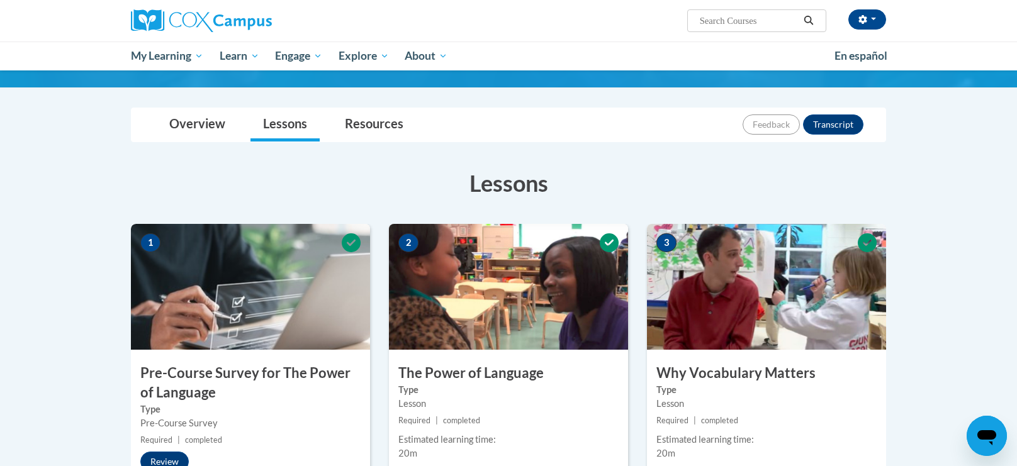
scroll to position [102, 0]
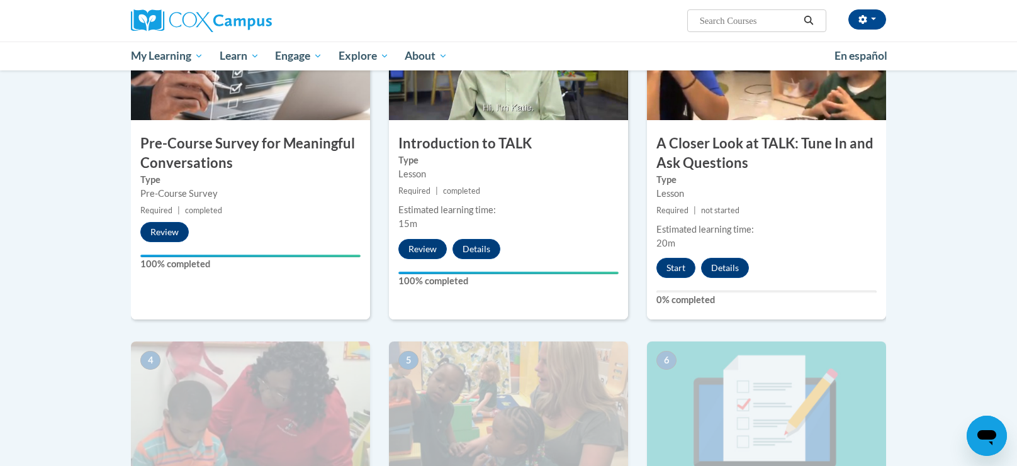
scroll to position [336, 0]
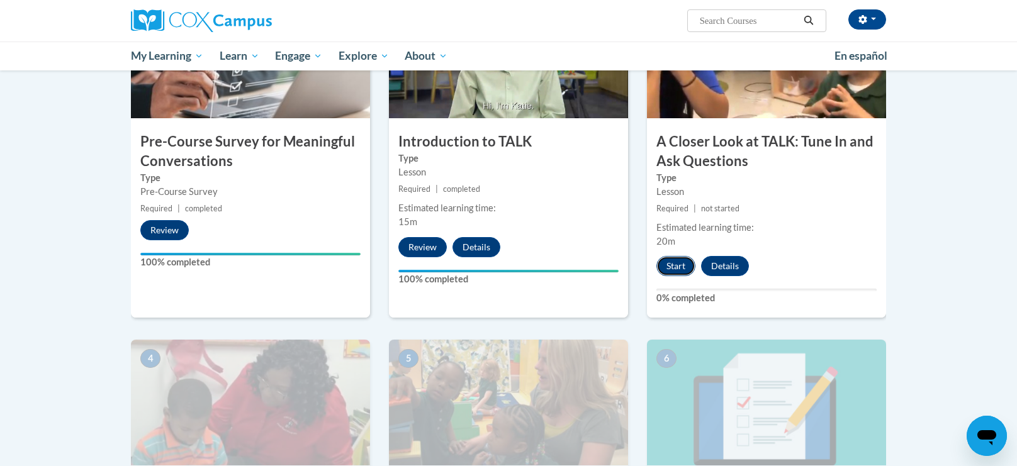
click at [675, 272] on button "Start" at bounding box center [675, 266] width 39 height 20
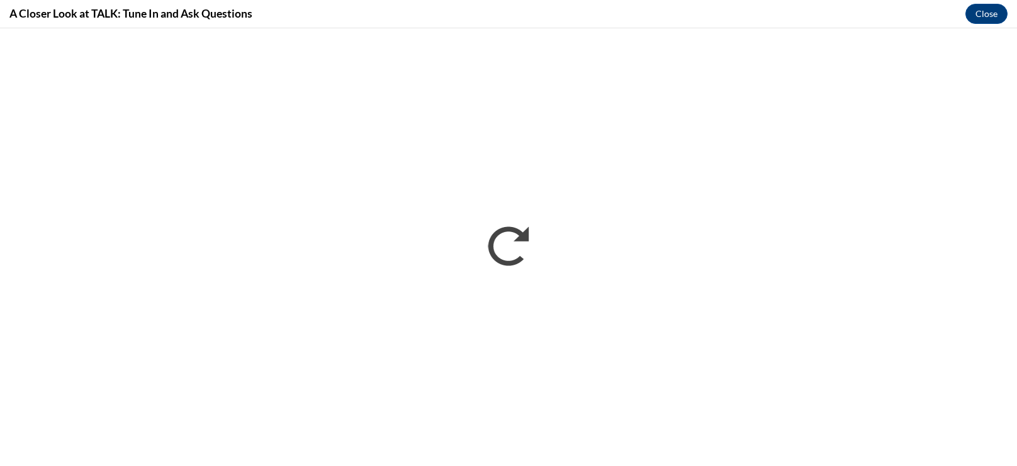
scroll to position [0, 0]
click at [982, 16] on button "Close" at bounding box center [986, 14] width 42 height 20
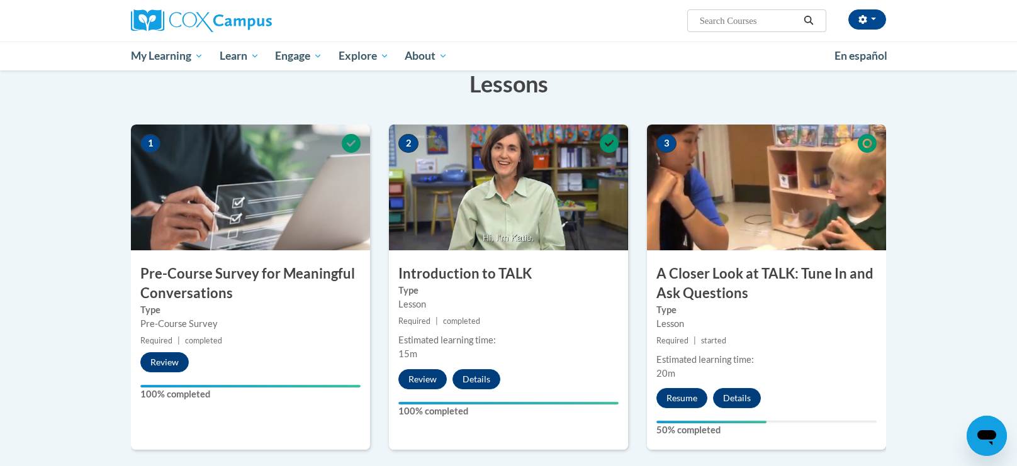
scroll to position [210, 0]
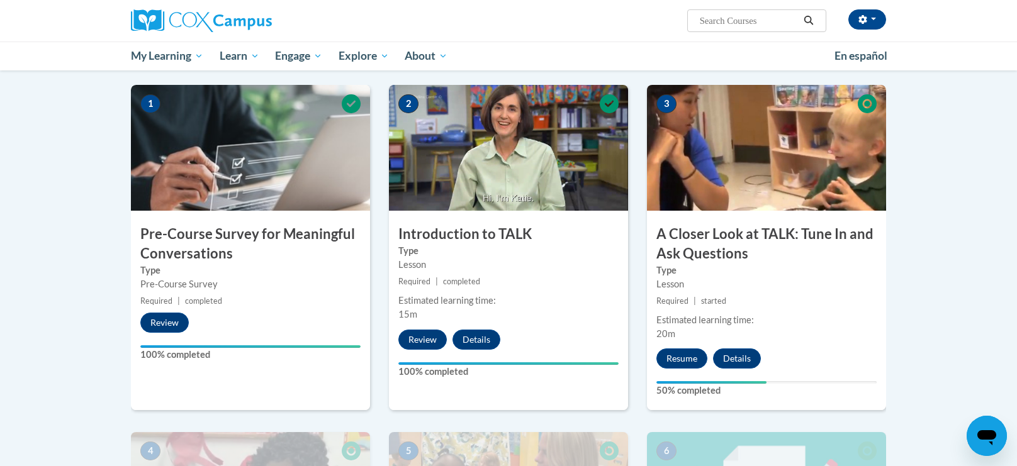
click at [904, 313] on div "Toggle navigation Overview Lessons Resources Feedback Transcript Overview Recom…" at bounding box center [508, 392] width 793 height 848
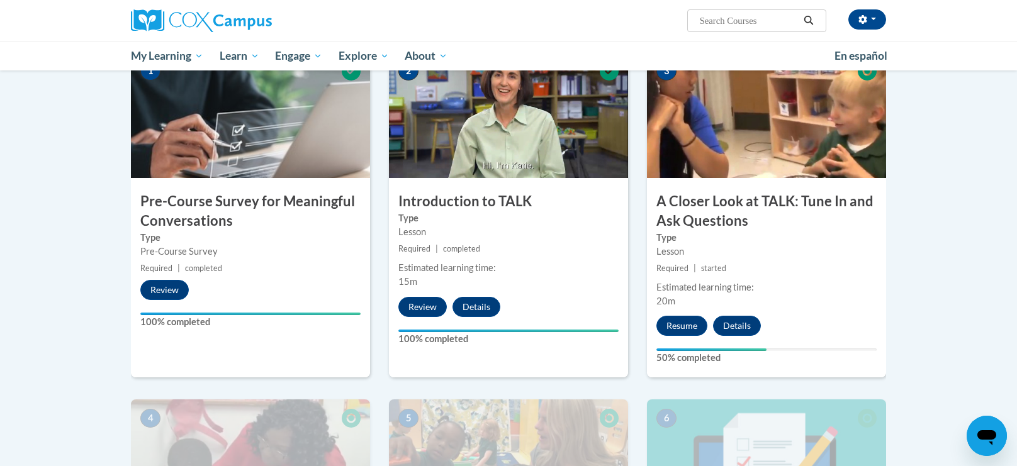
scroll to position [274, 0]
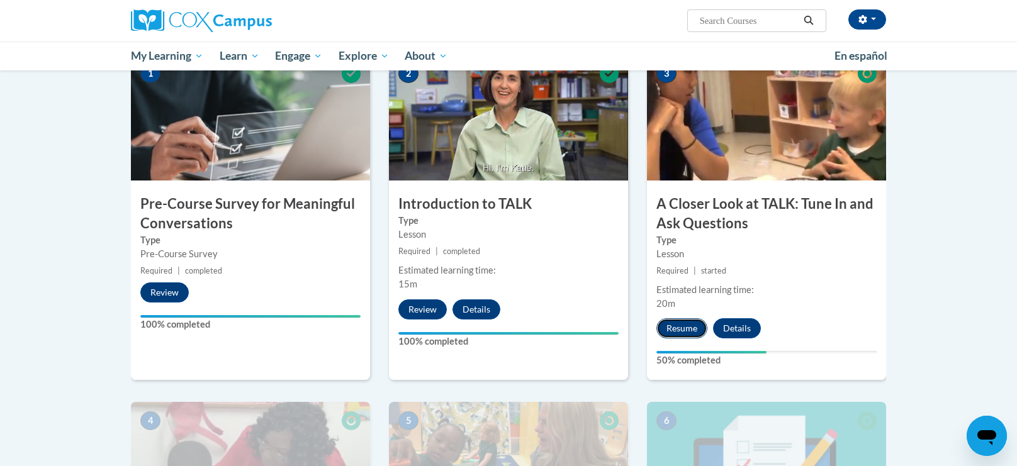
click at [686, 328] on button "Resume" at bounding box center [681, 328] width 51 height 20
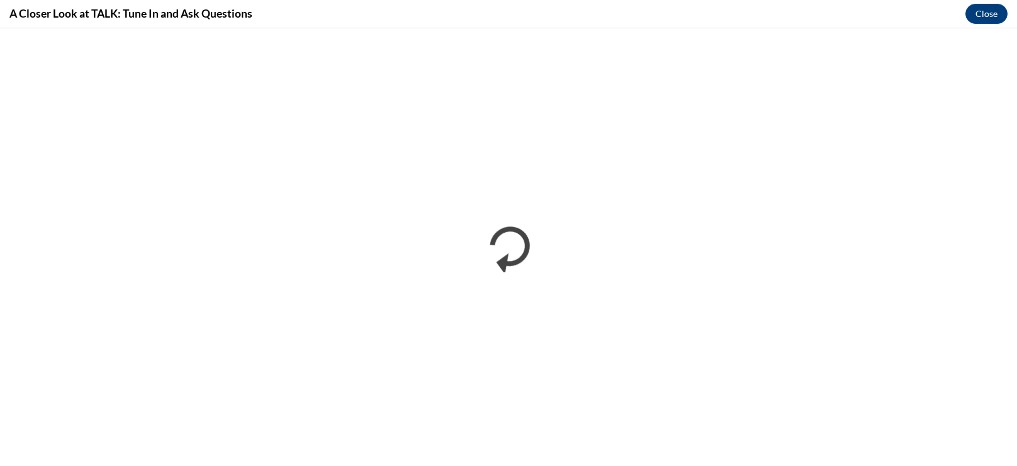
scroll to position [0, 0]
click at [995, 16] on button "Close" at bounding box center [986, 14] width 42 height 20
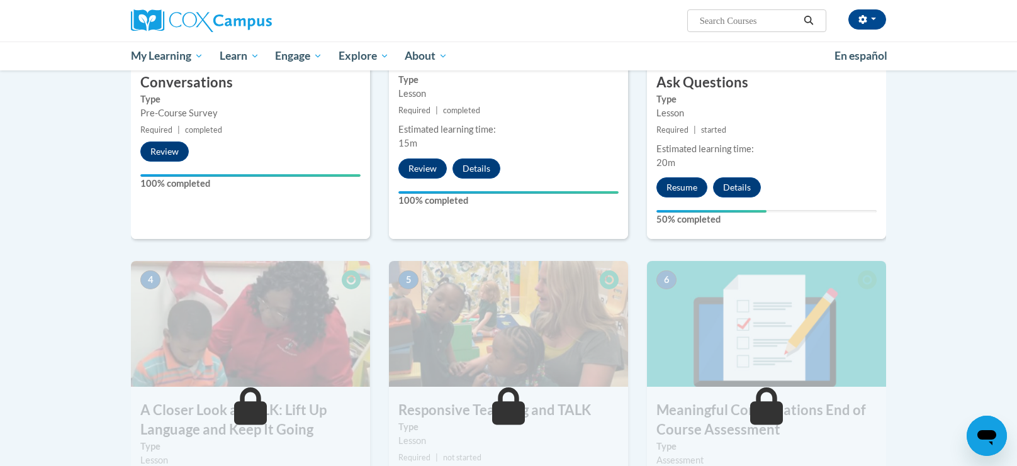
scroll to position [405, 0]
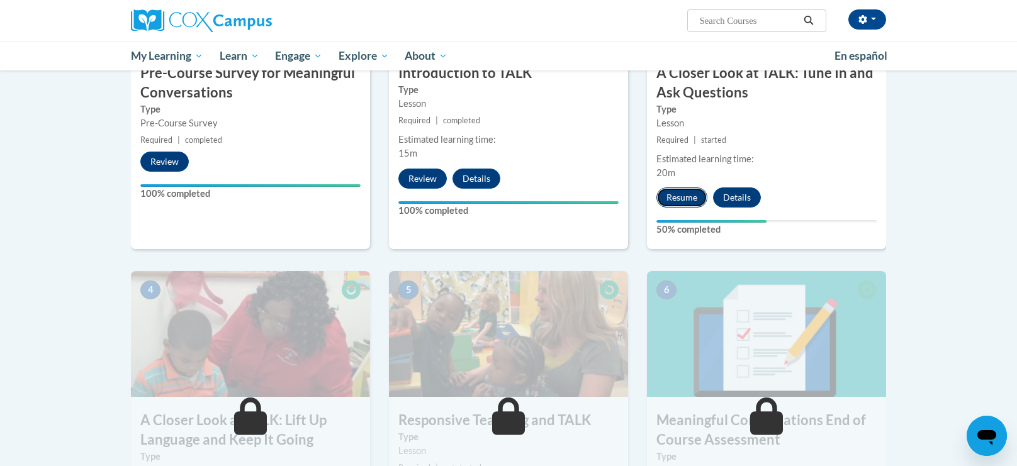
click at [685, 199] on button "Resume" at bounding box center [681, 198] width 51 height 20
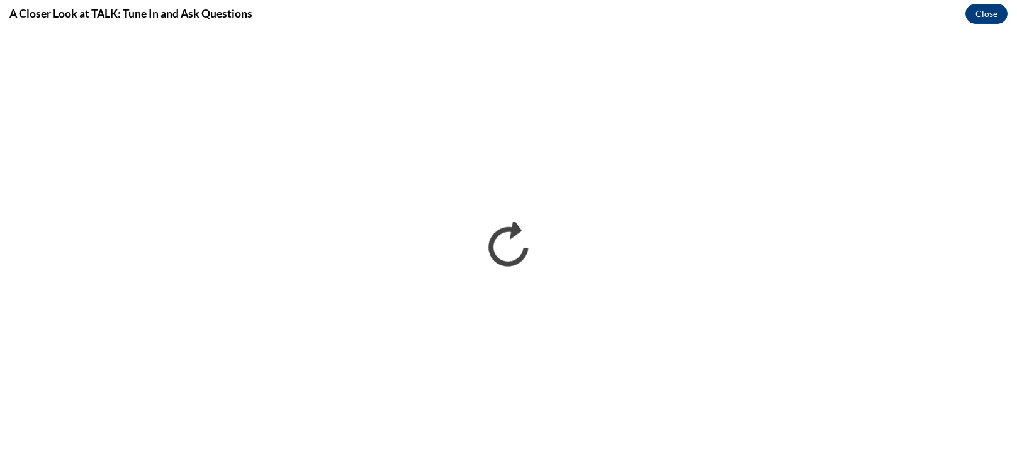
scroll to position [0, 0]
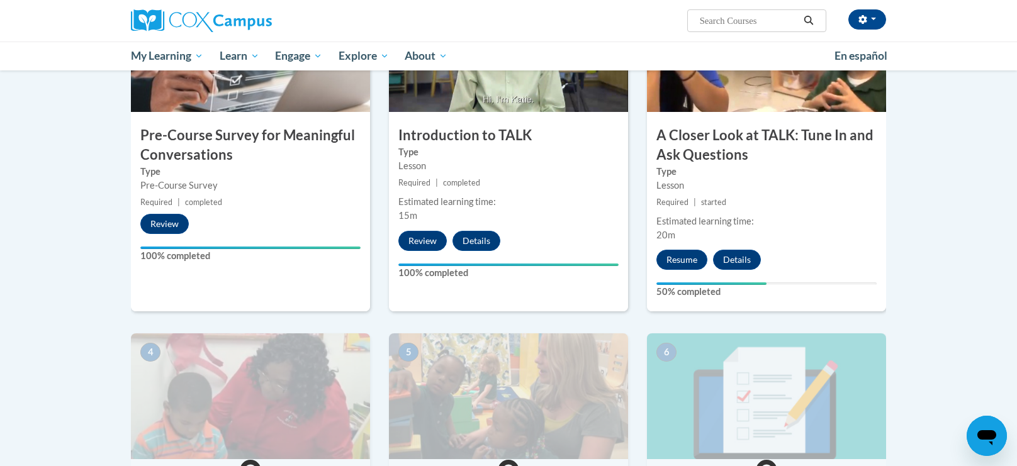
scroll to position [343, 0]
click at [692, 256] on button "Resume" at bounding box center [681, 259] width 51 height 20
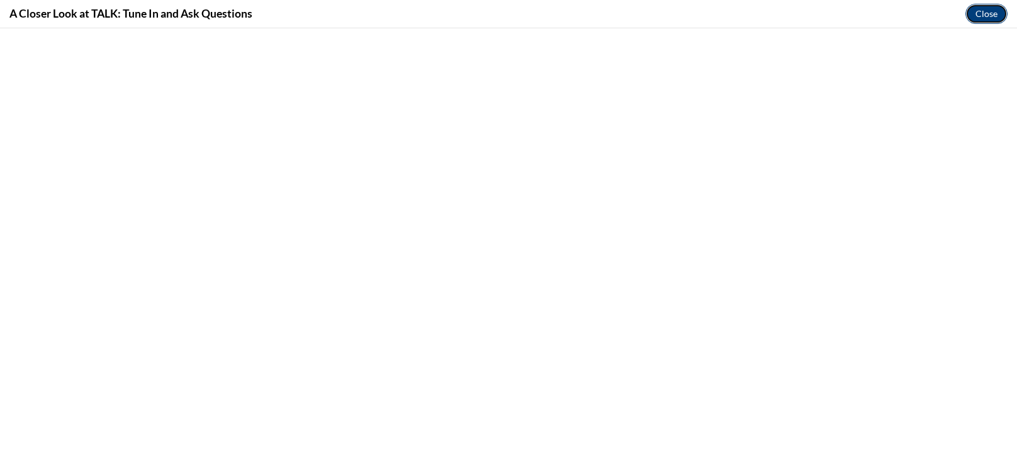
click at [987, 14] on button "Close" at bounding box center [986, 14] width 42 height 20
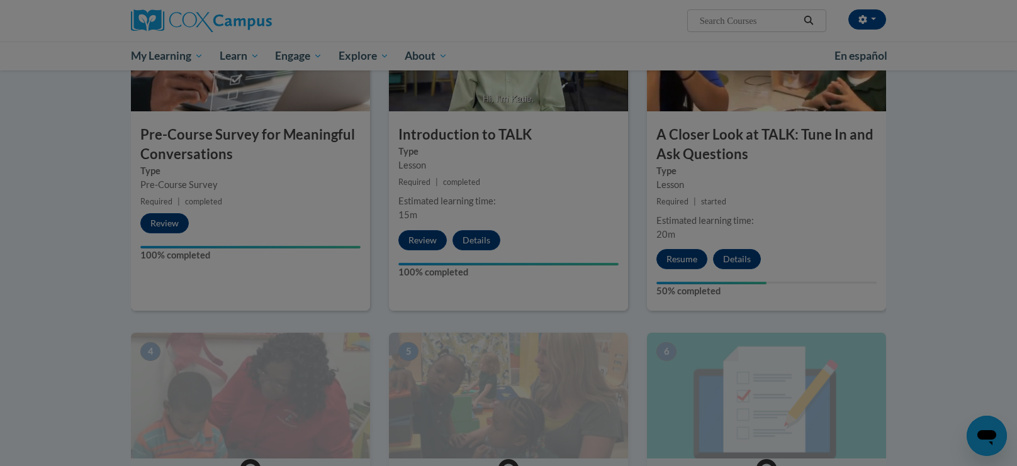
scroll to position [0, 0]
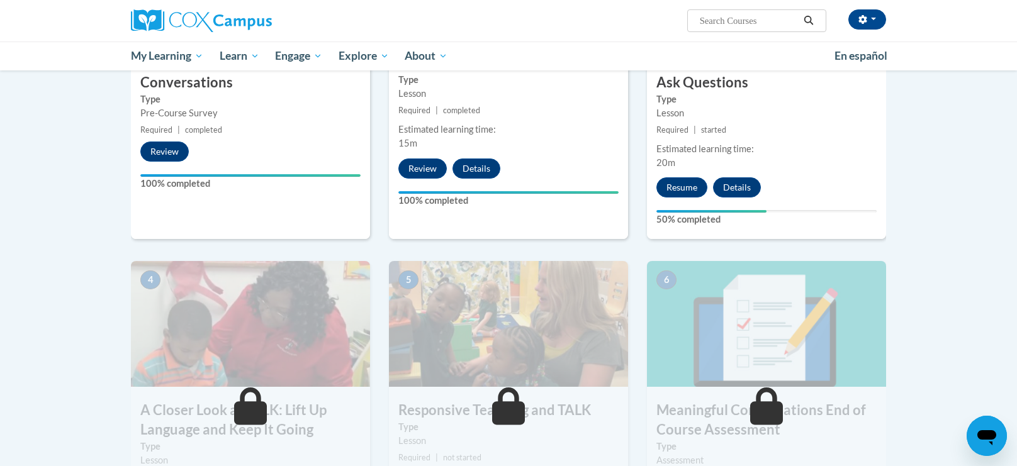
scroll to position [418, 0]
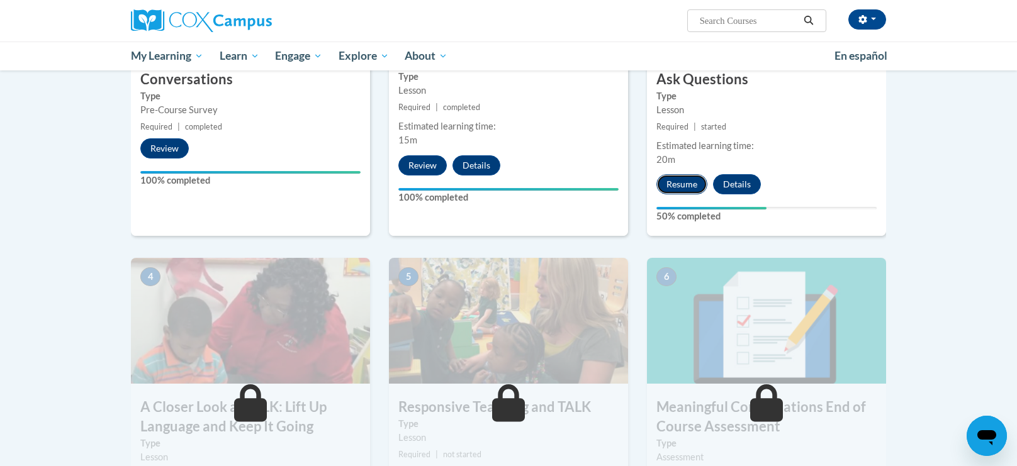
click at [688, 184] on button "Resume" at bounding box center [681, 184] width 51 height 20
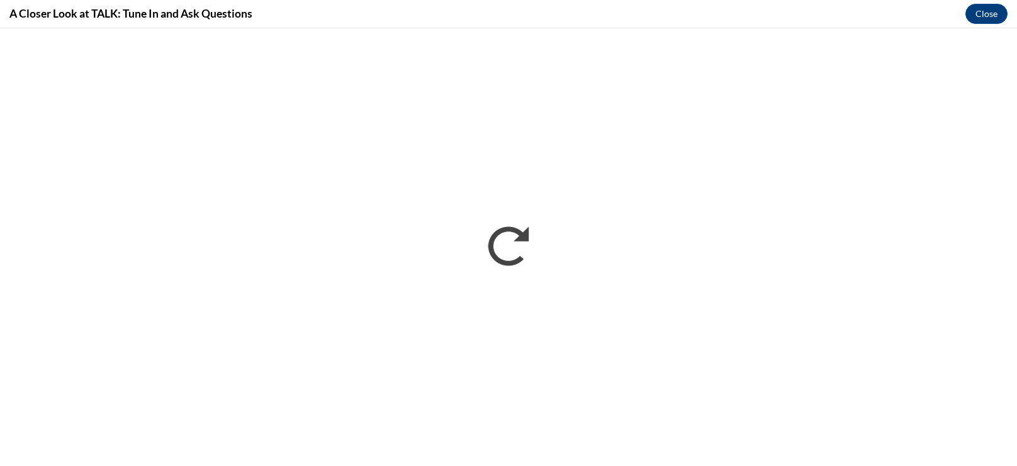
scroll to position [0, 0]
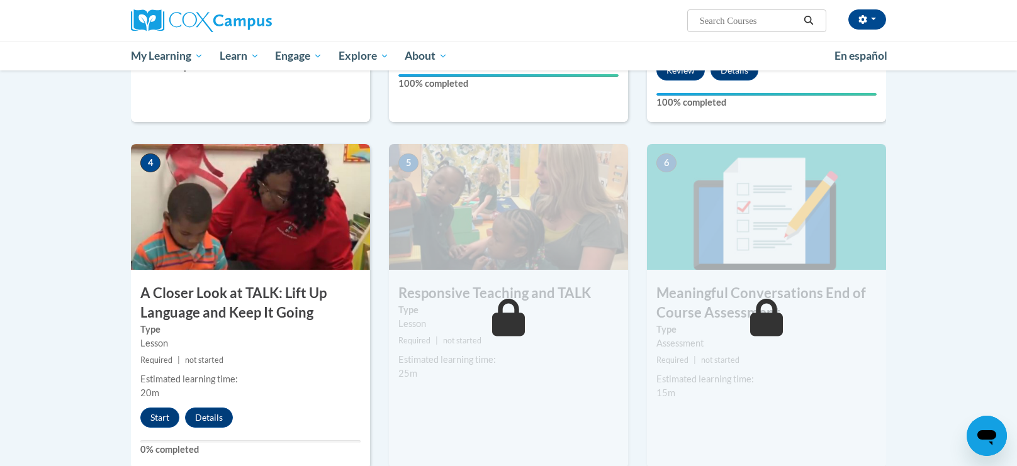
scroll to position [535, 0]
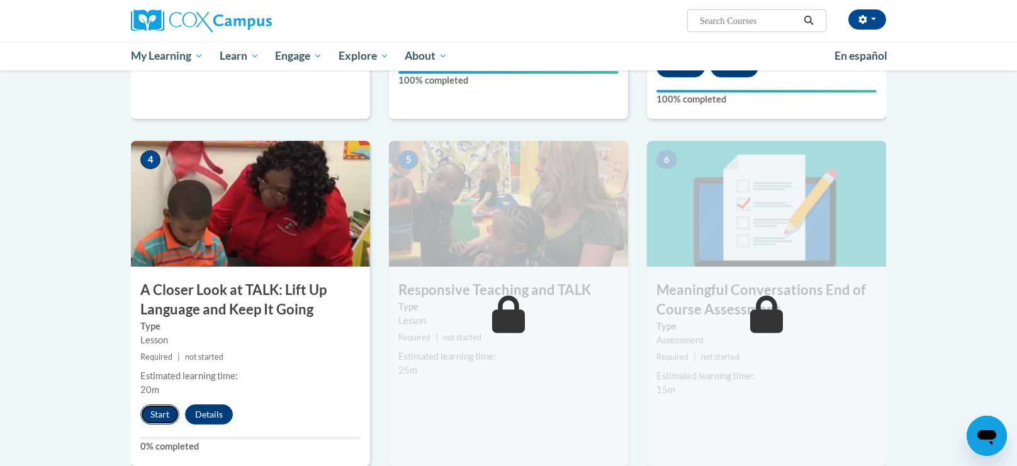
click at [157, 419] on button "Start" at bounding box center [159, 415] width 39 height 20
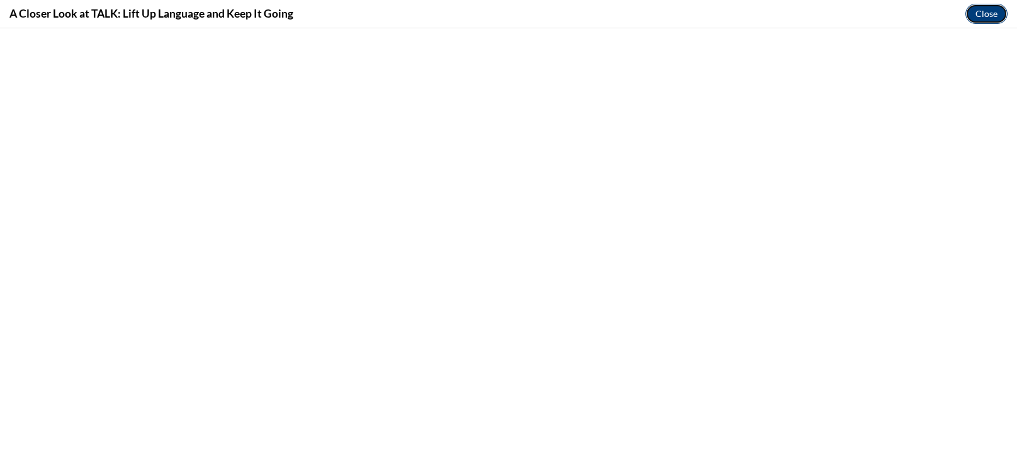
click at [987, 14] on button "Close" at bounding box center [986, 14] width 42 height 20
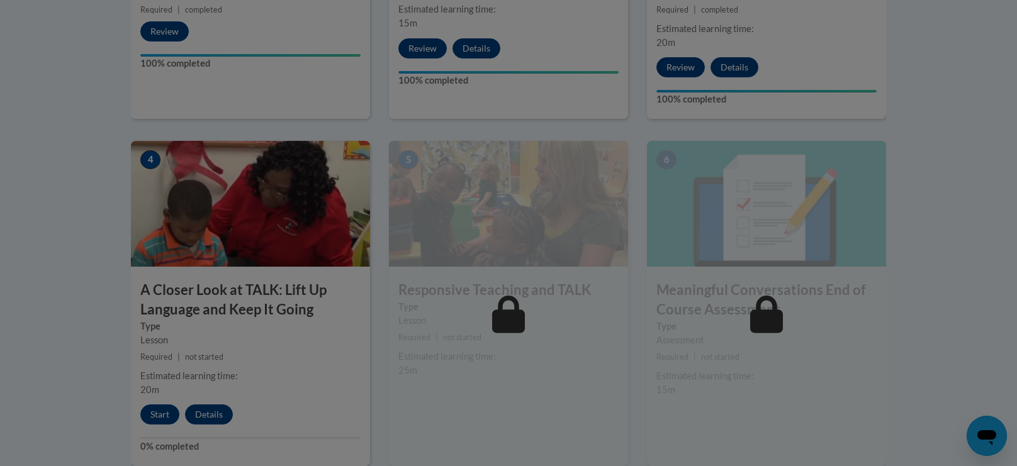
scroll to position [0, 0]
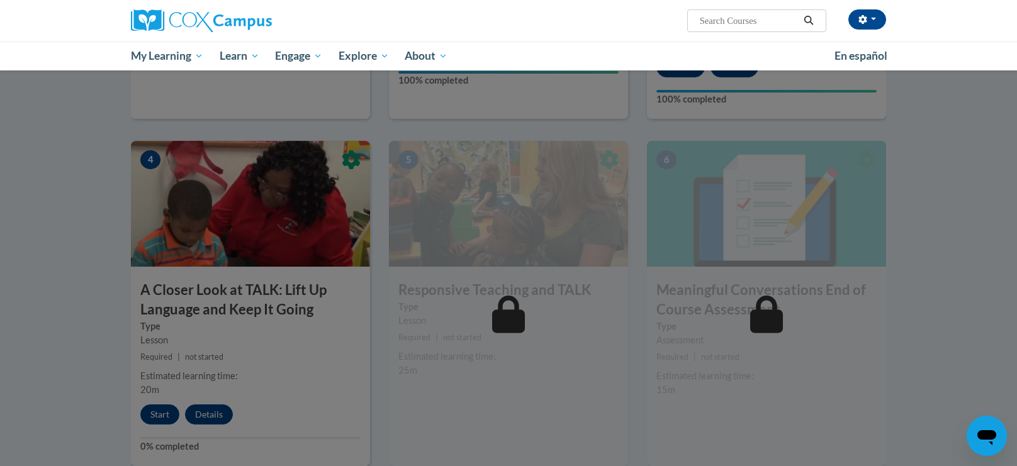
click at [144, 408] on div at bounding box center [508, 233] width 1017 height 466
click at [146, 395] on div at bounding box center [508, 233] width 1017 height 466
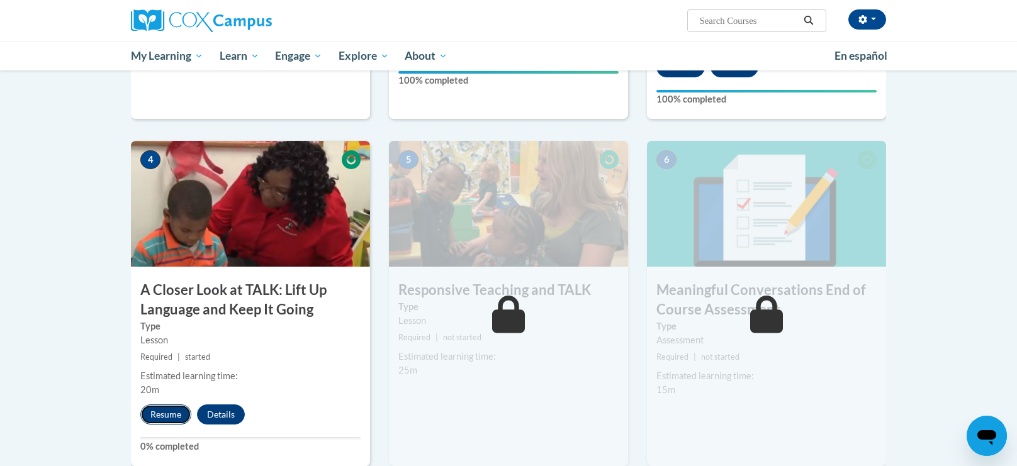
click at [173, 411] on button "Resume" at bounding box center [165, 415] width 51 height 20
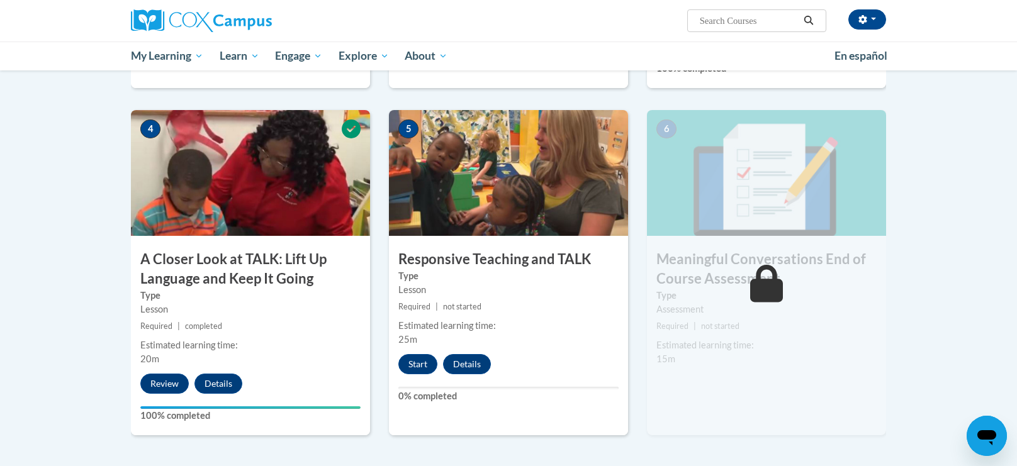
scroll to position [558, 0]
